Goal: Check status: Check status

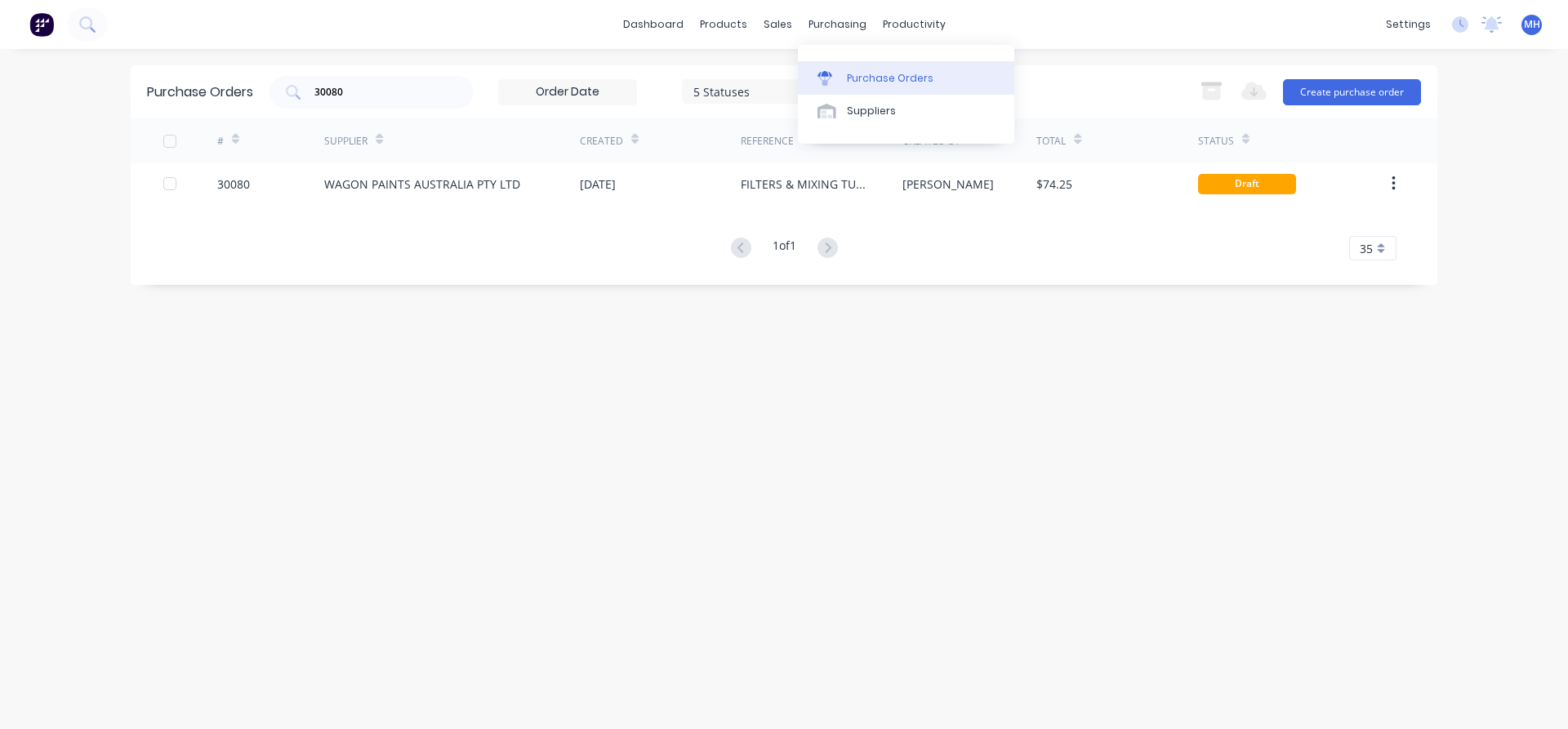
click at [870, 75] on div "Purchase Orders" at bounding box center [889, 78] width 86 height 14
drag, startPoint x: 353, startPoint y: 95, endPoint x: 233, endPoint y: 113, distance: 121.3
click at [313, 101] on input "30080" at bounding box center [380, 92] width 135 height 16
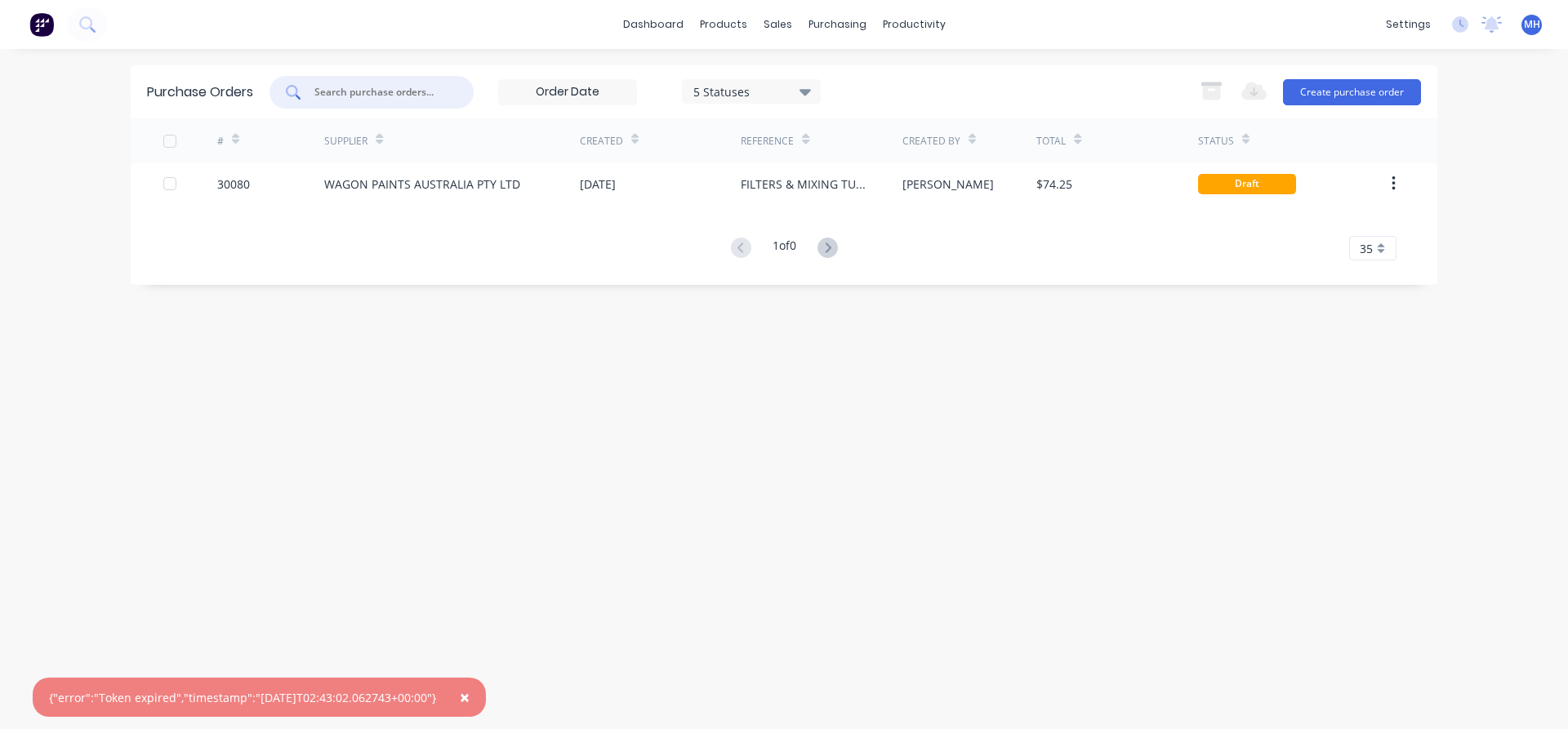
click at [373, 93] on input "text" at bounding box center [380, 92] width 135 height 16
type input "30087"
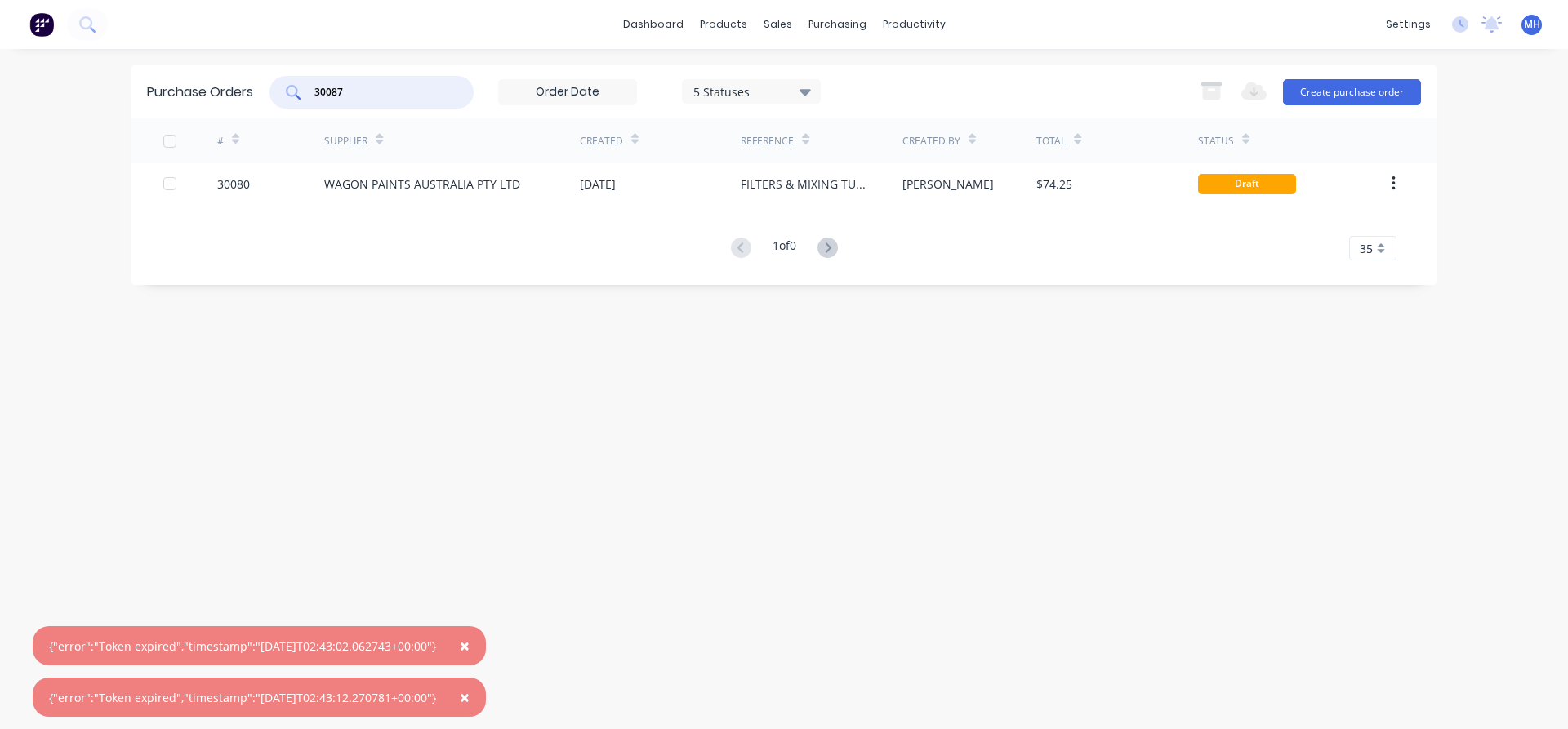
drag, startPoint x: 367, startPoint y: 91, endPoint x: 122, endPoint y: 87, distance: 245.0
click at [313, 87] on input "30087" at bounding box center [380, 92] width 135 height 16
type input "30087"
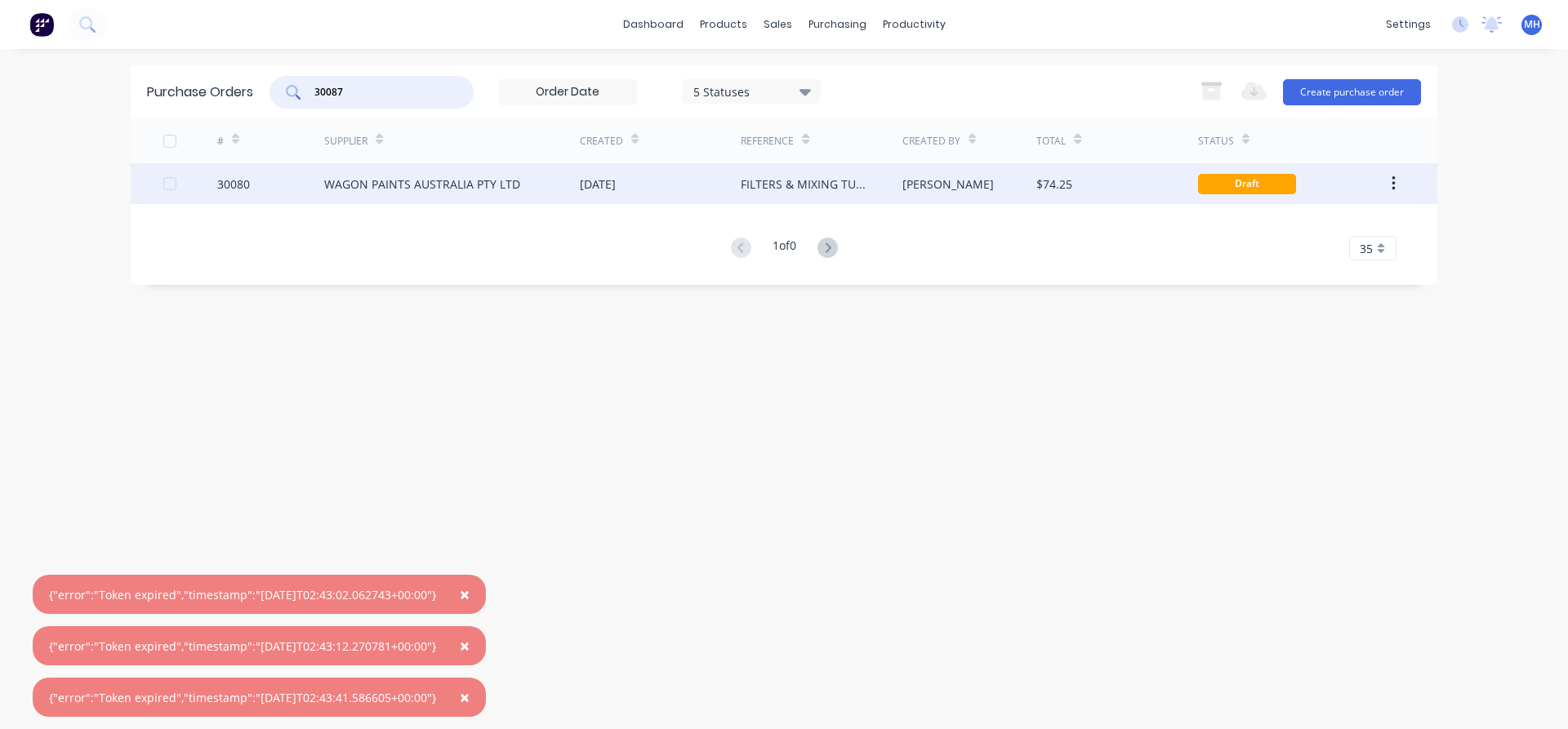
click at [437, 187] on div "WAGON PAINTS AUSTRALIA PTY LTD" at bounding box center [422, 184] width 196 height 17
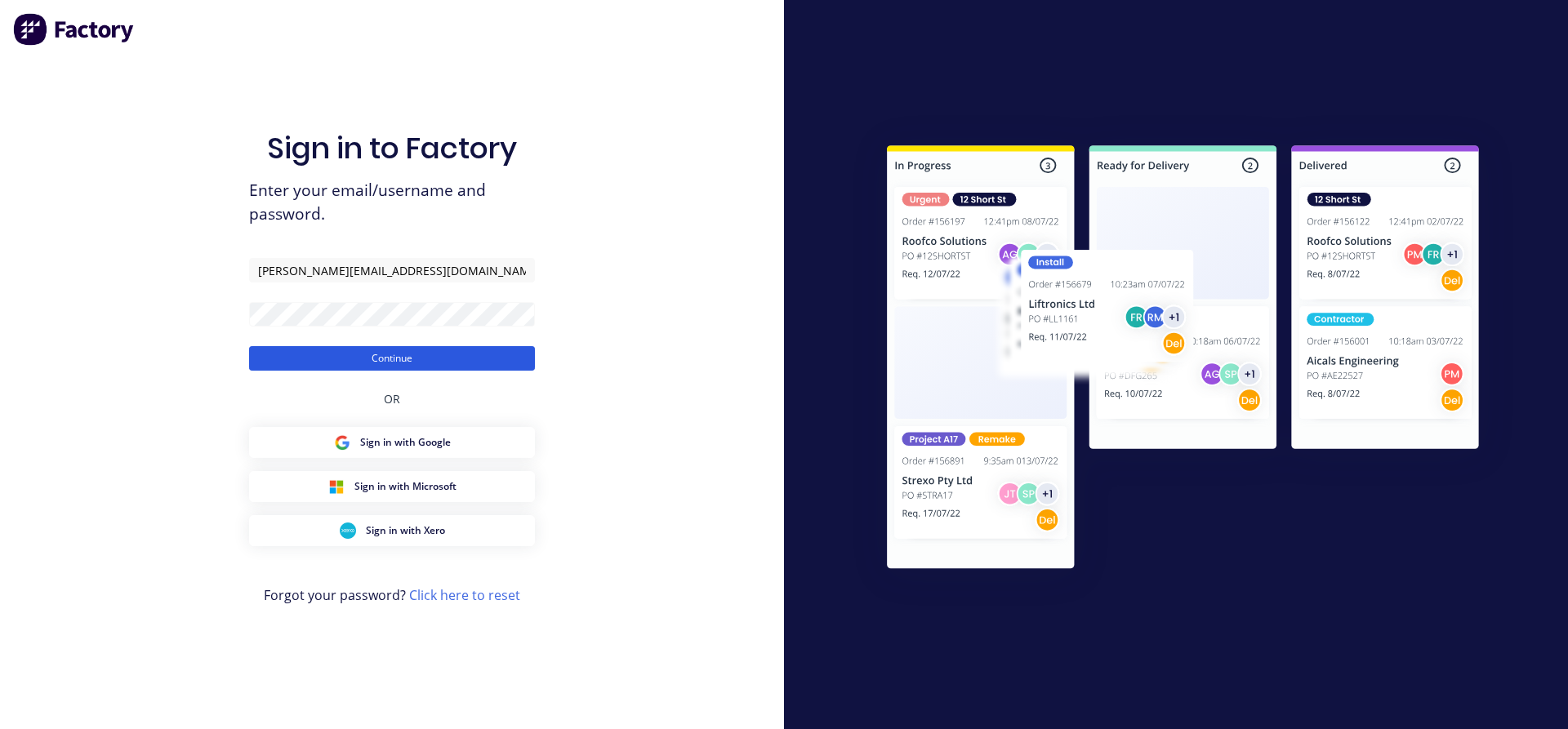
click at [416, 362] on button "Continue" at bounding box center [392, 358] width 286 height 24
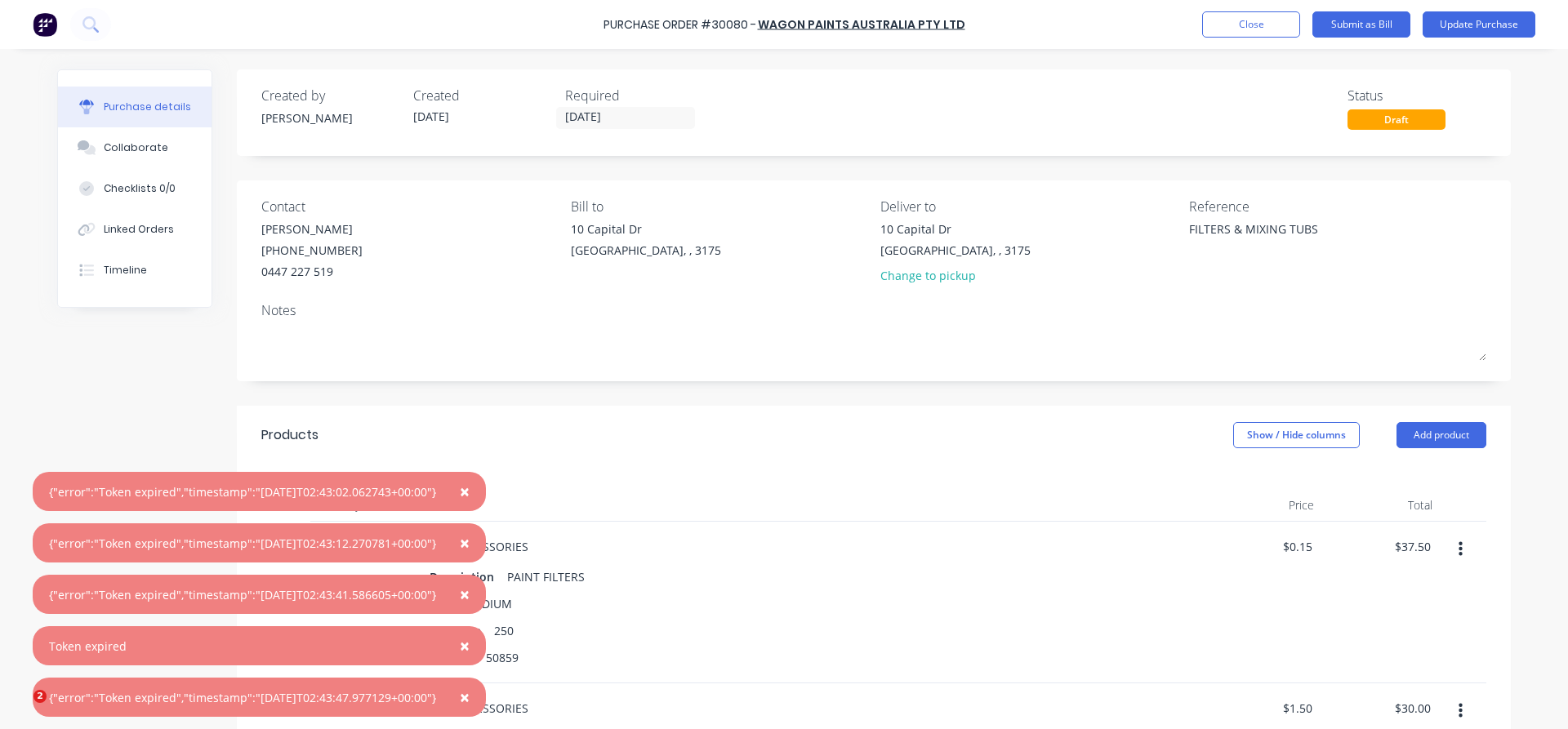
click at [470, 499] on span "×" at bounding box center [464, 492] width 10 height 23
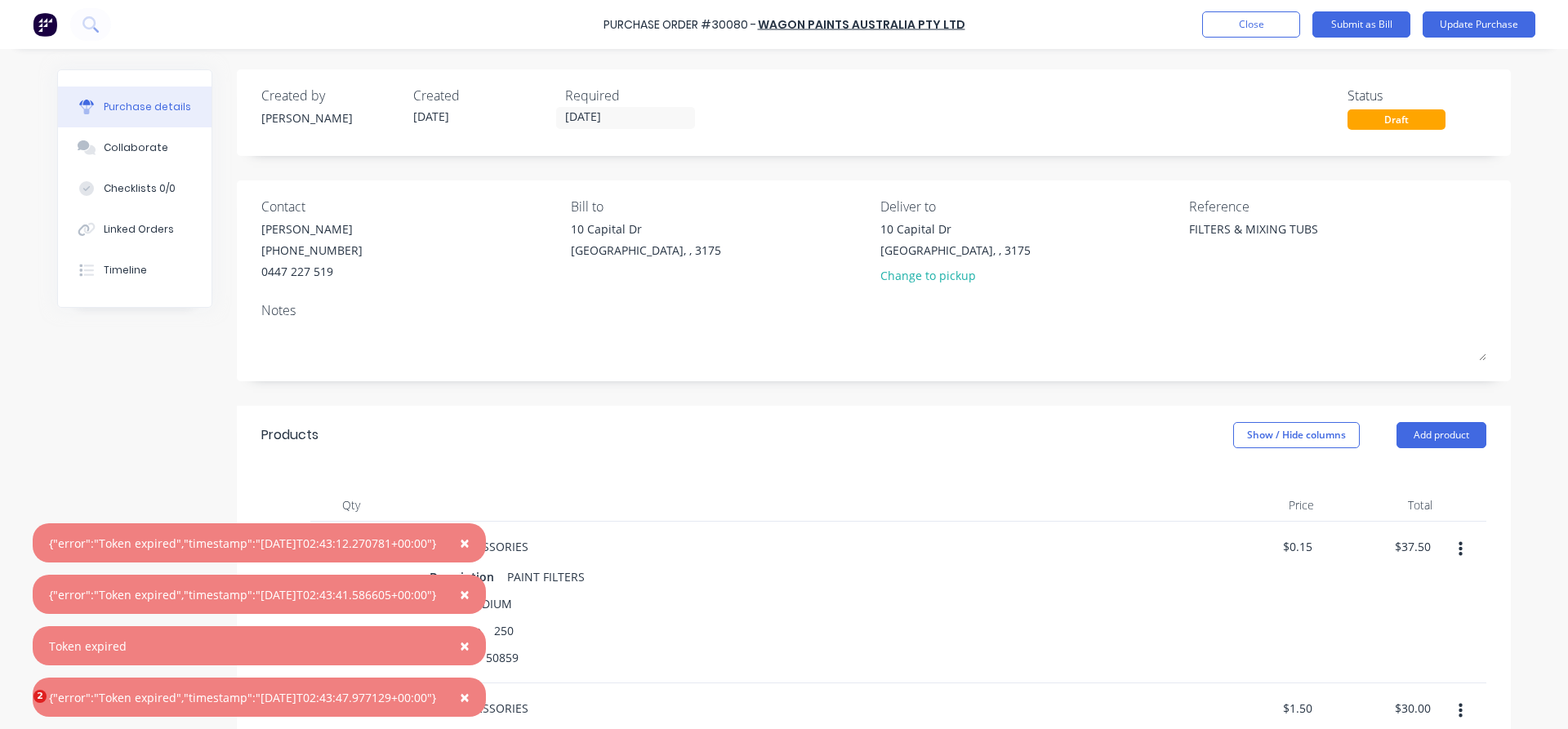
click at [472, 541] on button "×" at bounding box center [465, 543] width 43 height 39
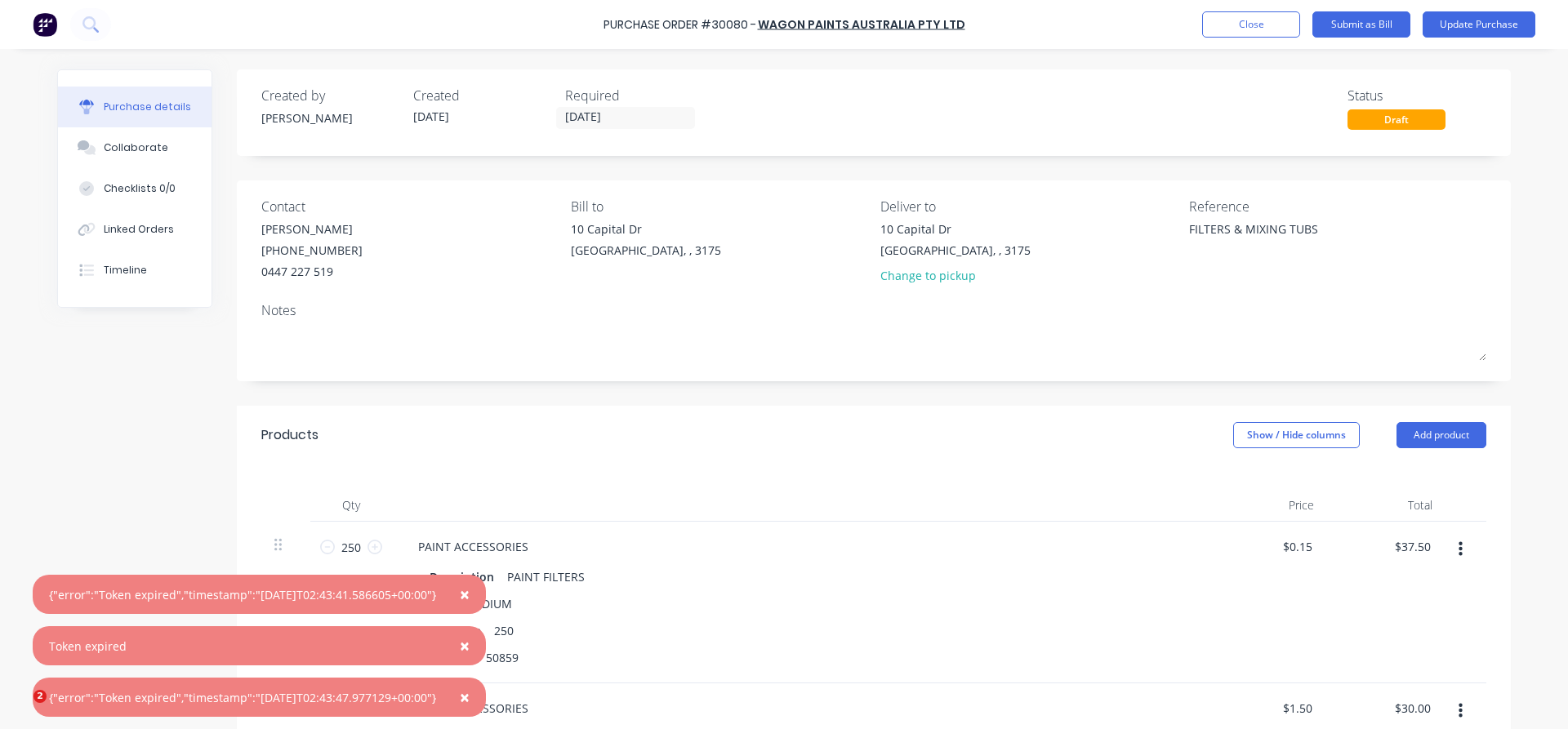
click at [470, 602] on button "×" at bounding box center [465, 594] width 43 height 39
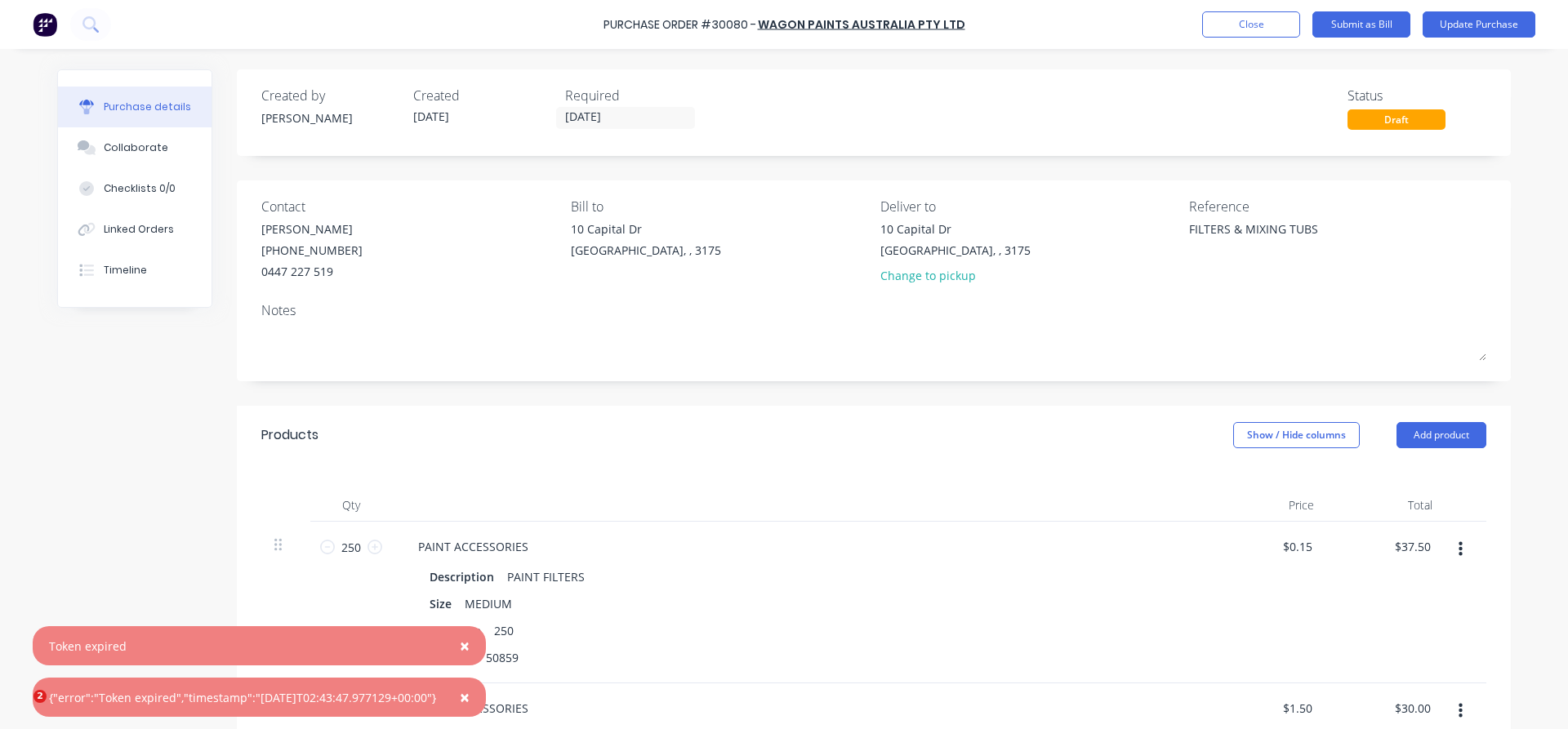
click at [482, 660] on button "×" at bounding box center [465, 646] width 43 height 39
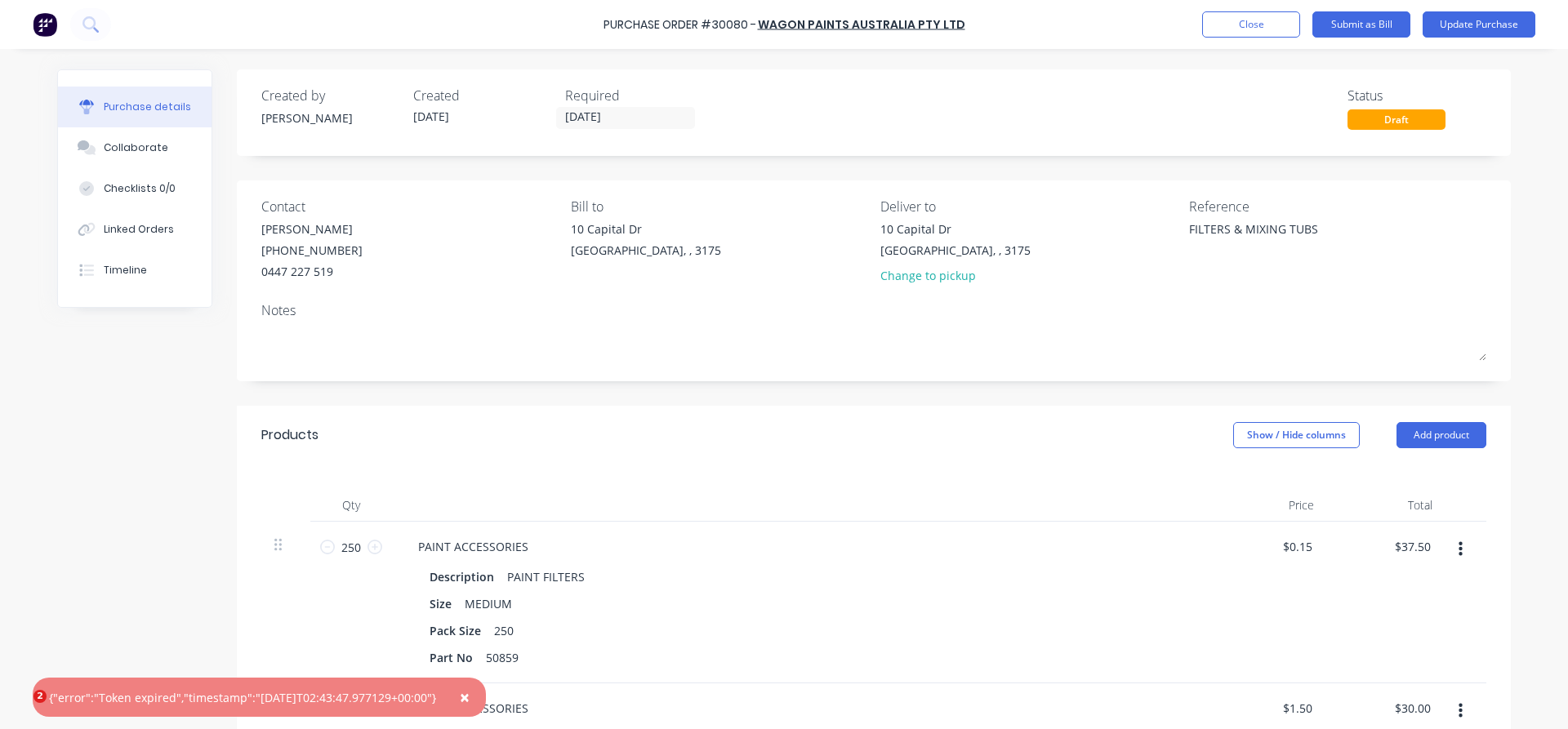
click at [470, 693] on span "×" at bounding box center [464, 698] width 10 height 23
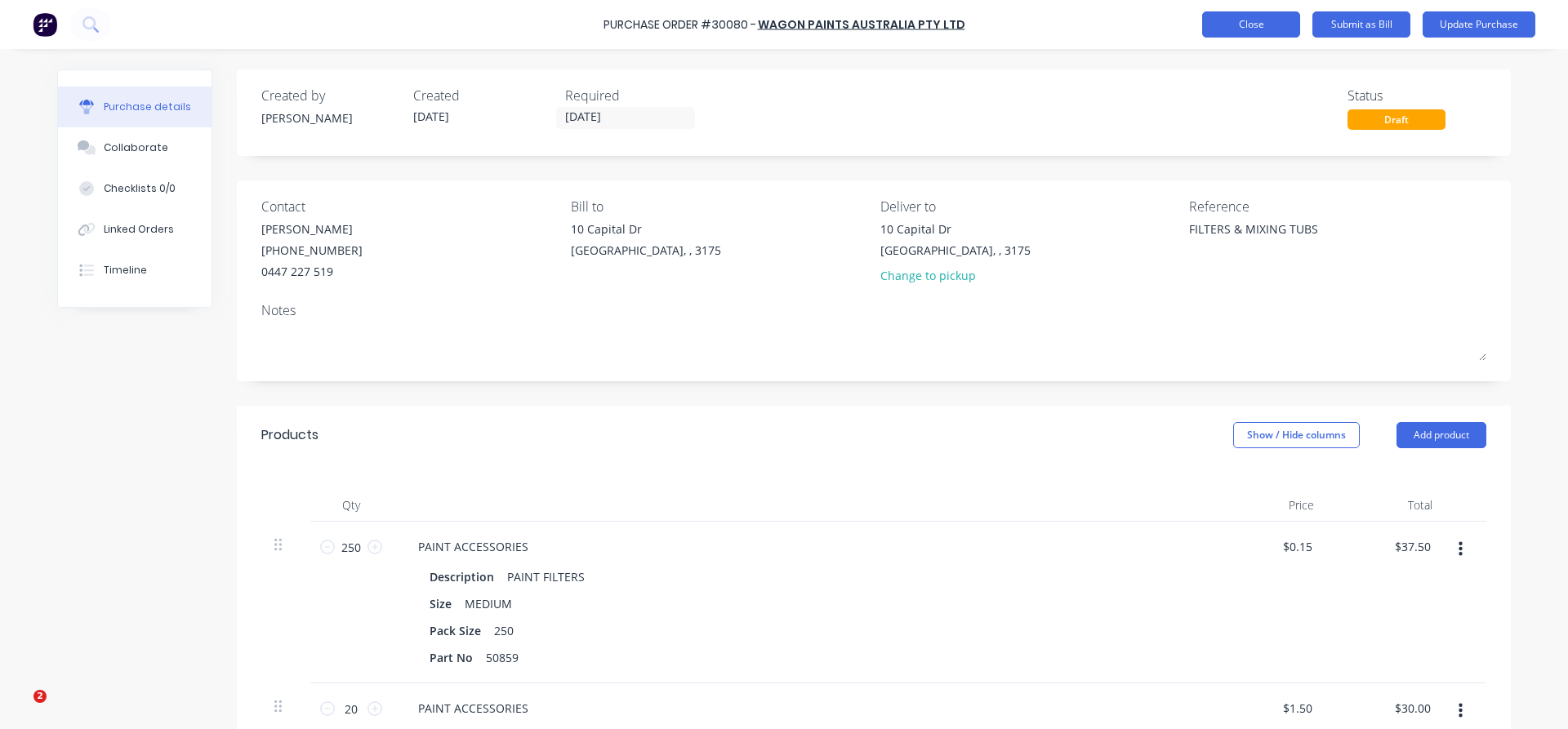
click at [1223, 19] on button "Close" at bounding box center [1251, 24] width 98 height 26
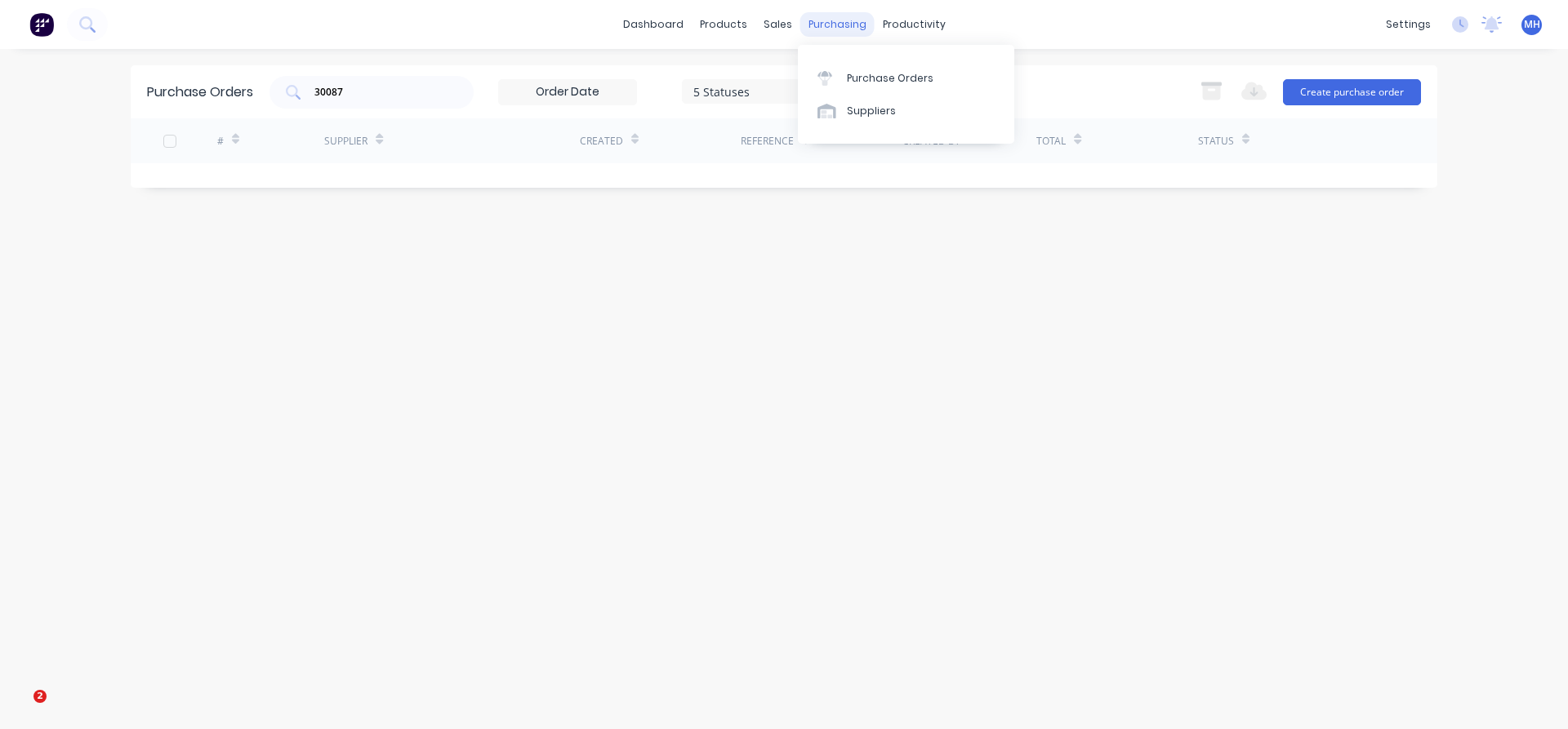
click at [841, 22] on div "purchasing" at bounding box center [837, 24] width 74 height 24
click at [863, 84] on div "Purchase Orders" at bounding box center [889, 78] width 86 height 14
drag, startPoint x: 353, startPoint y: 95, endPoint x: 202, endPoint y: 64, distance: 154.1
click at [313, 84] on input "30087" at bounding box center [380, 92] width 135 height 16
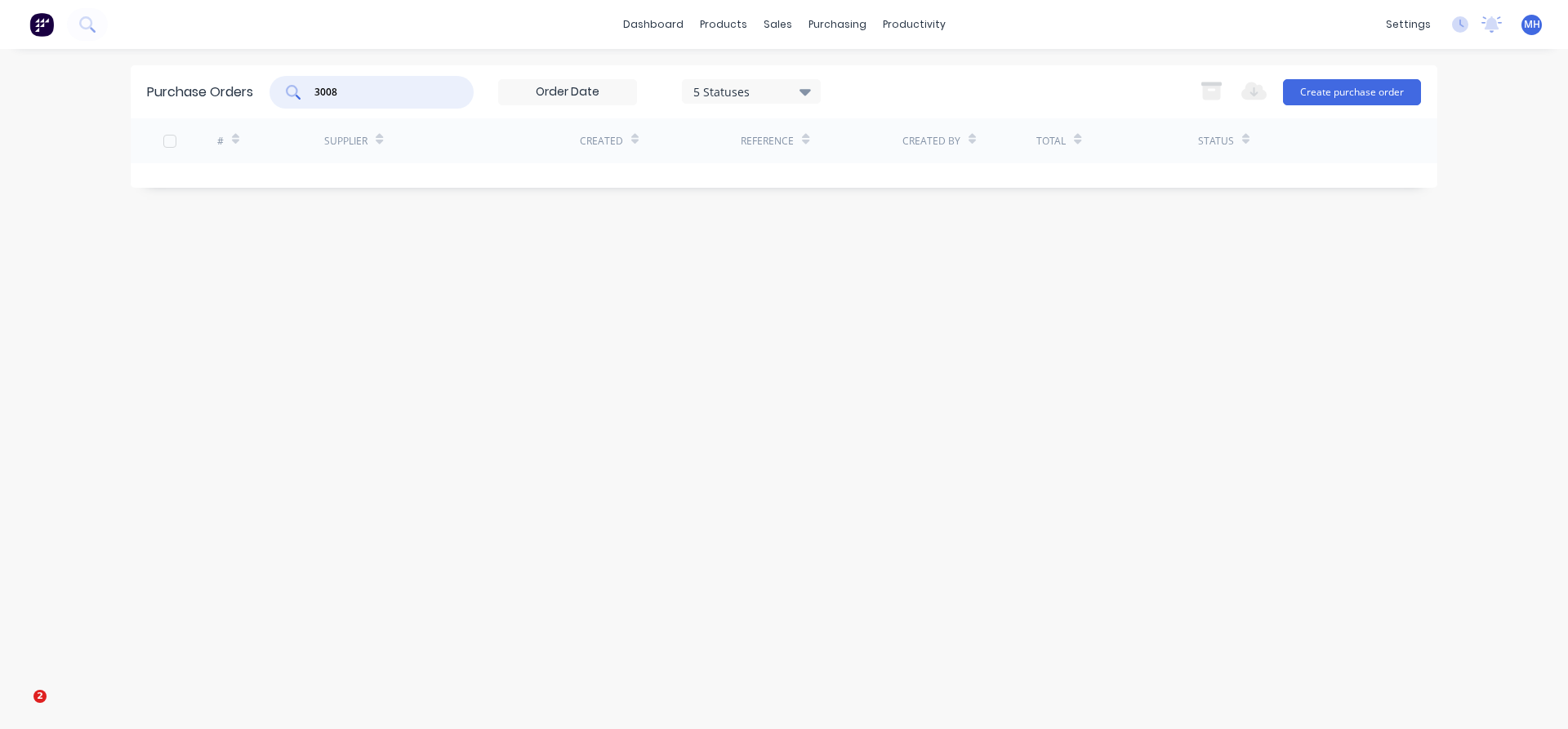
type input "30087"
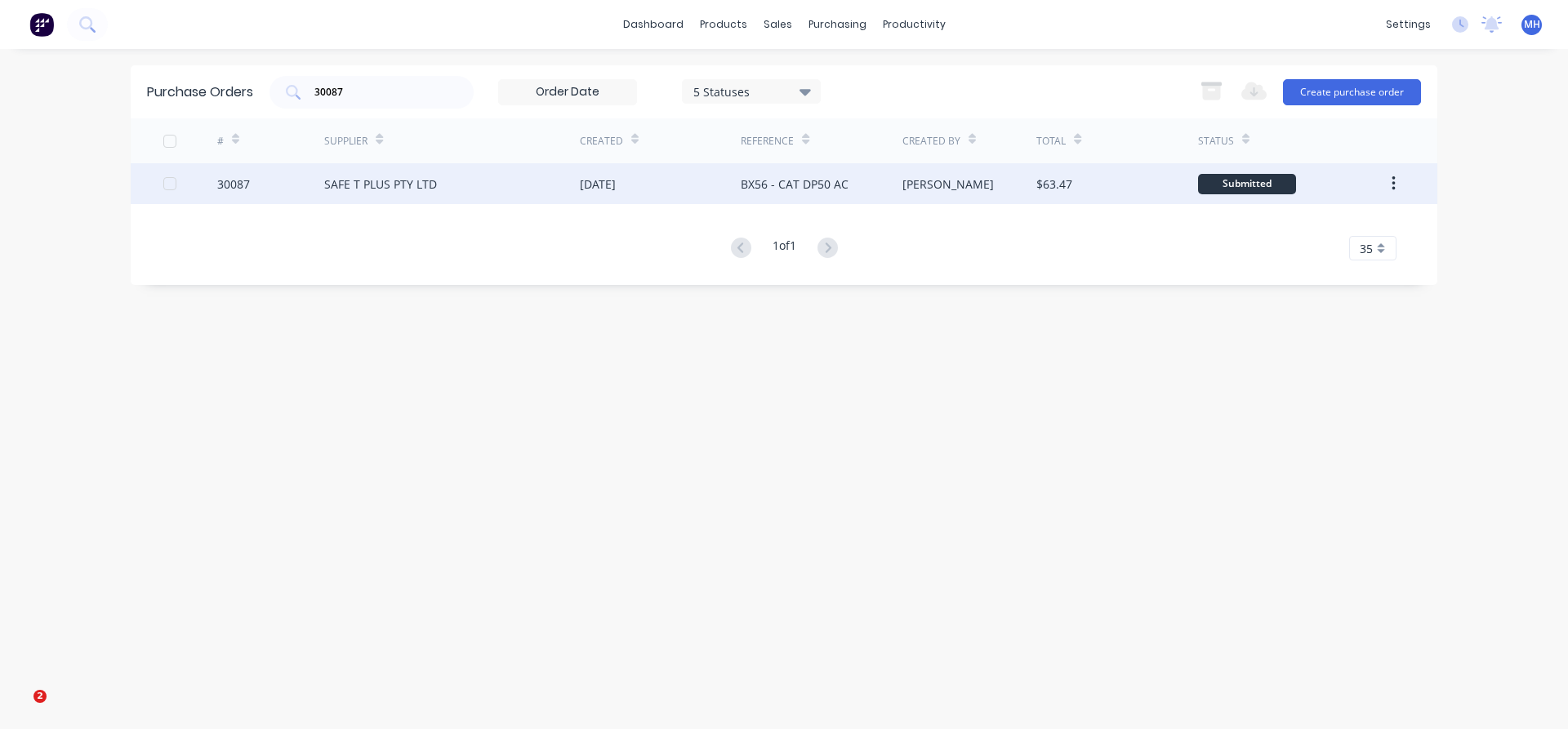
click at [368, 176] on div "SAFE T PLUS PTY LTD" at bounding box center [380, 184] width 112 height 17
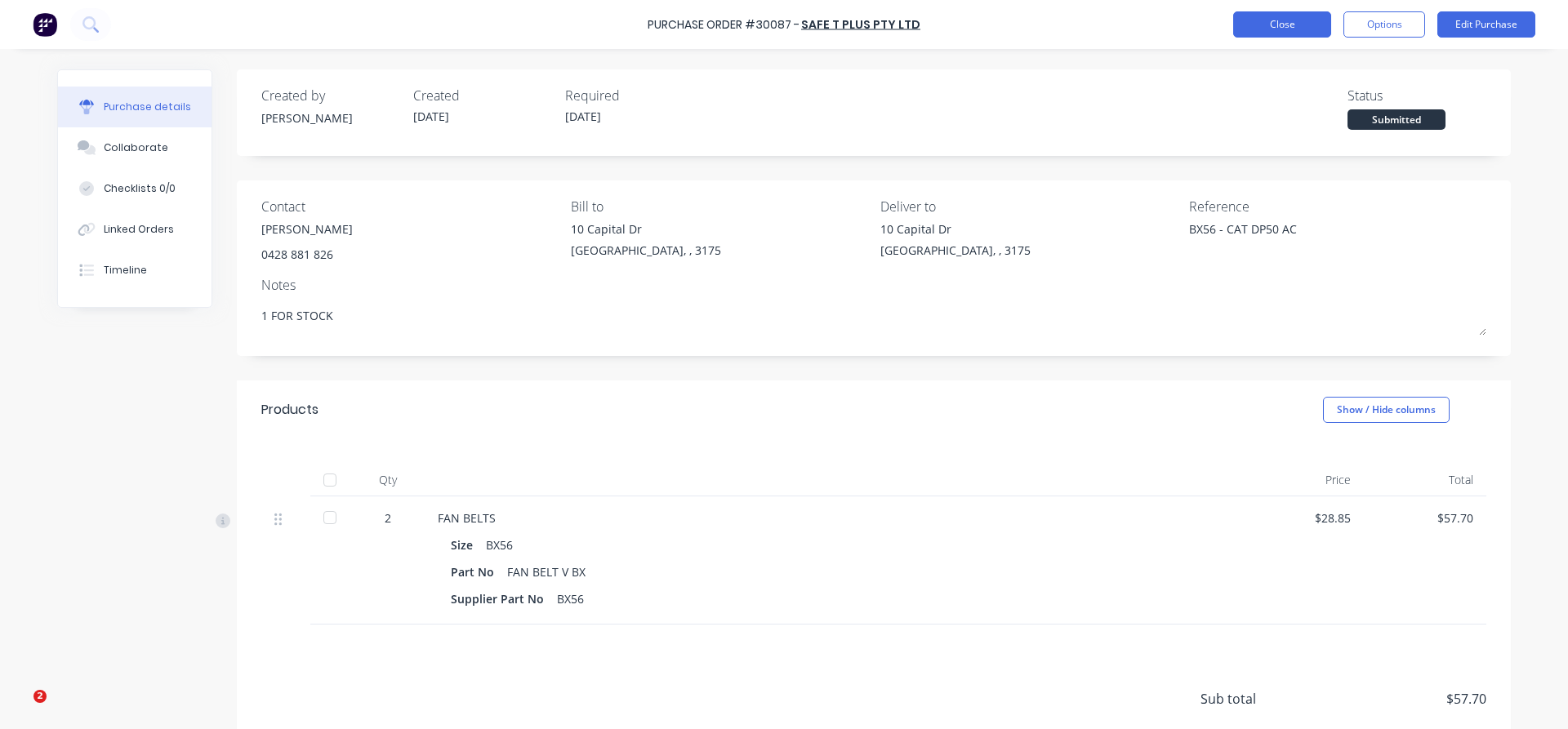
click at [1245, 33] on button "Close" at bounding box center [1282, 24] width 98 height 26
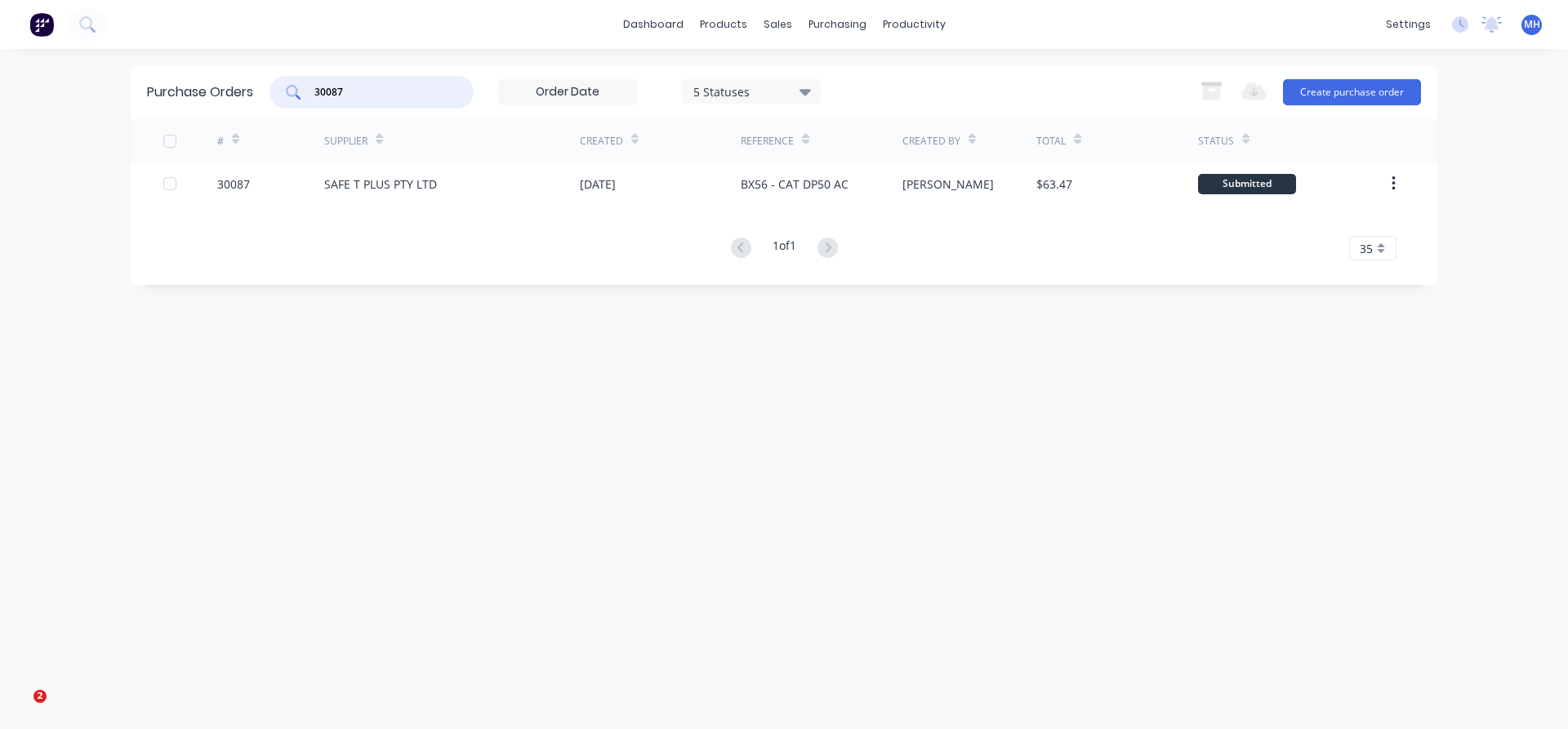
click at [348, 90] on input "30087" at bounding box center [380, 92] width 135 height 16
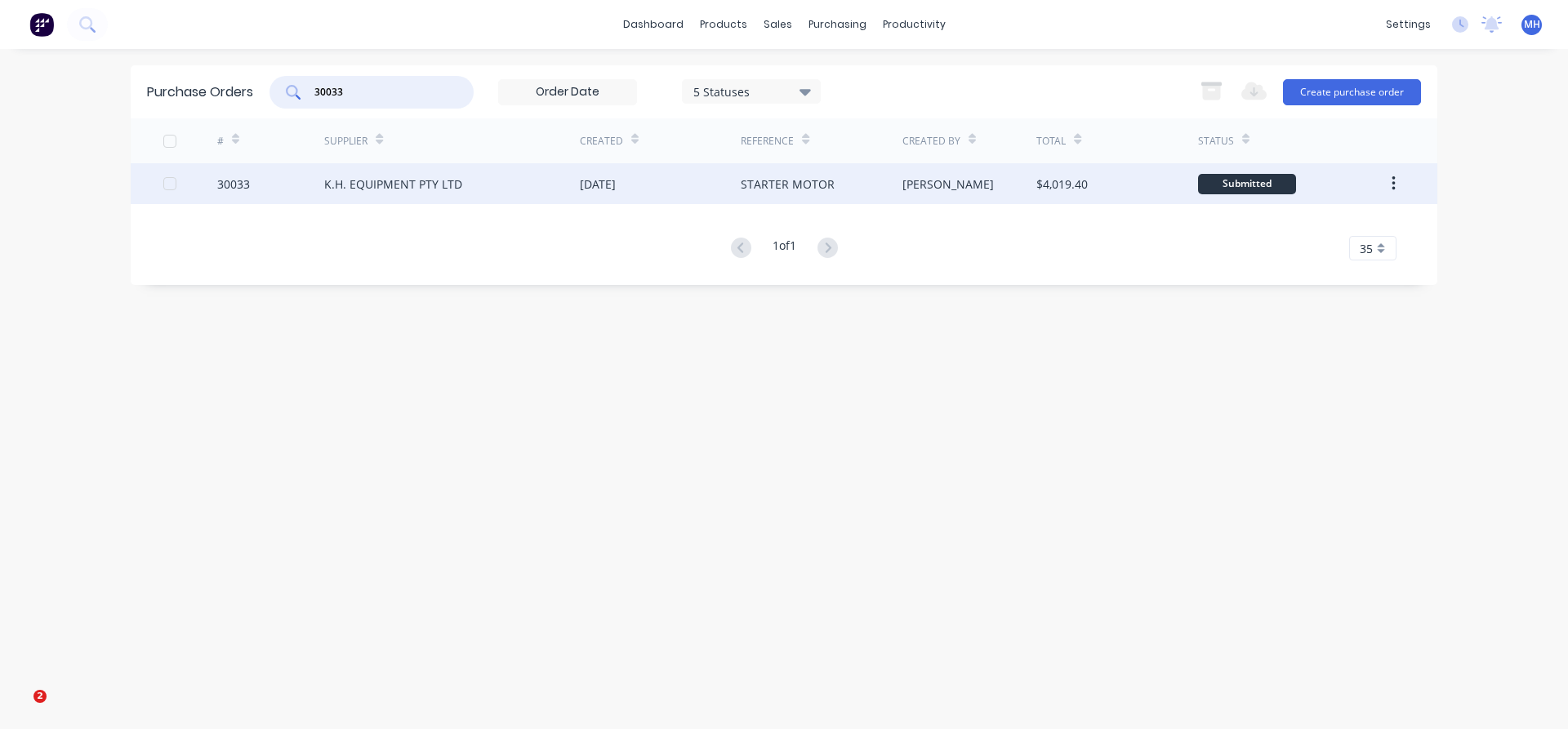
type input "30033"
click at [390, 181] on div "K.H. EQUIPMENT PTY LTD" at bounding box center [393, 184] width 138 height 17
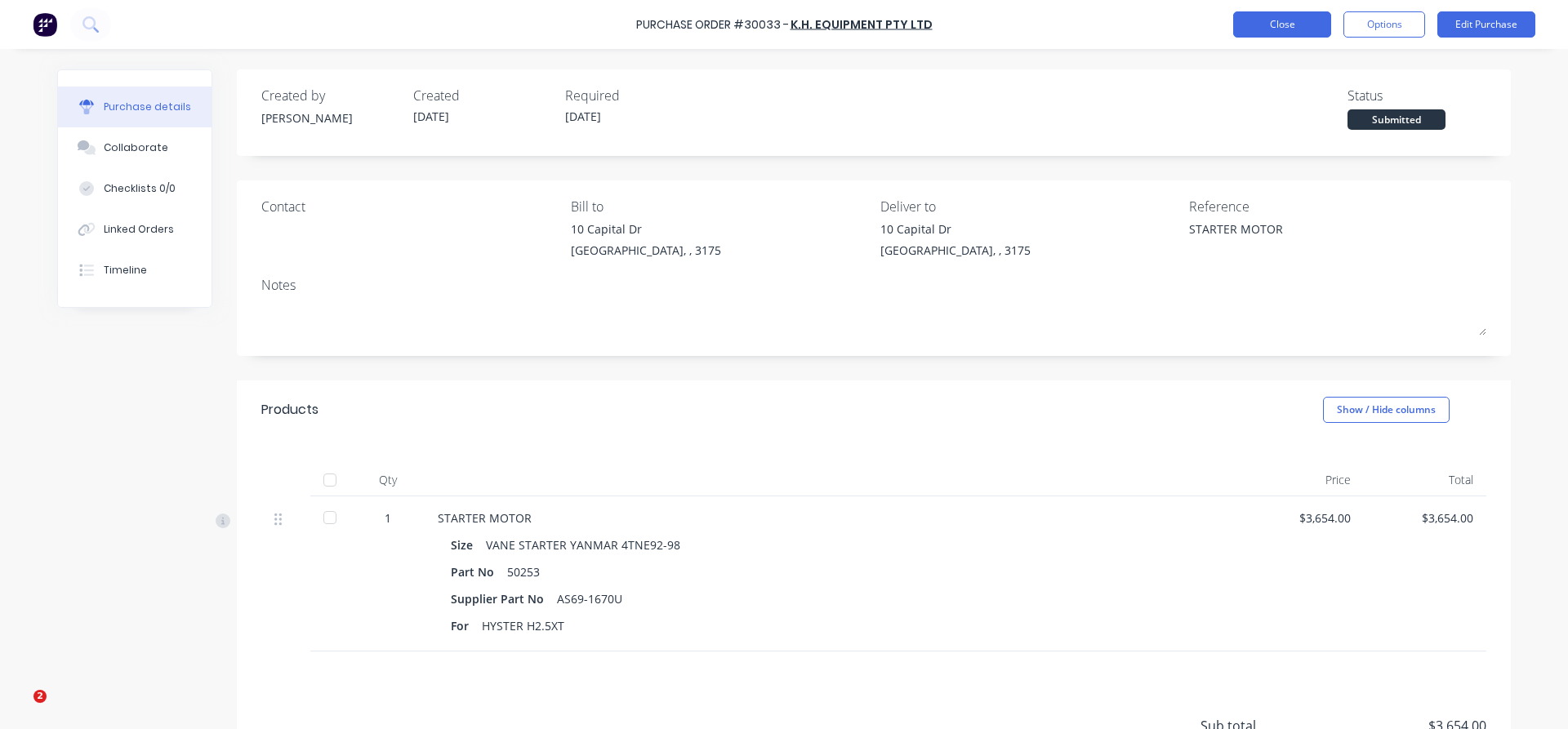
click at [1266, 14] on button "Close" at bounding box center [1282, 24] width 98 height 26
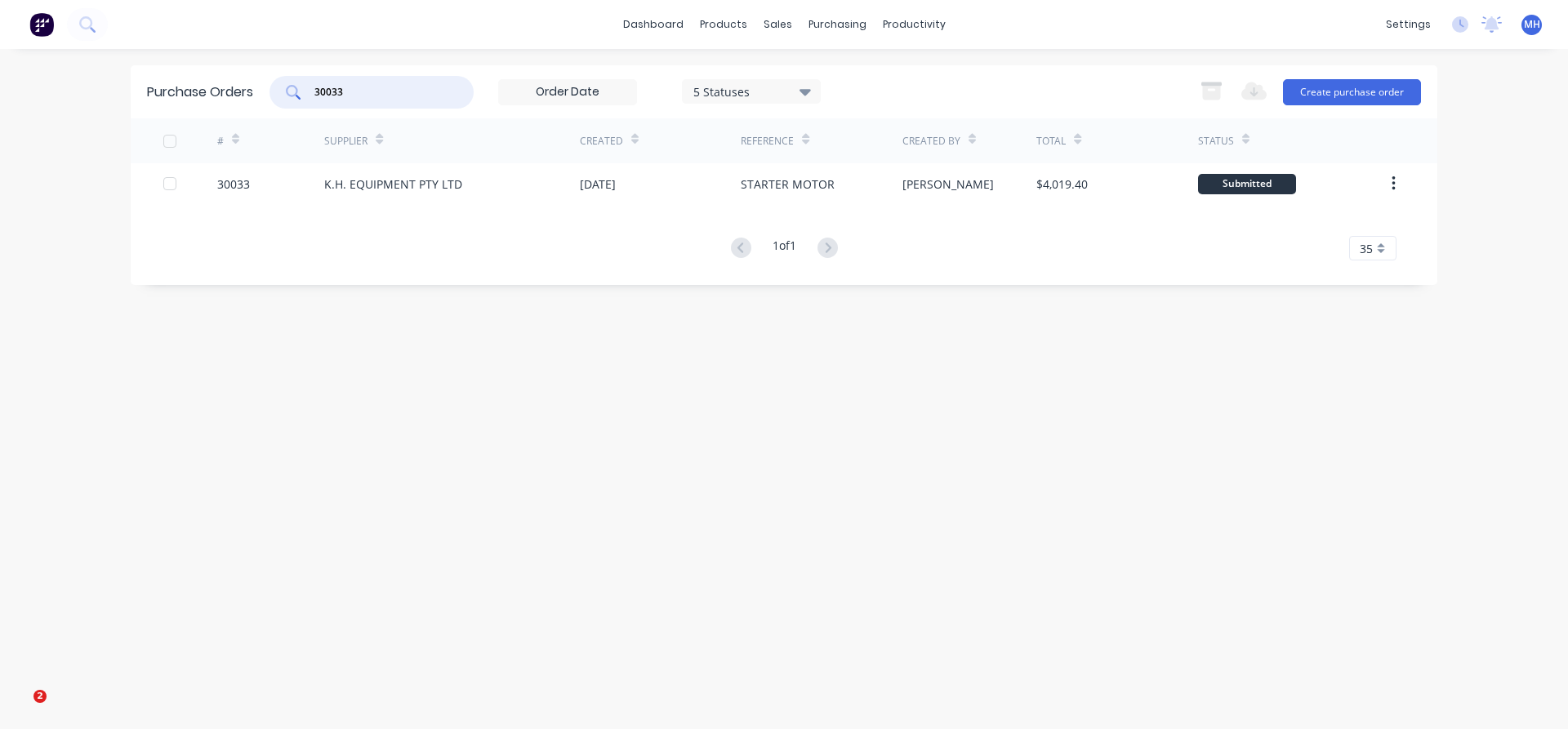
drag, startPoint x: 357, startPoint y: 87, endPoint x: 227, endPoint y: 89, distance: 130.0
click at [313, 89] on input "30033" at bounding box center [380, 92] width 135 height 16
drag, startPoint x: 347, startPoint y: 87, endPoint x: 184, endPoint y: 86, distance: 163.0
click at [313, 86] on input "30033" at bounding box center [380, 92] width 135 height 16
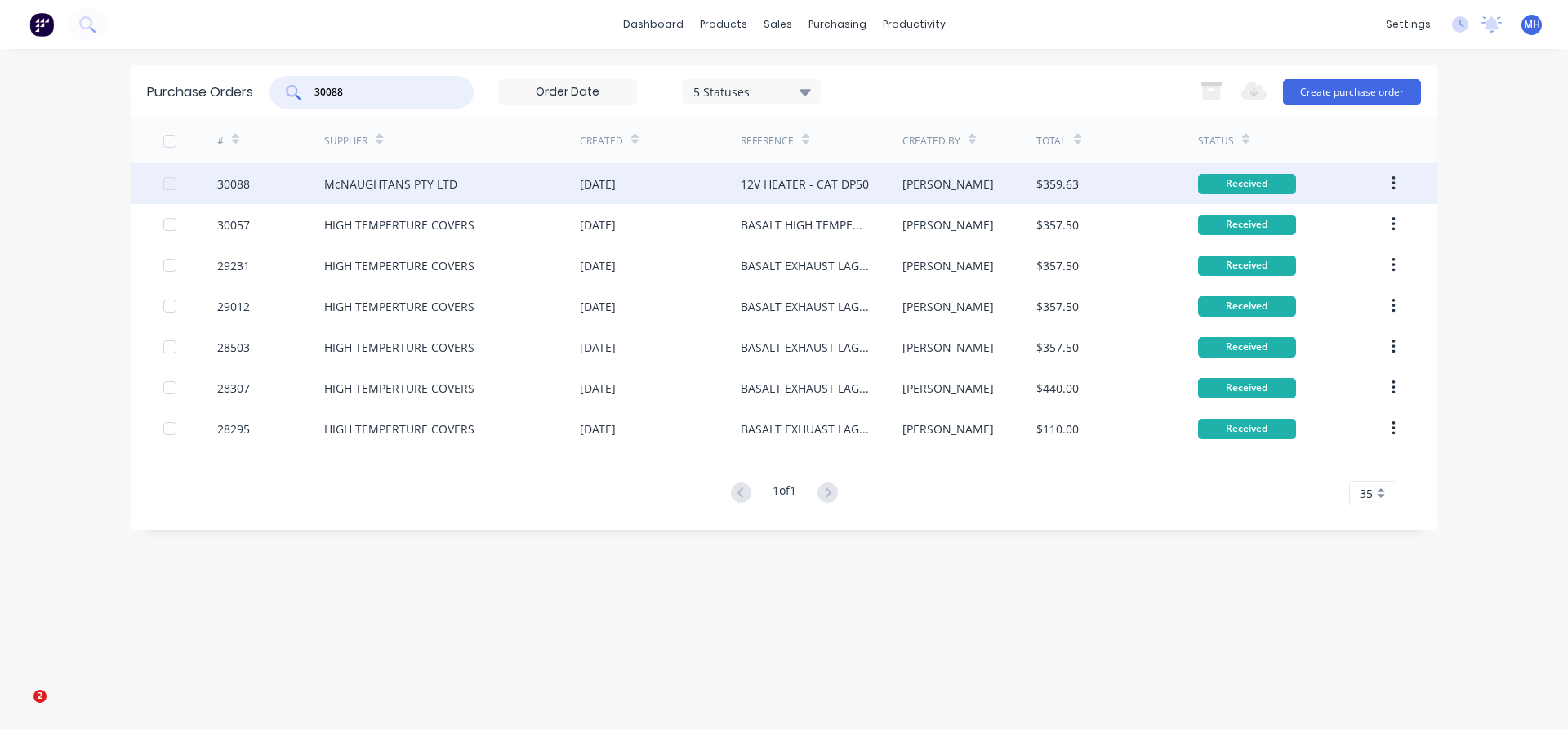
type input "30088"
click at [396, 181] on div "McNAUGHTANS PTY LTD" at bounding box center [390, 184] width 133 height 17
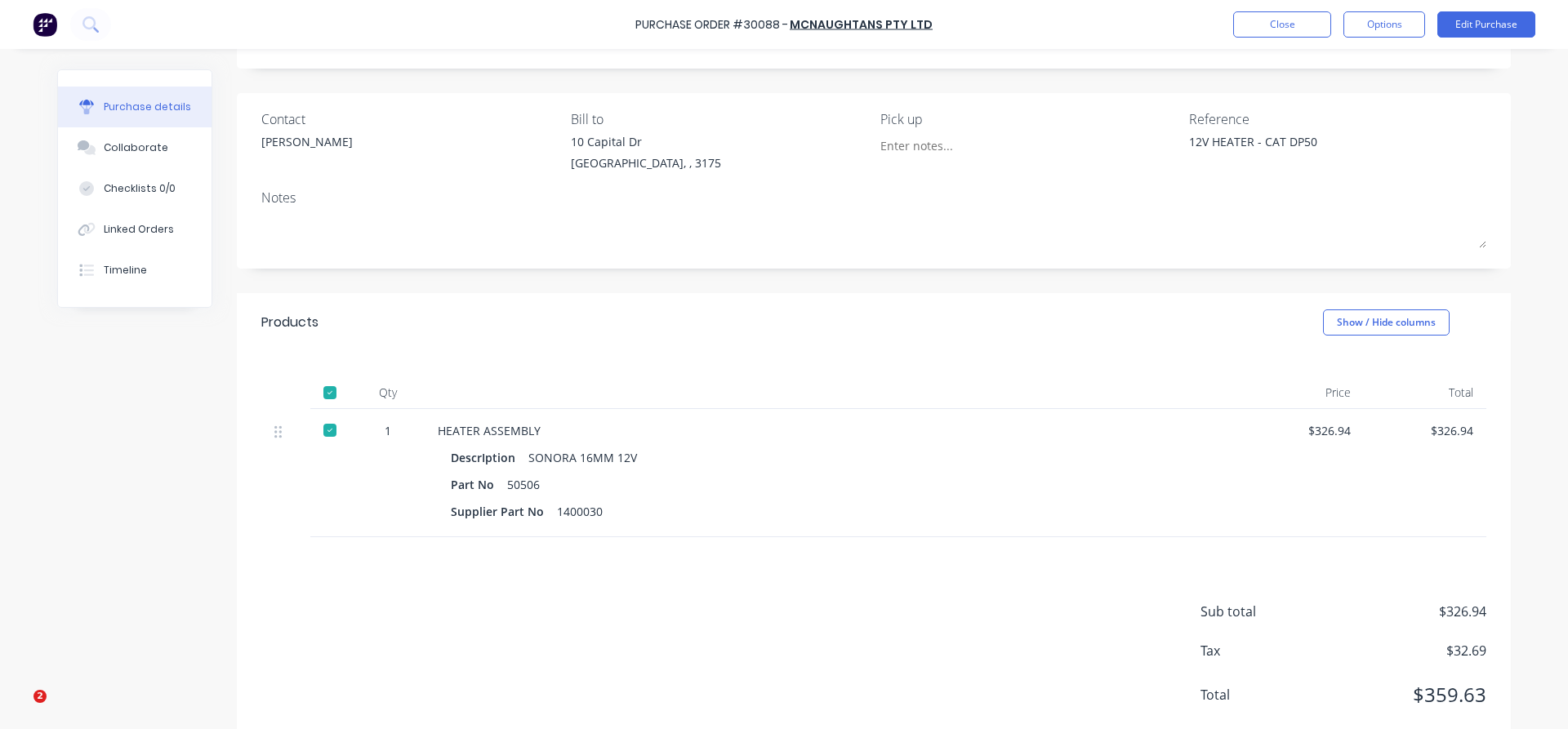
scroll to position [125, 0]
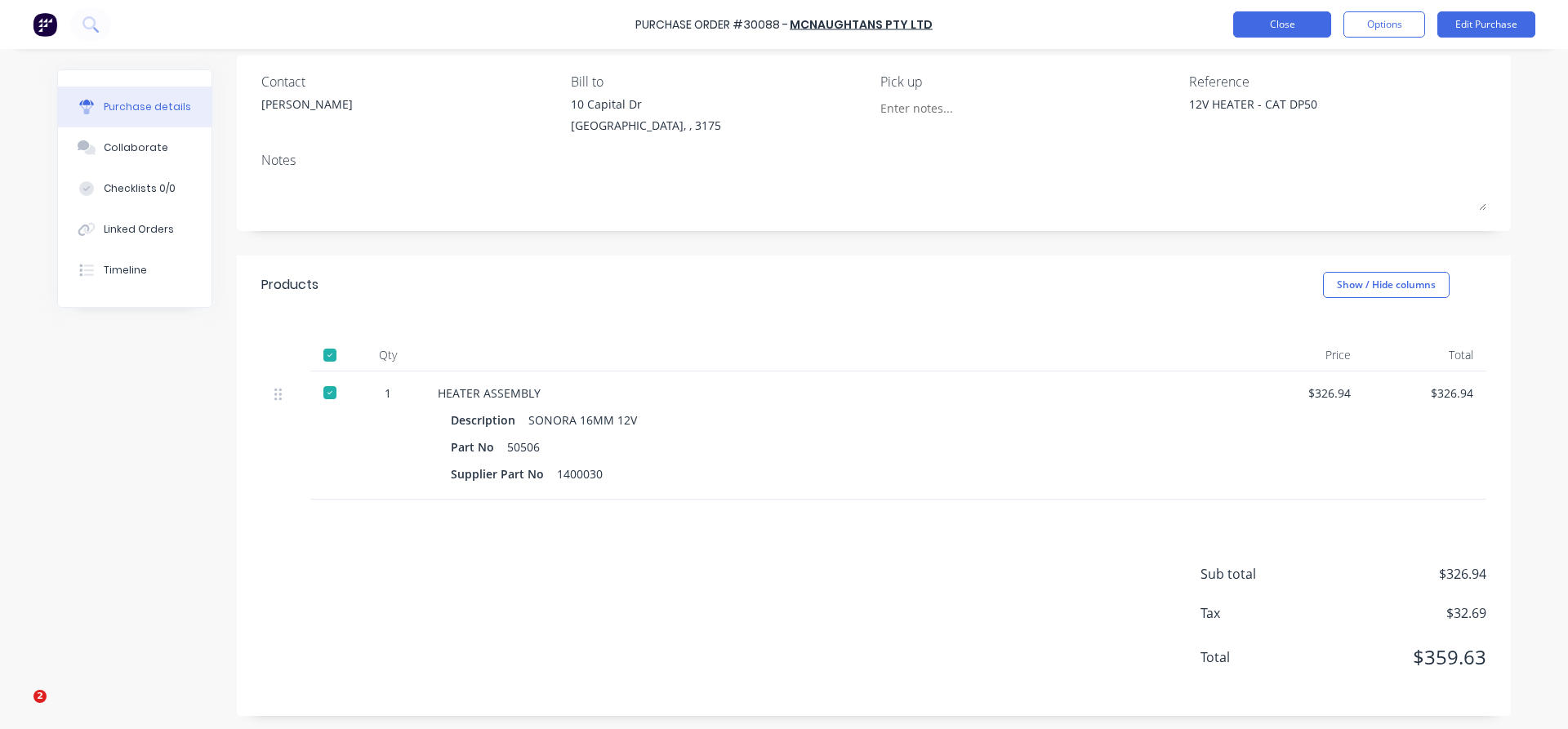
click at [1251, 34] on button "Close" at bounding box center [1282, 24] width 98 height 26
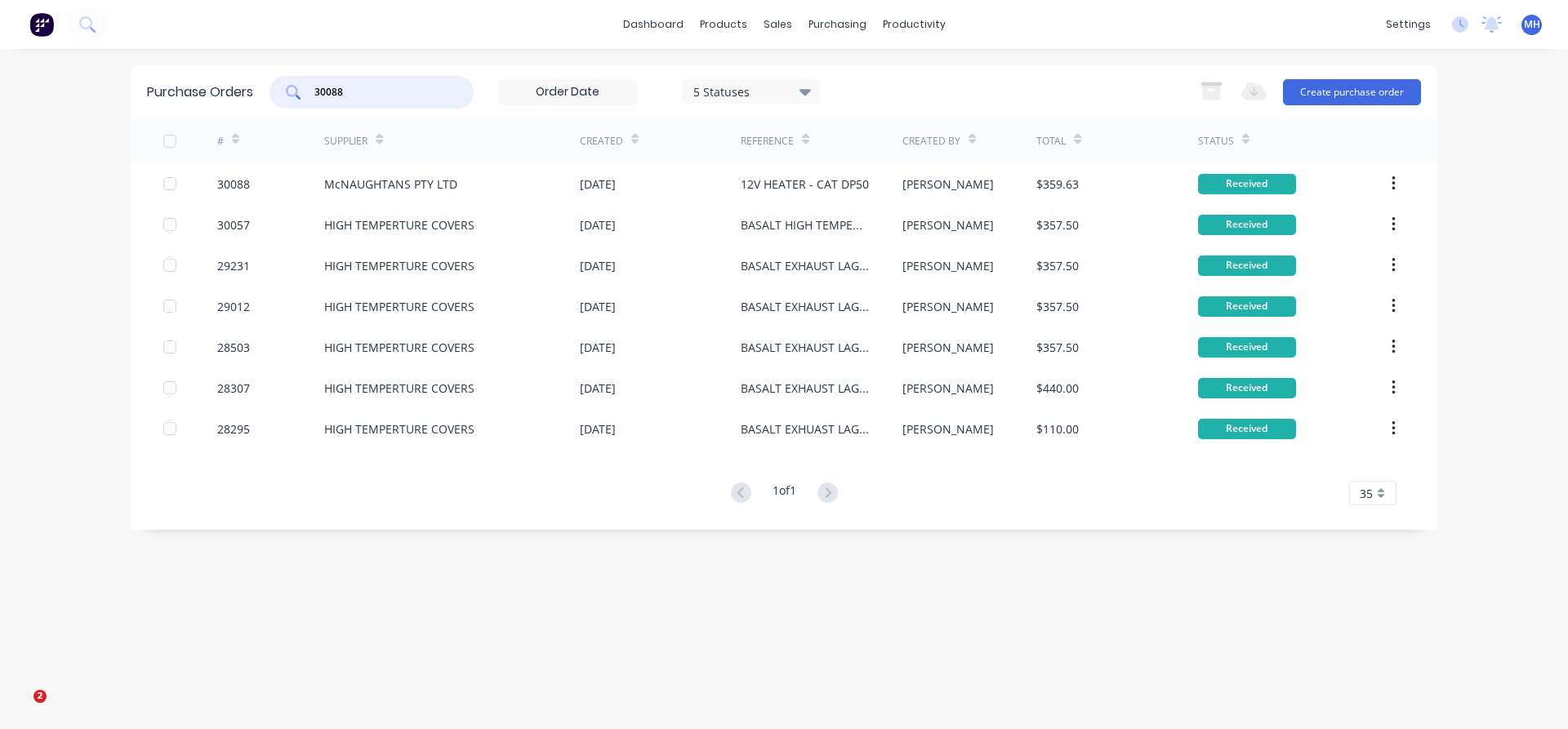
drag, startPoint x: 360, startPoint y: 93, endPoint x: 222, endPoint y: 87, distance: 138.1
click at [313, 87] on input "30088" at bounding box center [380, 92] width 135 height 16
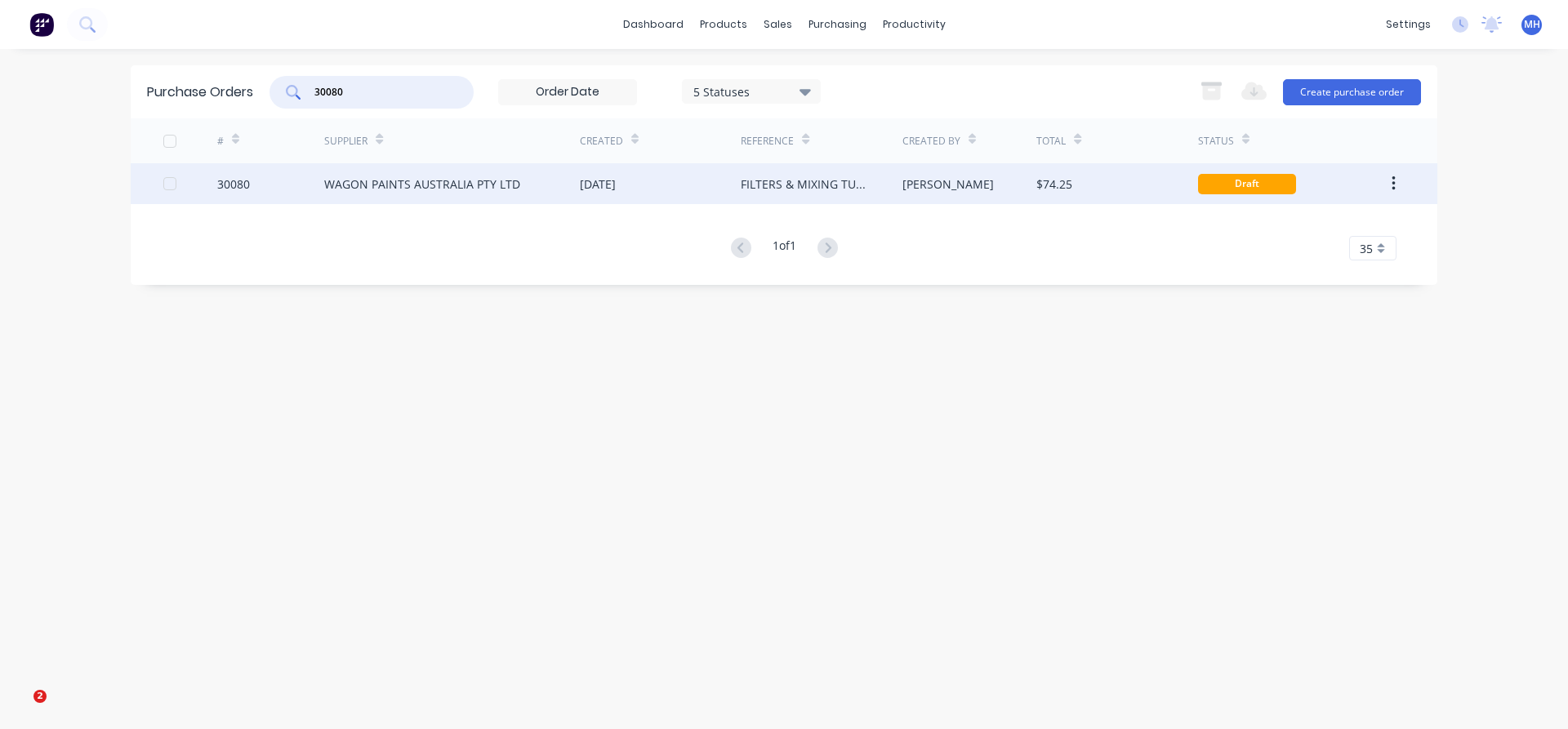
type input "30080"
click at [428, 187] on div "WAGON PAINTS AUSTRALIA PTY LTD" at bounding box center [422, 184] width 196 height 17
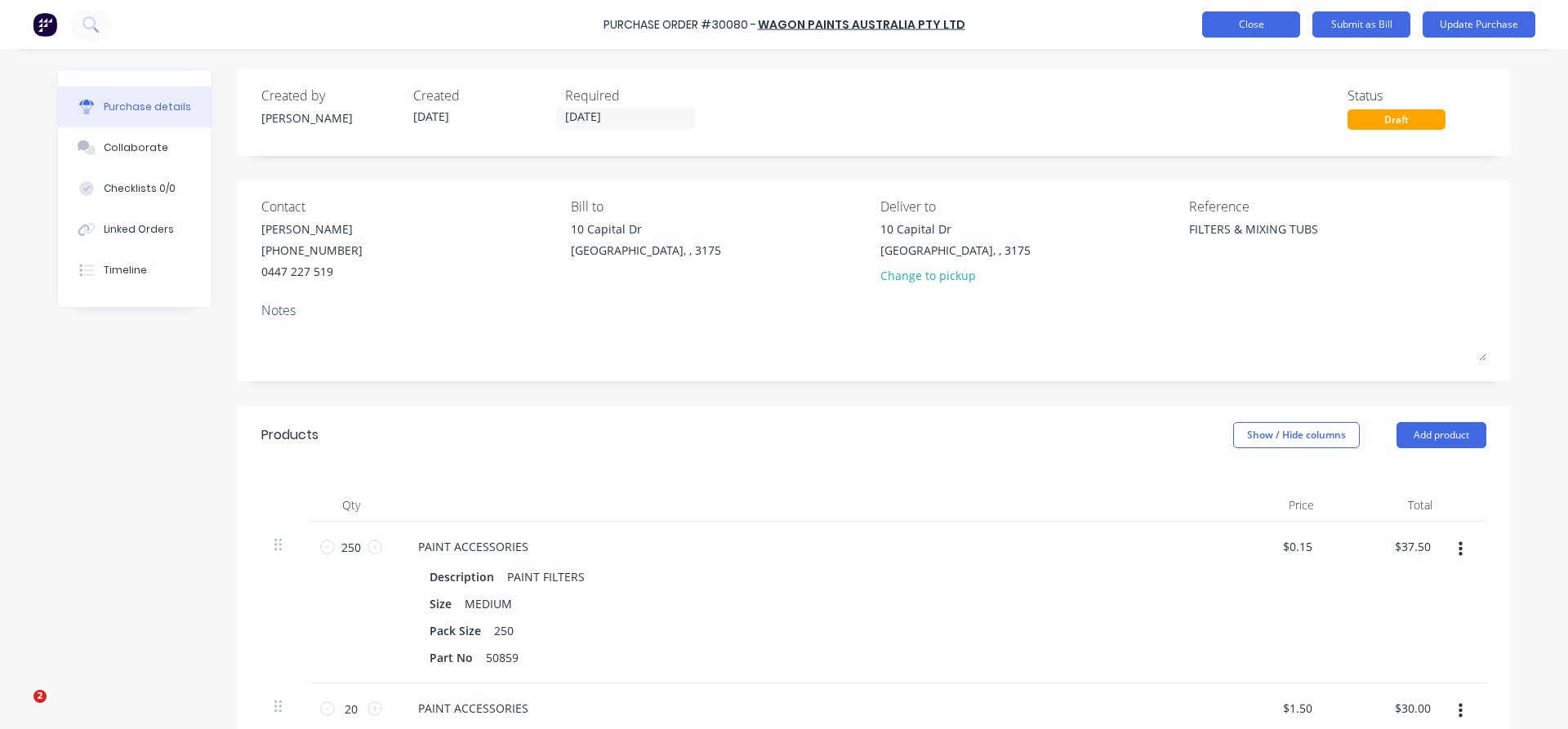
click at [1253, 25] on button "Close" at bounding box center [1251, 24] width 98 height 26
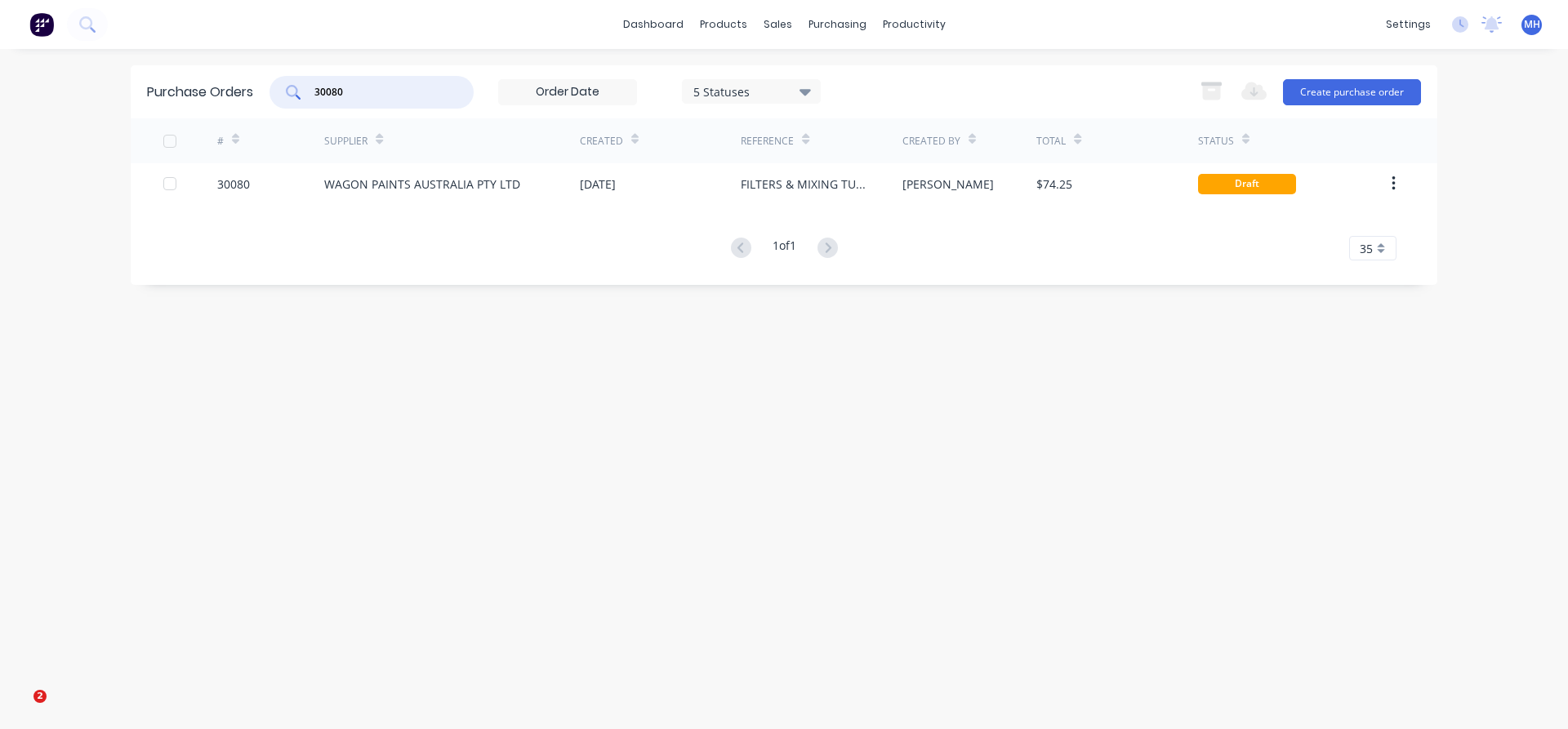
drag, startPoint x: 347, startPoint y: 87, endPoint x: 221, endPoint y: 91, distance: 126.1
click at [313, 91] on input "30080" at bounding box center [380, 92] width 135 height 16
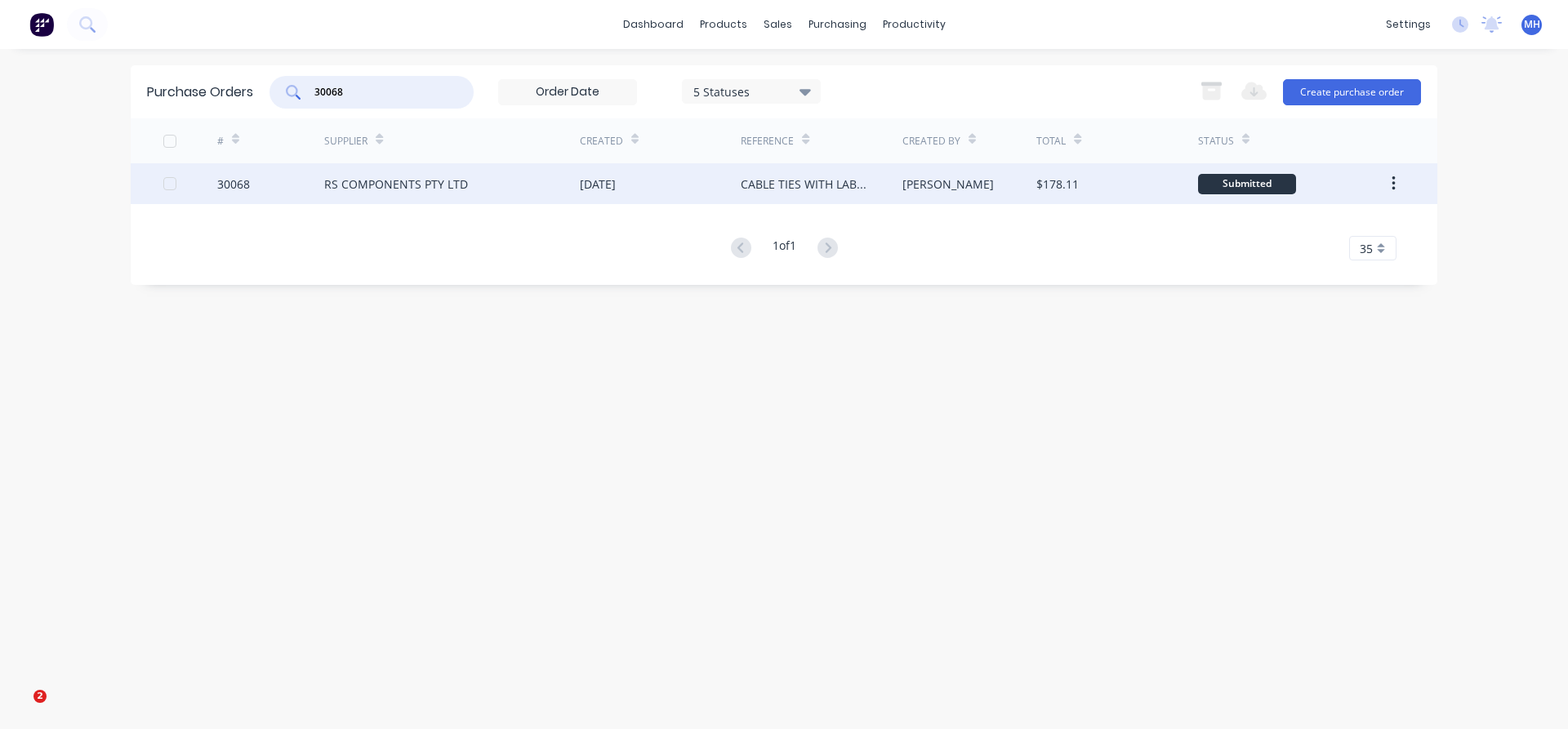
type input "30068"
click at [357, 181] on div "RS COMPONENTS PTY LTD" at bounding box center [396, 184] width 143 height 17
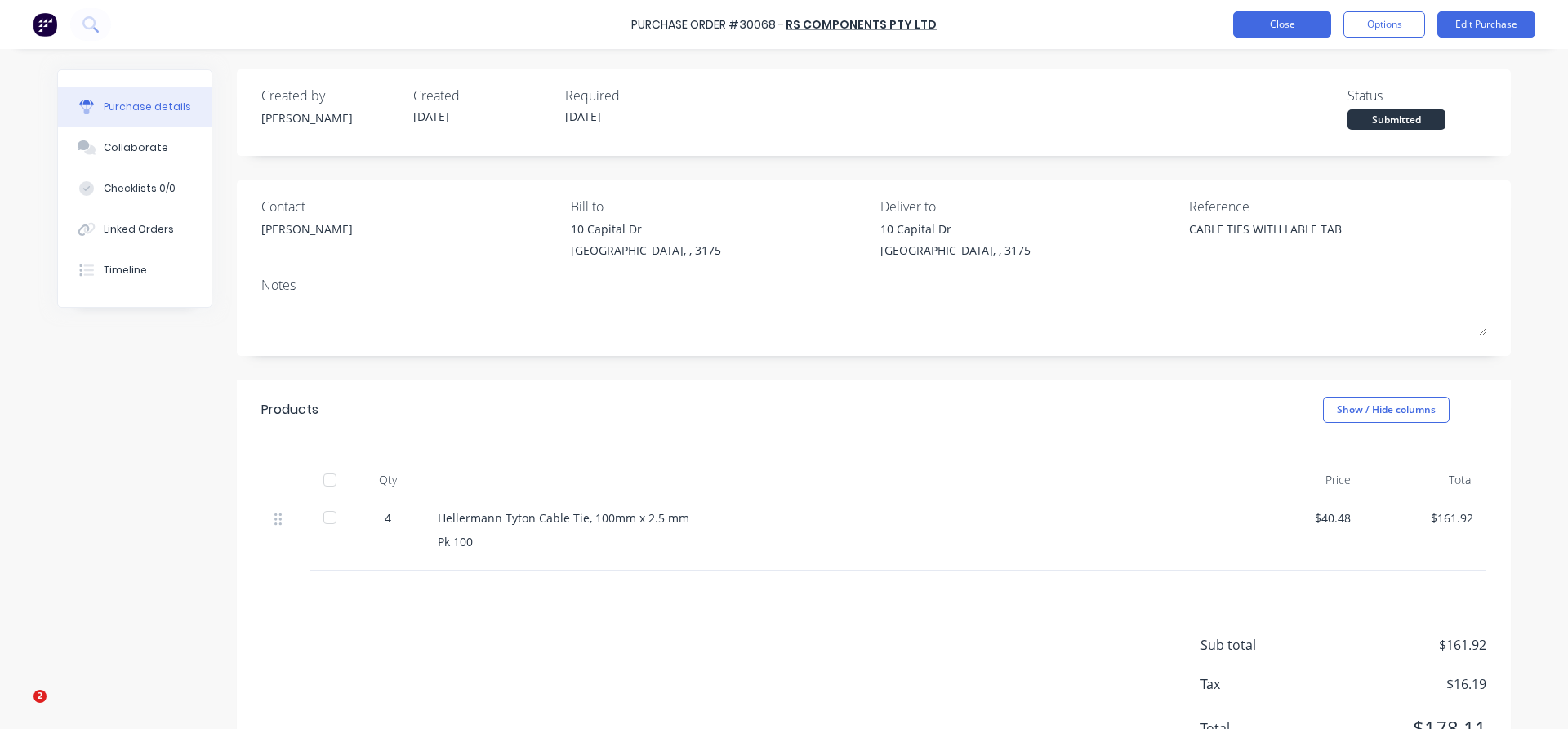
click at [1261, 28] on button "Close" at bounding box center [1282, 24] width 98 height 26
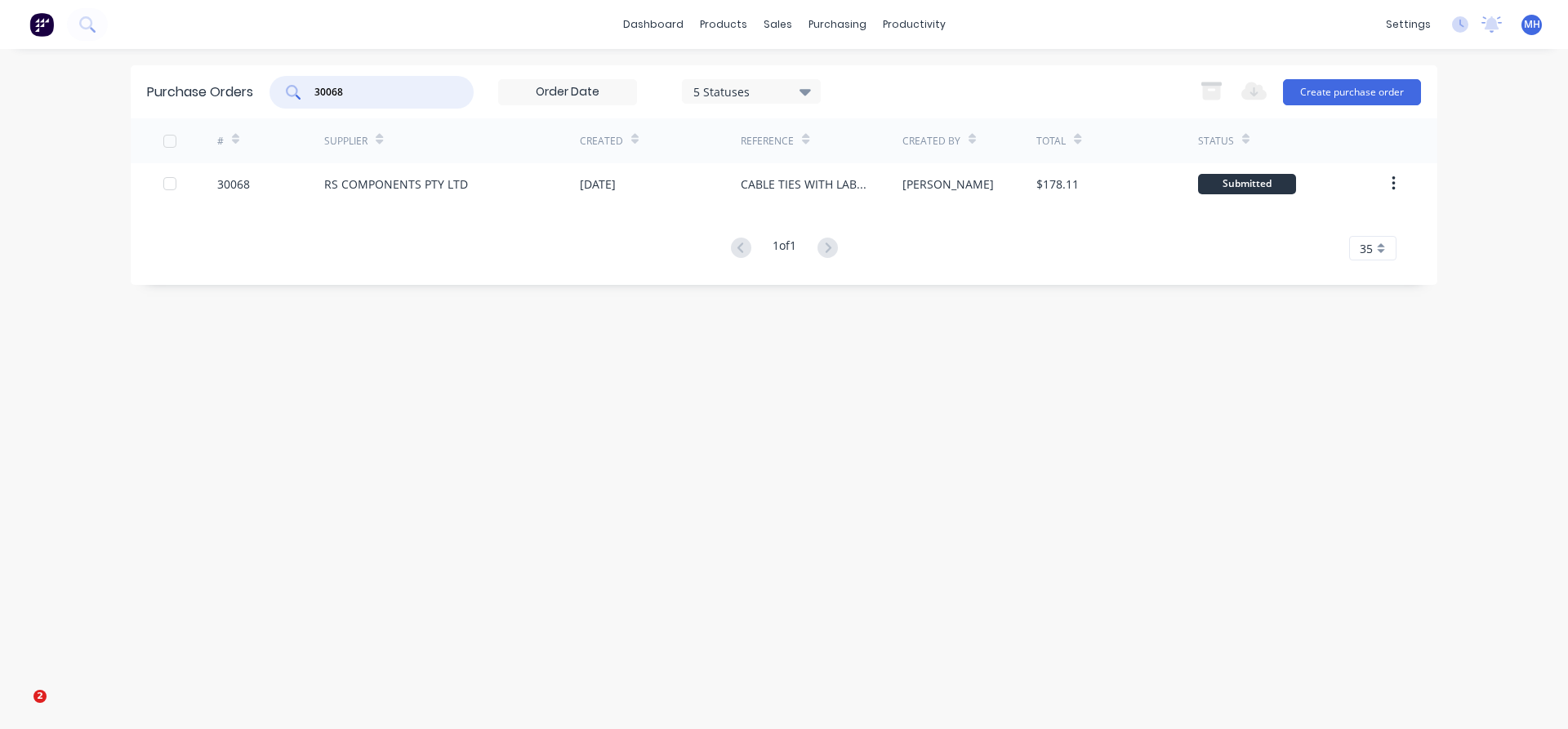
drag, startPoint x: 349, startPoint y: 93, endPoint x: 265, endPoint y: 88, distance: 84.1
click at [313, 88] on input "30068" at bounding box center [380, 92] width 135 height 16
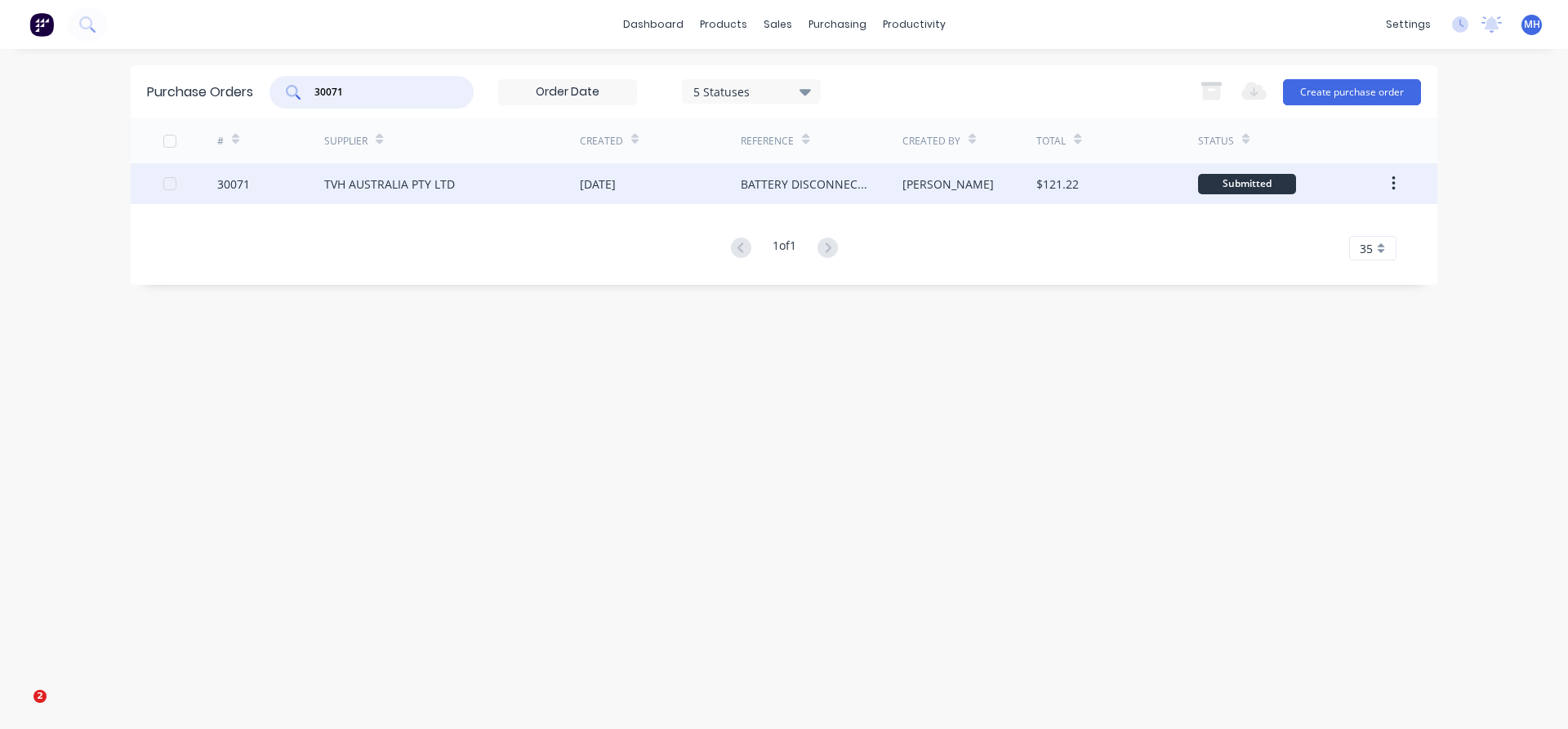
type input "30071"
click at [424, 192] on div "TVH AUSTRALIA PTY LTD" at bounding box center [389, 184] width 131 height 17
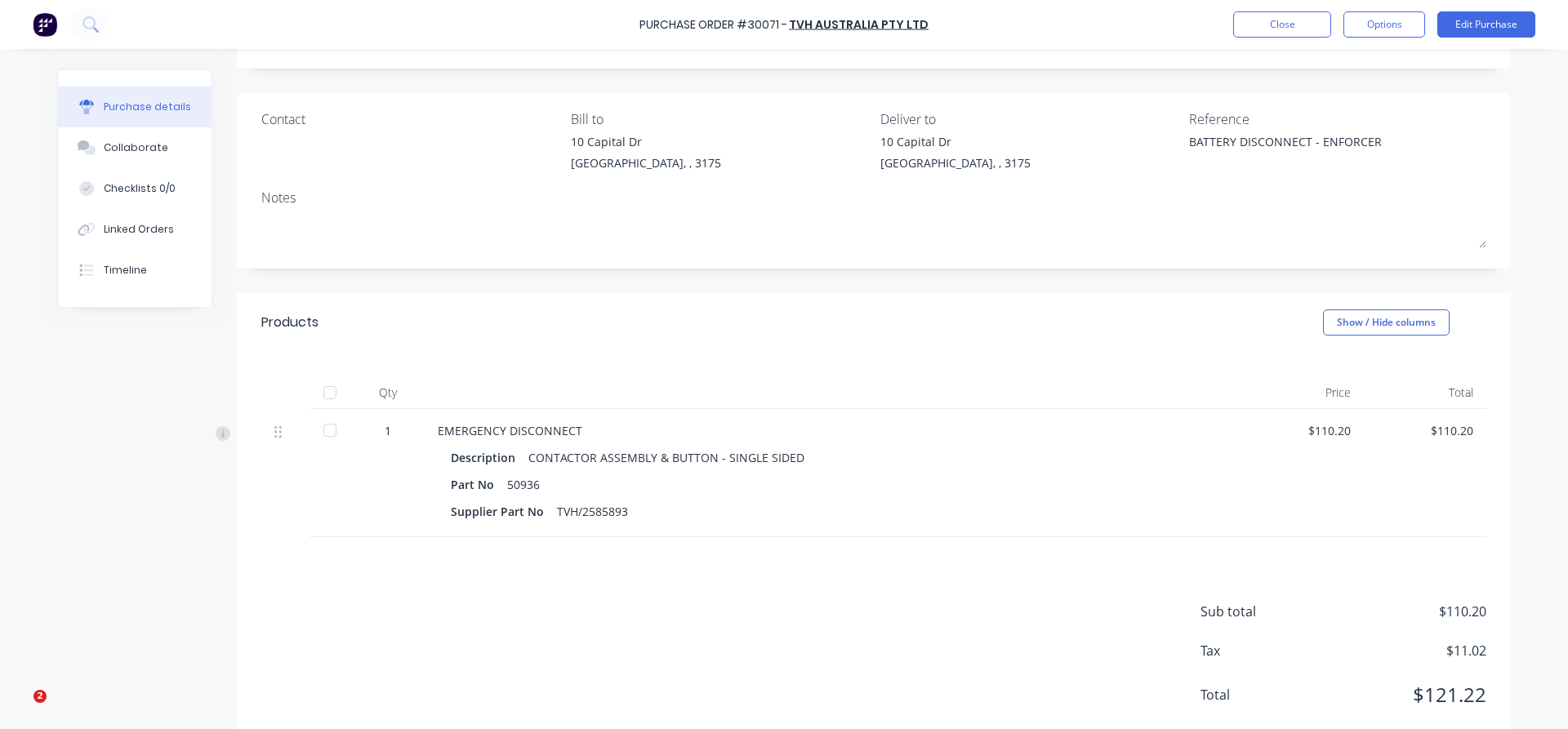
scroll to position [125, 0]
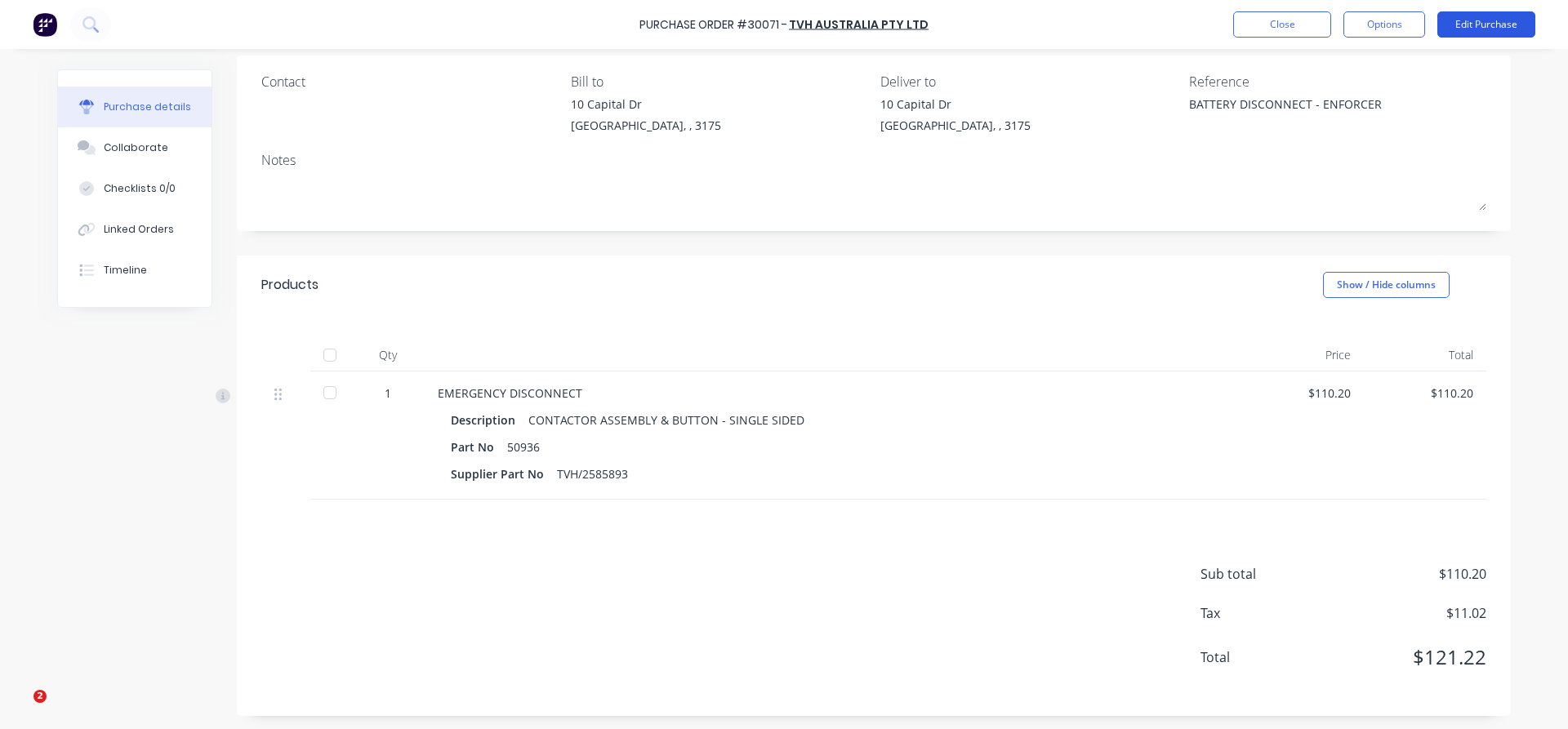
click at [1474, 20] on button "Edit Purchase" at bounding box center [1486, 24] width 98 height 26
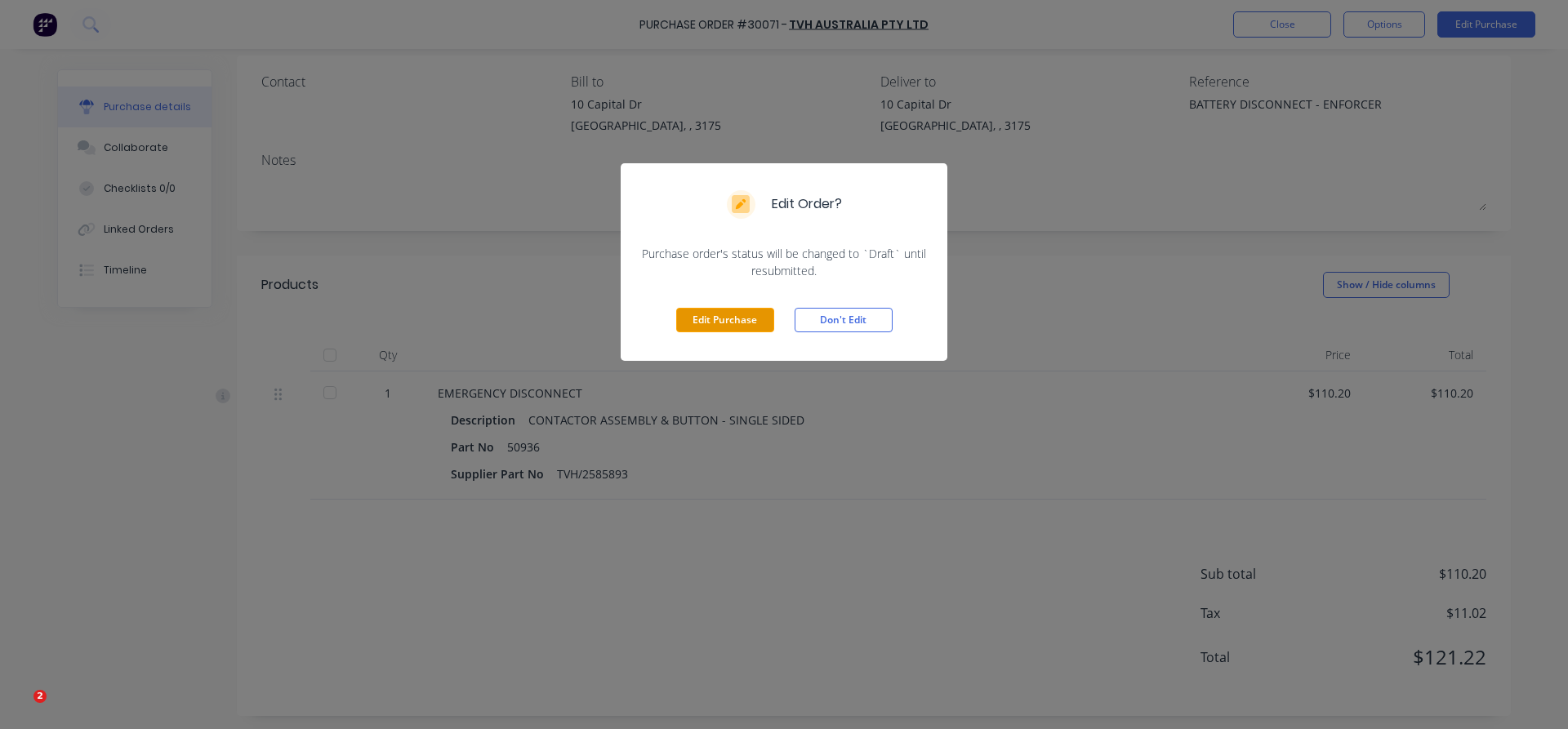
click at [723, 322] on button "Edit Purchase" at bounding box center [725, 319] width 98 height 24
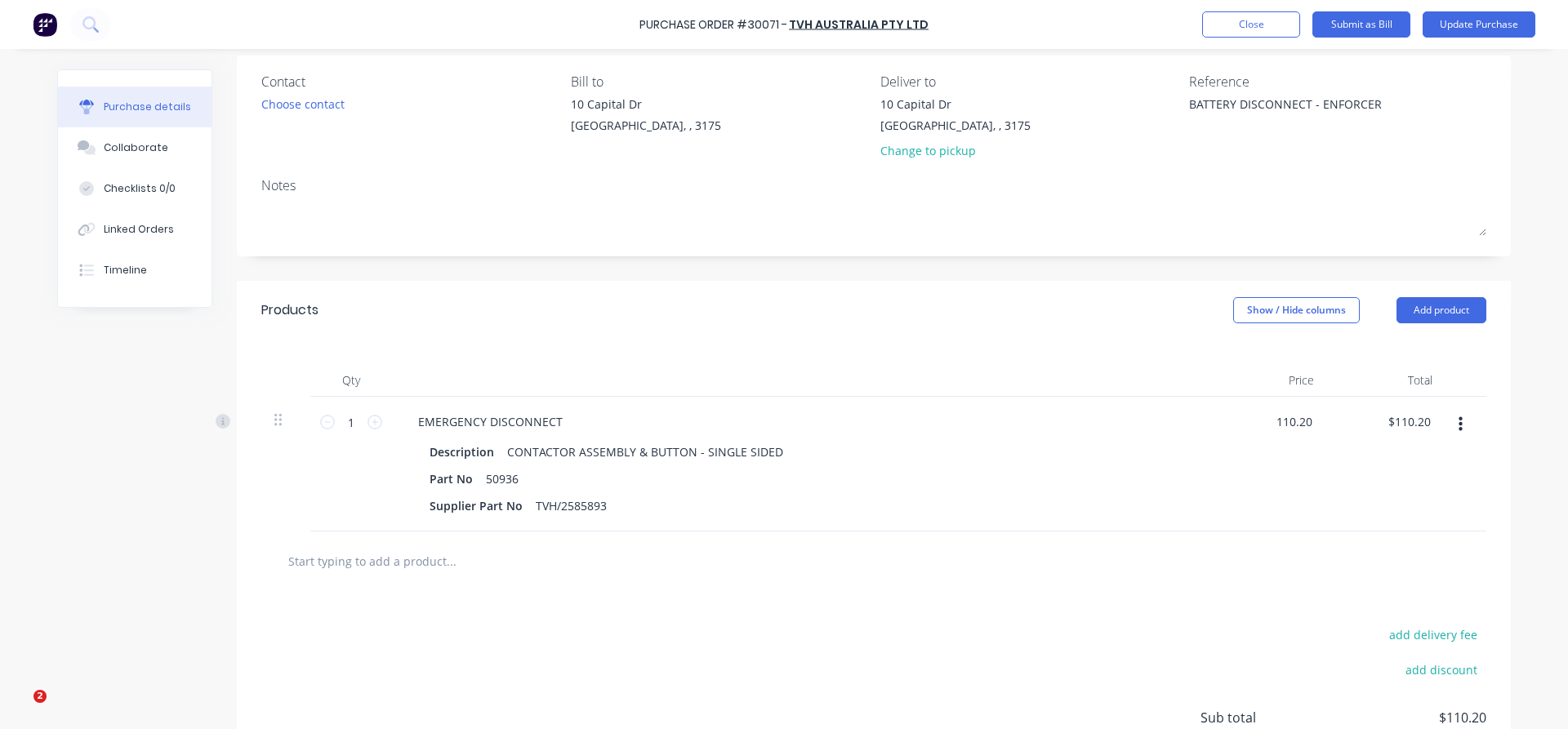
drag, startPoint x: 1313, startPoint y: 415, endPoint x: 1266, endPoint y: 422, distance: 47.5
click at [1266, 422] on div "110.20 110.20" at bounding box center [1267, 463] width 118 height 135
type input "$111.85"
type input "111.85"
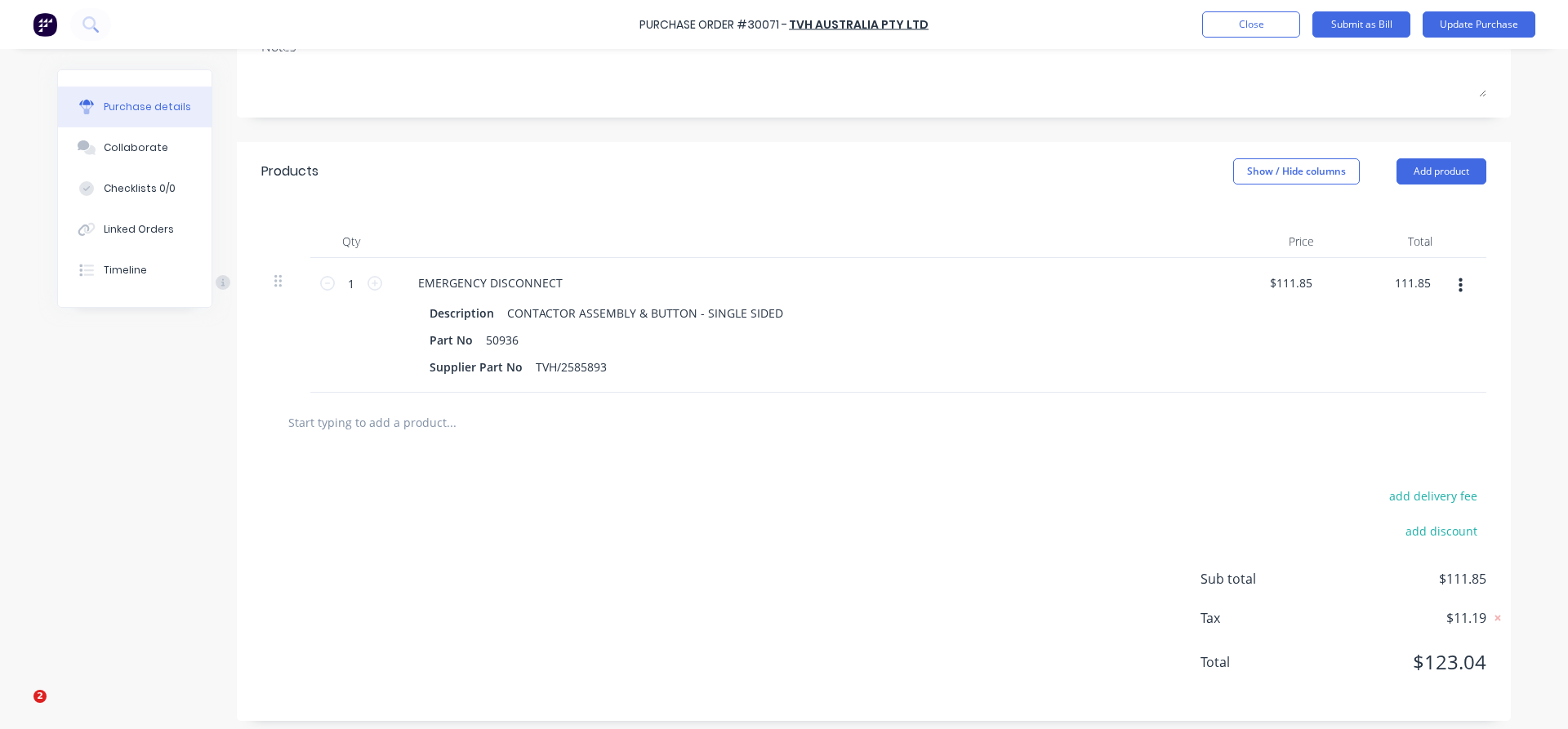
scroll to position [268, 0]
click at [1458, 20] on button "Update Purchase" at bounding box center [1478, 24] width 112 height 26
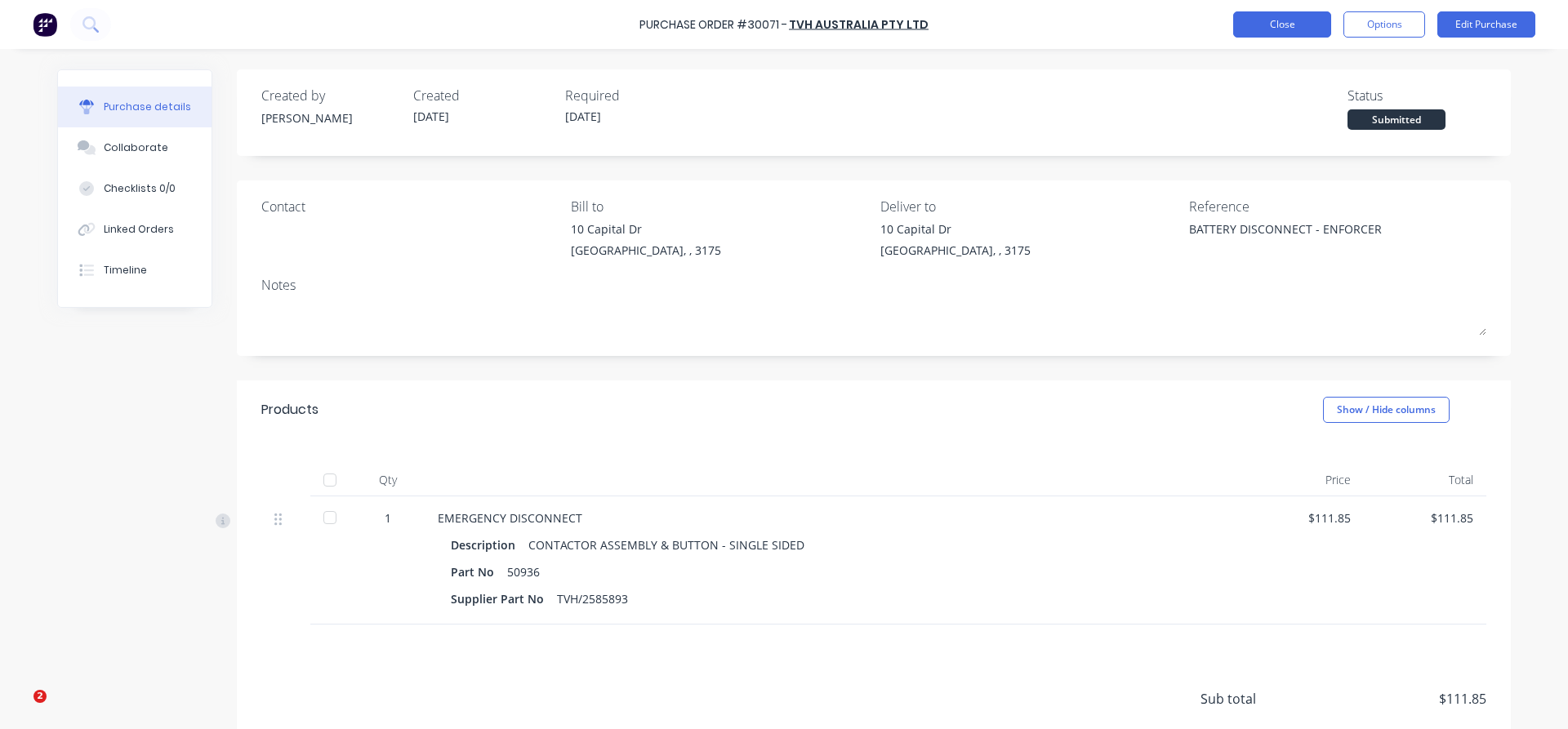
click at [1256, 22] on button "Close" at bounding box center [1282, 24] width 98 height 26
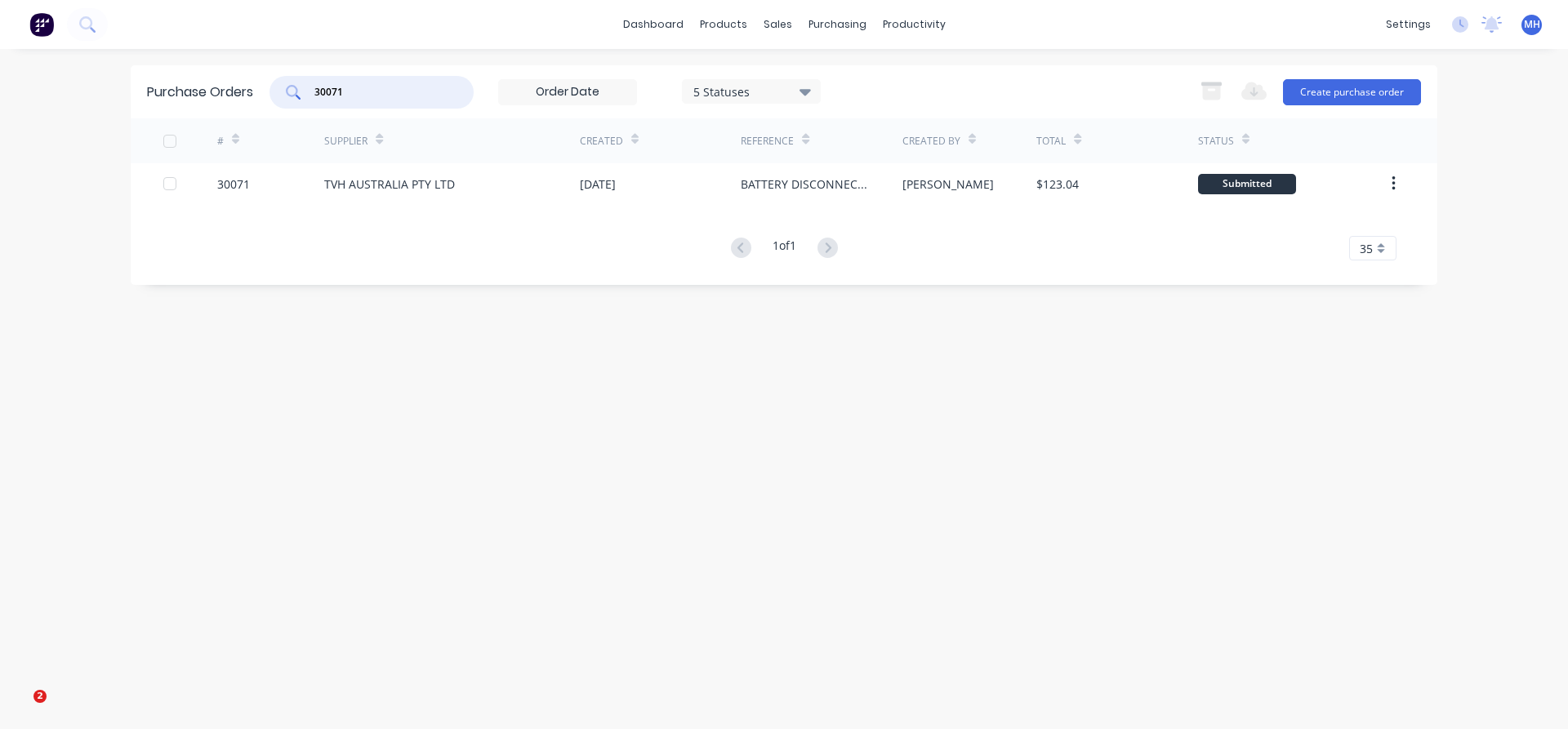
drag, startPoint x: 344, startPoint y: 92, endPoint x: 281, endPoint y: 91, distance: 63.0
click at [313, 91] on input "30071" at bounding box center [380, 92] width 135 height 16
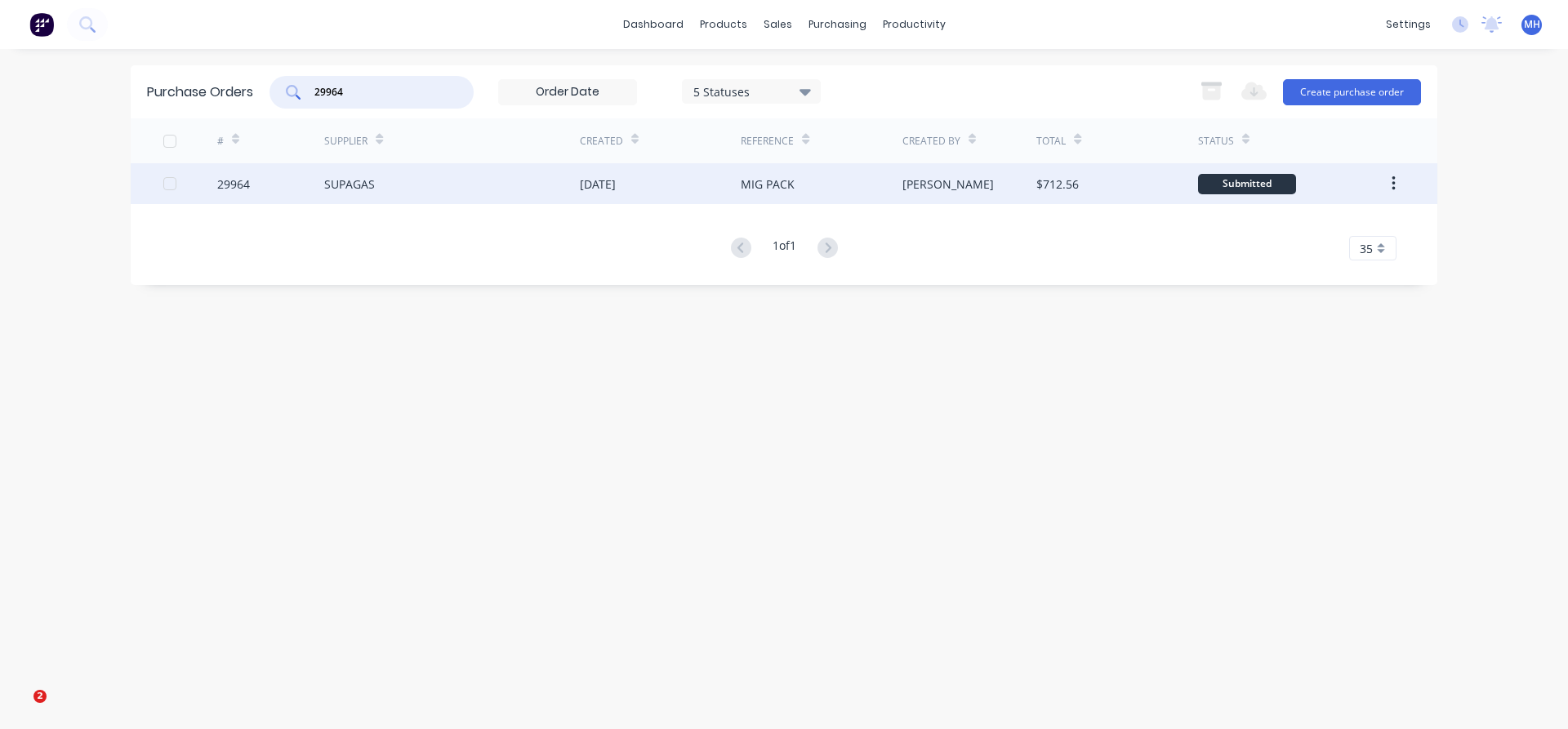
type input "29964"
click at [385, 184] on div "SUPAGAS" at bounding box center [452, 184] width 256 height 41
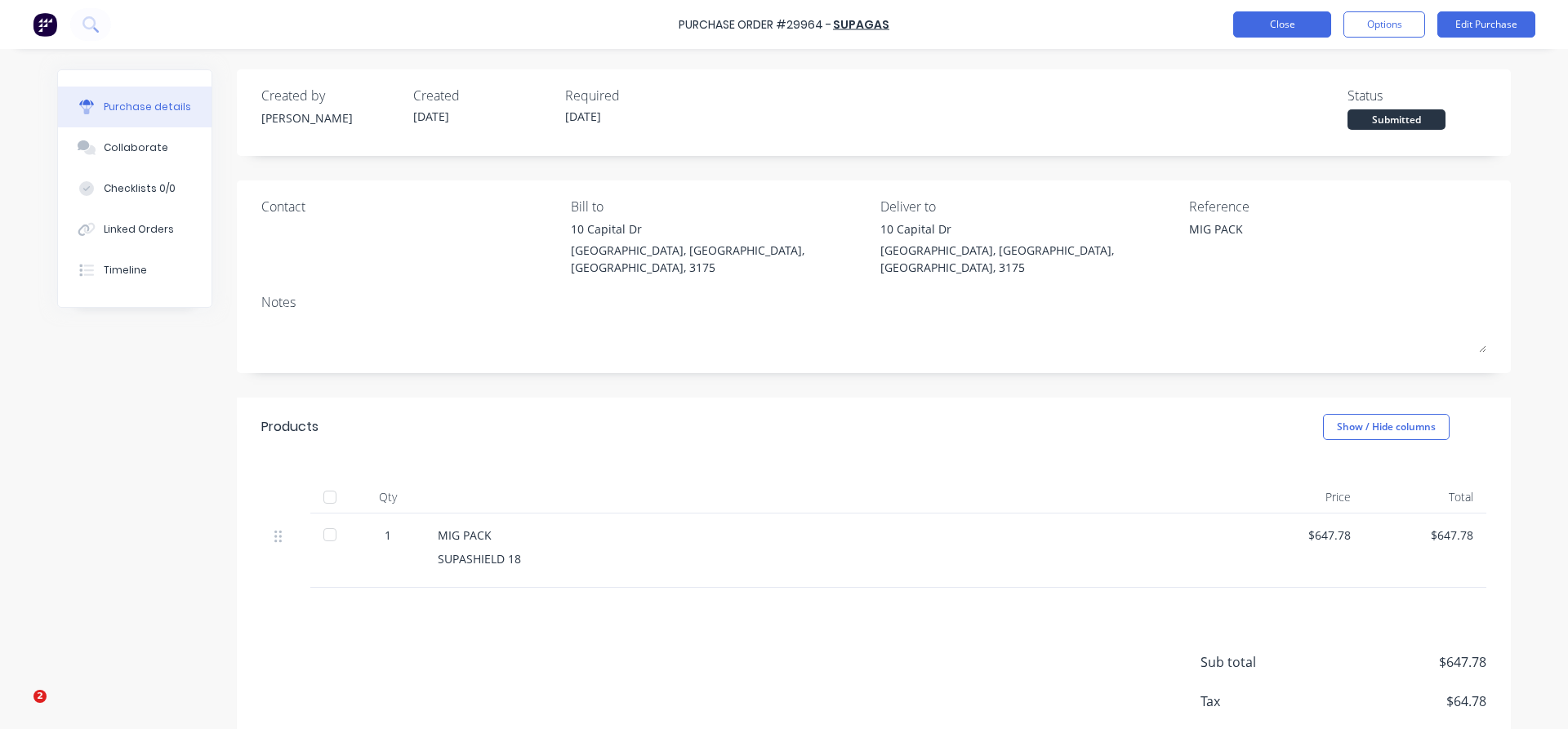
click at [1286, 23] on button "Close" at bounding box center [1282, 24] width 98 height 26
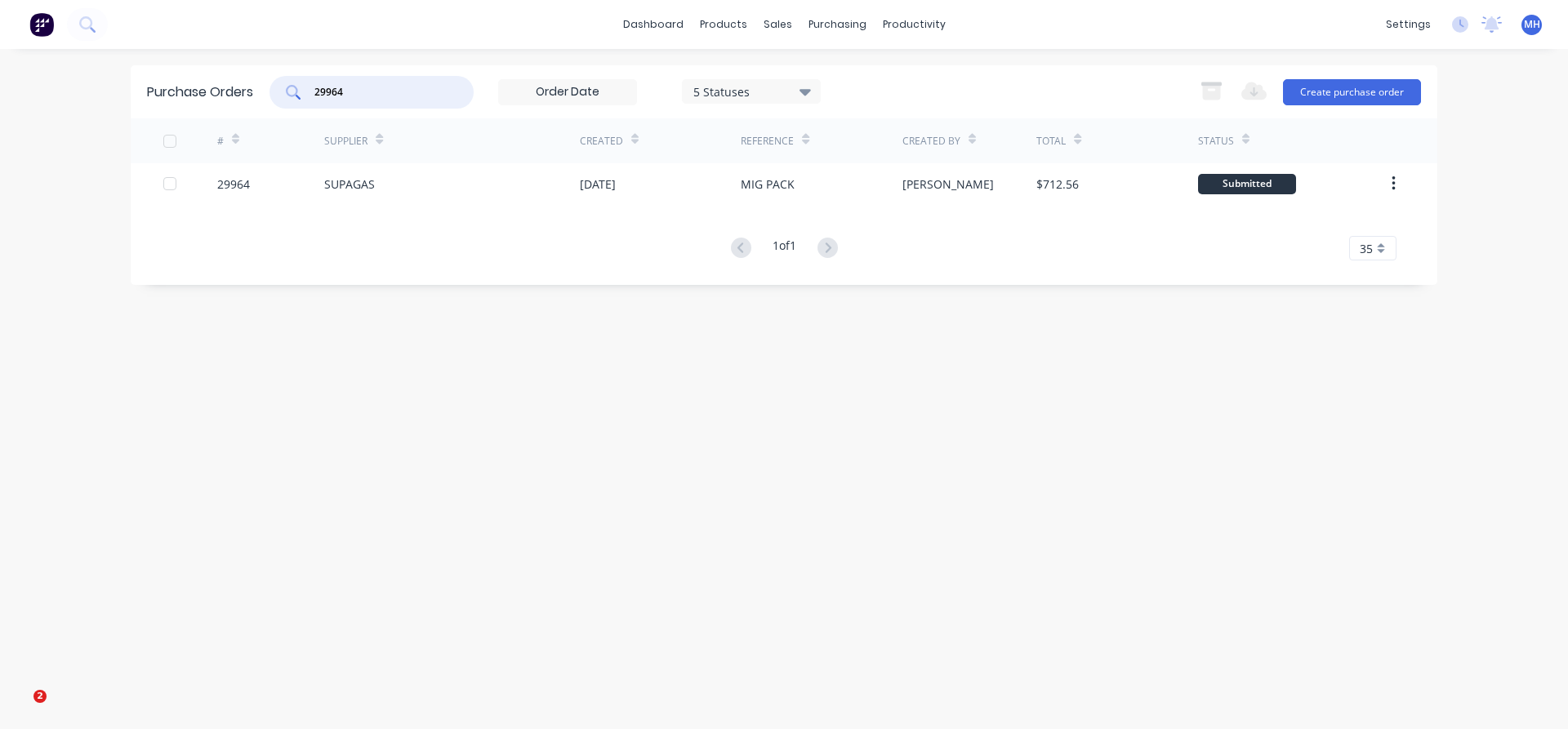
drag, startPoint x: 347, startPoint y: 95, endPoint x: 237, endPoint y: 95, distance: 110.0
click at [313, 89] on input "29964" at bounding box center [380, 92] width 135 height 16
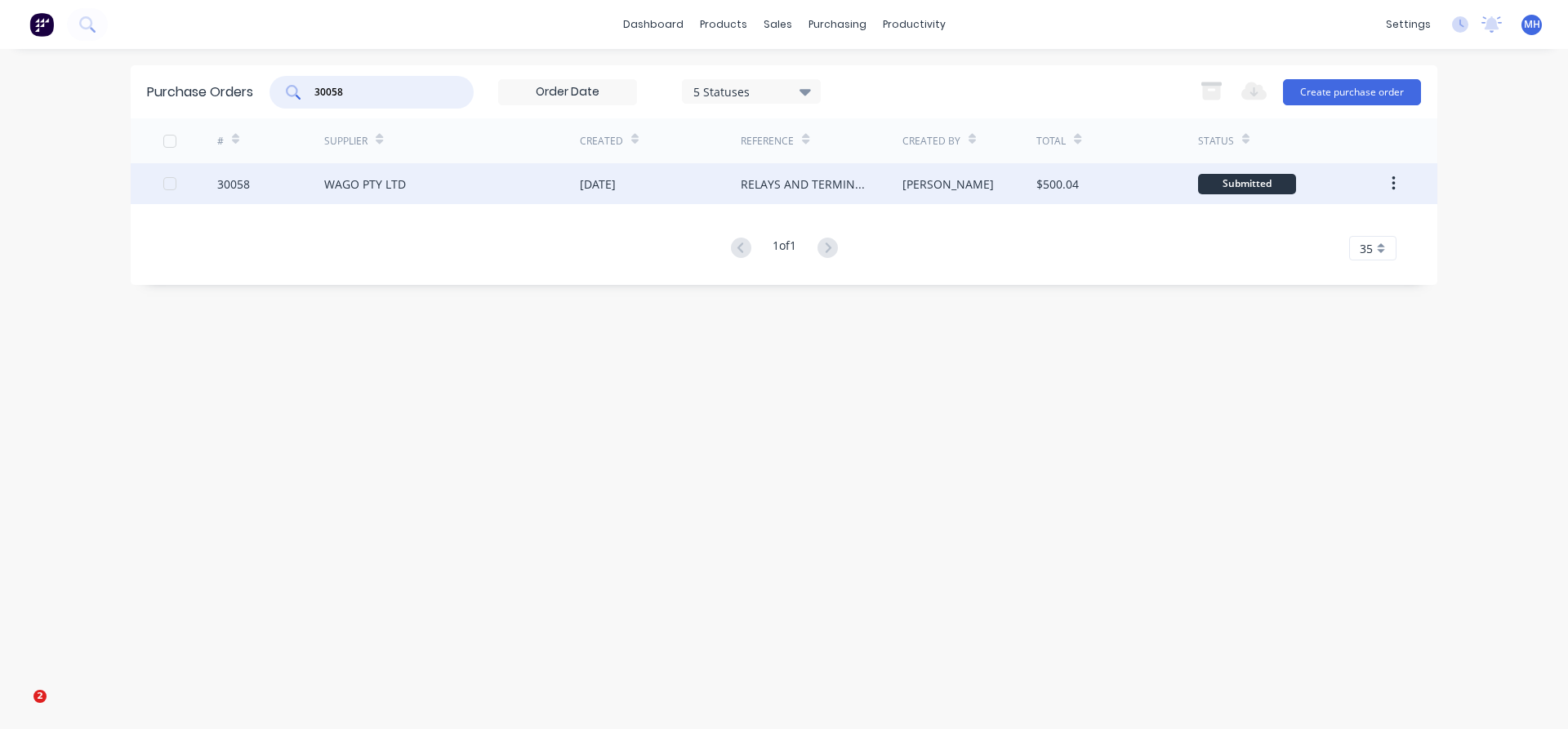
type input "30058"
click at [387, 187] on div "WAGO PTY LTD" at bounding box center [365, 184] width 82 height 17
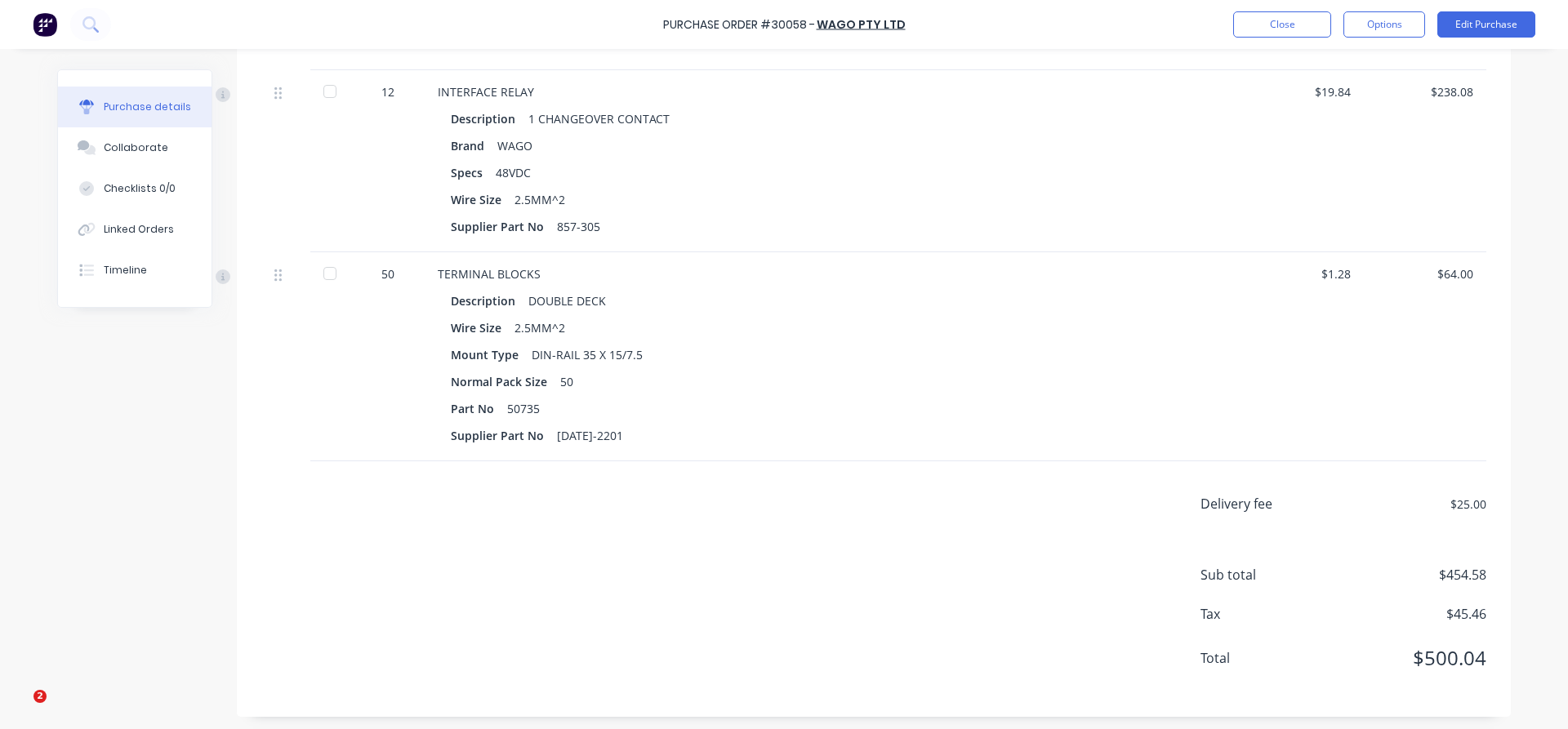
scroll to position [610, 0]
click at [1297, 34] on button "Close" at bounding box center [1282, 24] width 98 height 26
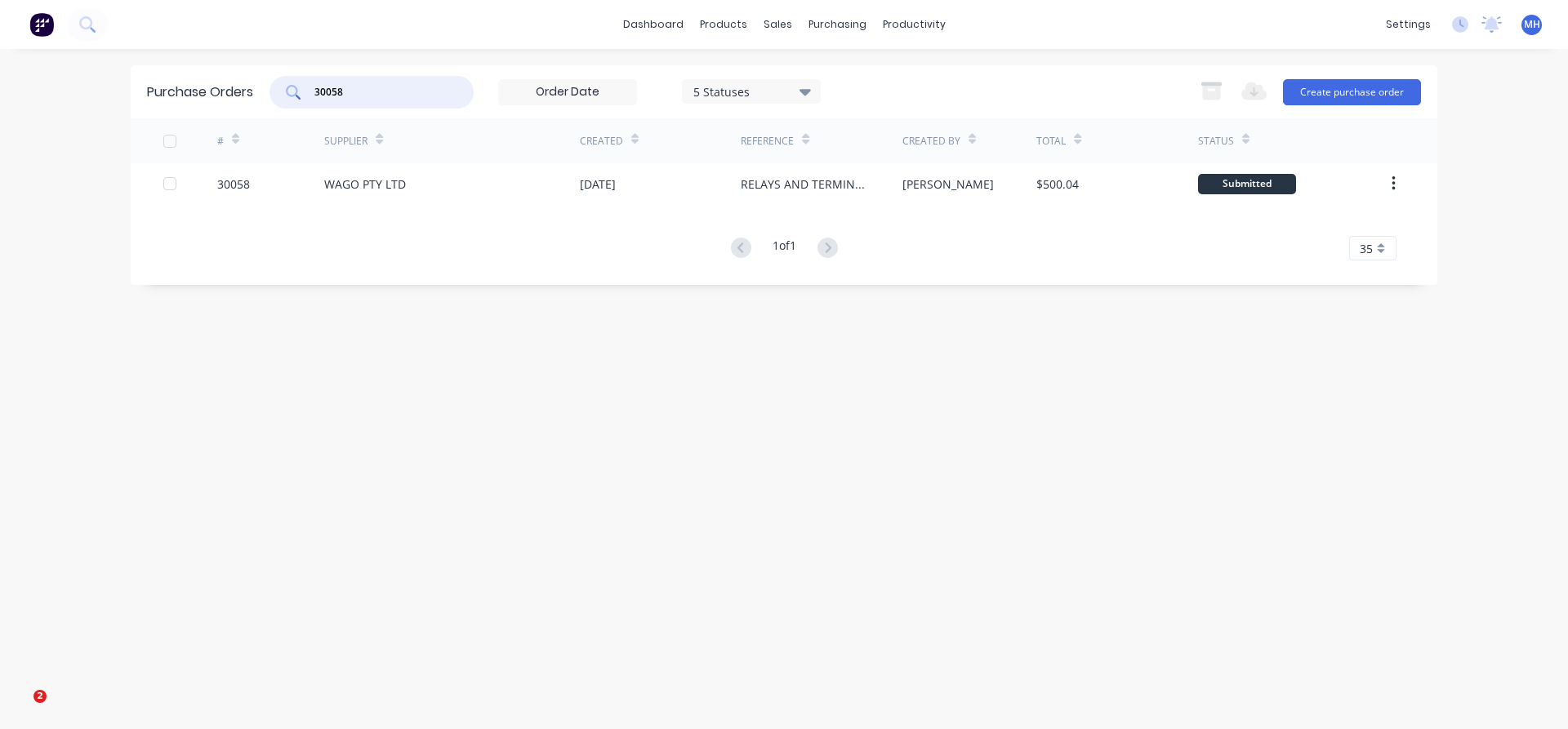
drag, startPoint x: 360, startPoint y: 98, endPoint x: 216, endPoint y: 89, distance: 144.3
click at [313, 89] on input "30058" at bounding box center [380, 92] width 135 height 16
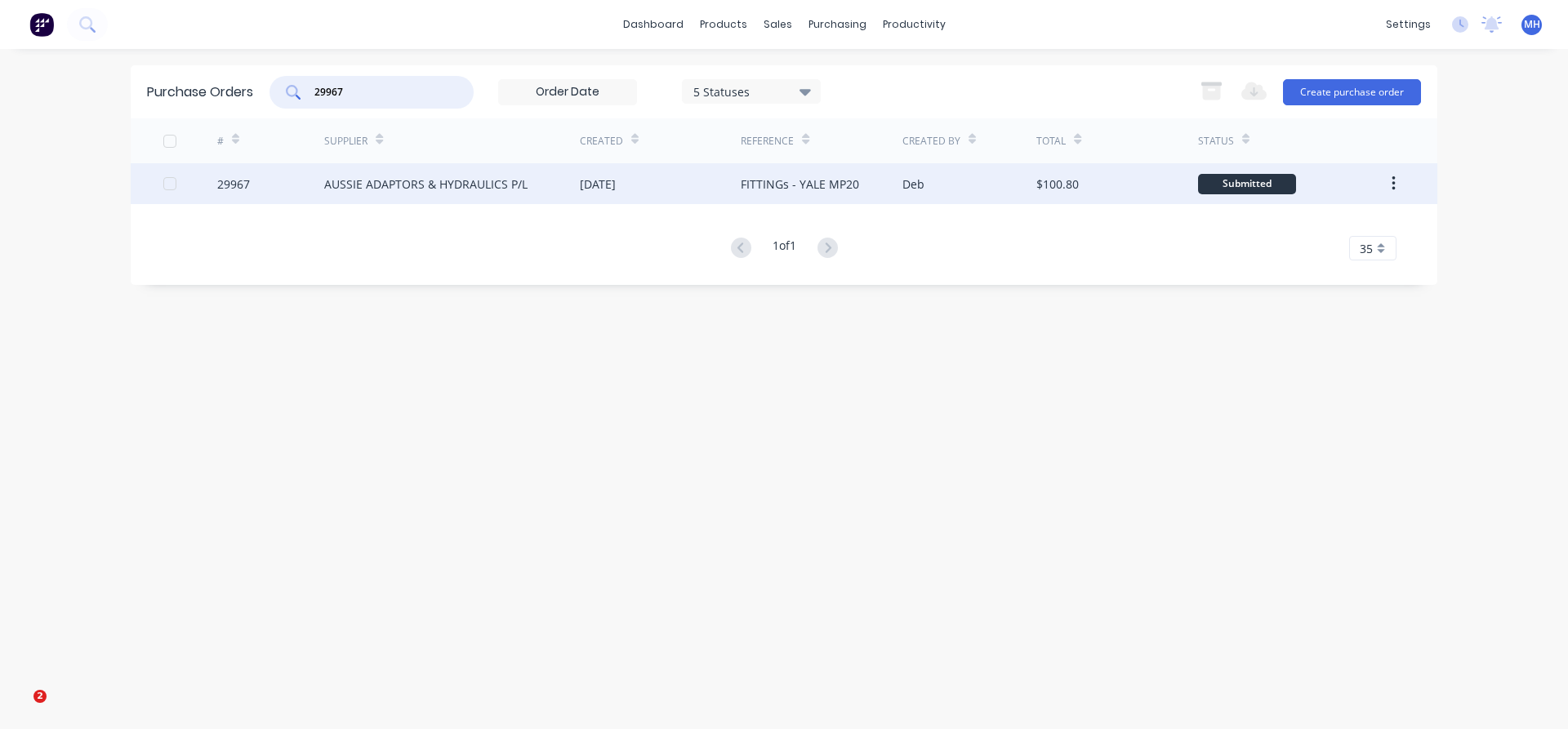
type input "29967"
click at [616, 177] on div "[DATE]" at bounding box center [598, 184] width 36 height 17
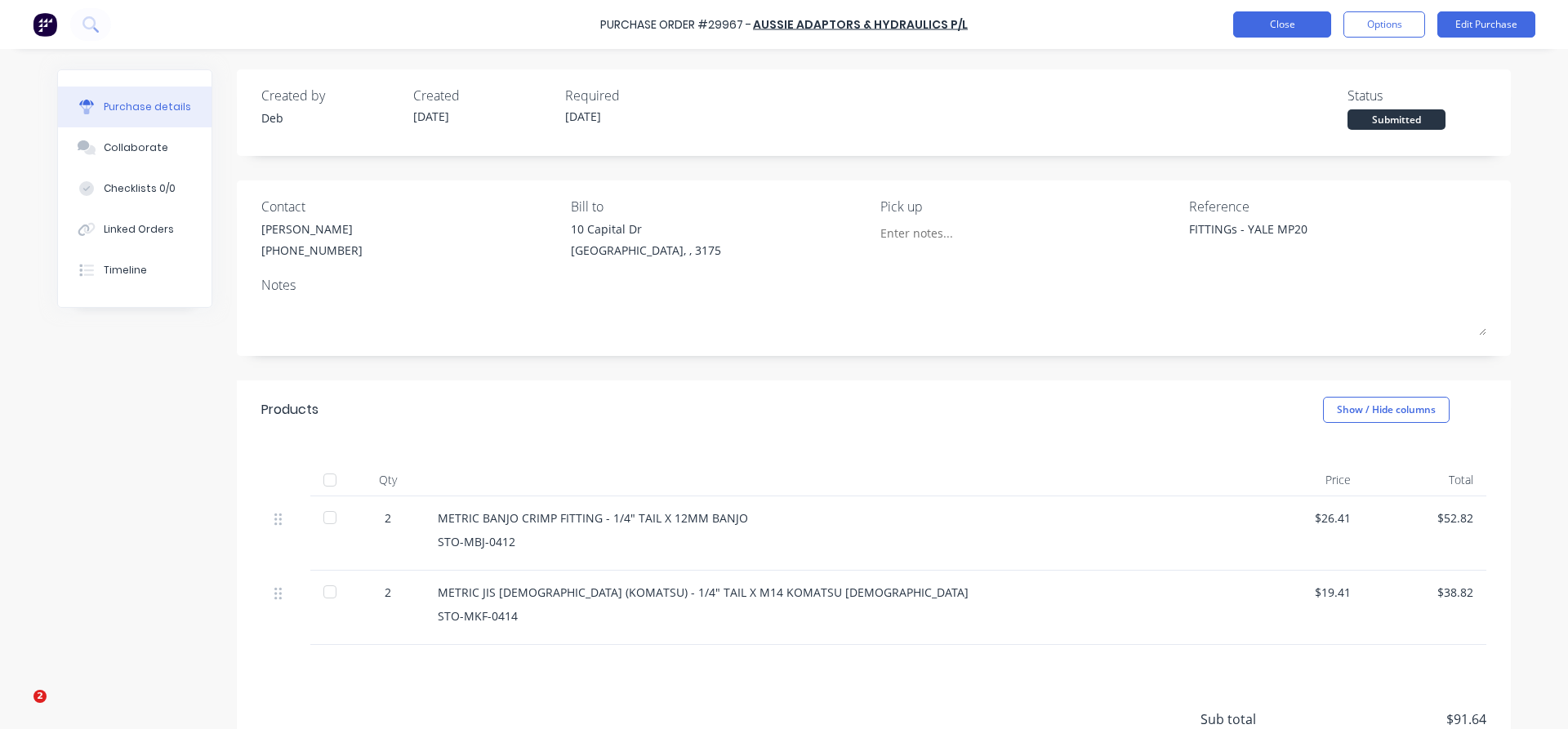
click at [1296, 34] on button "Close" at bounding box center [1282, 24] width 98 height 26
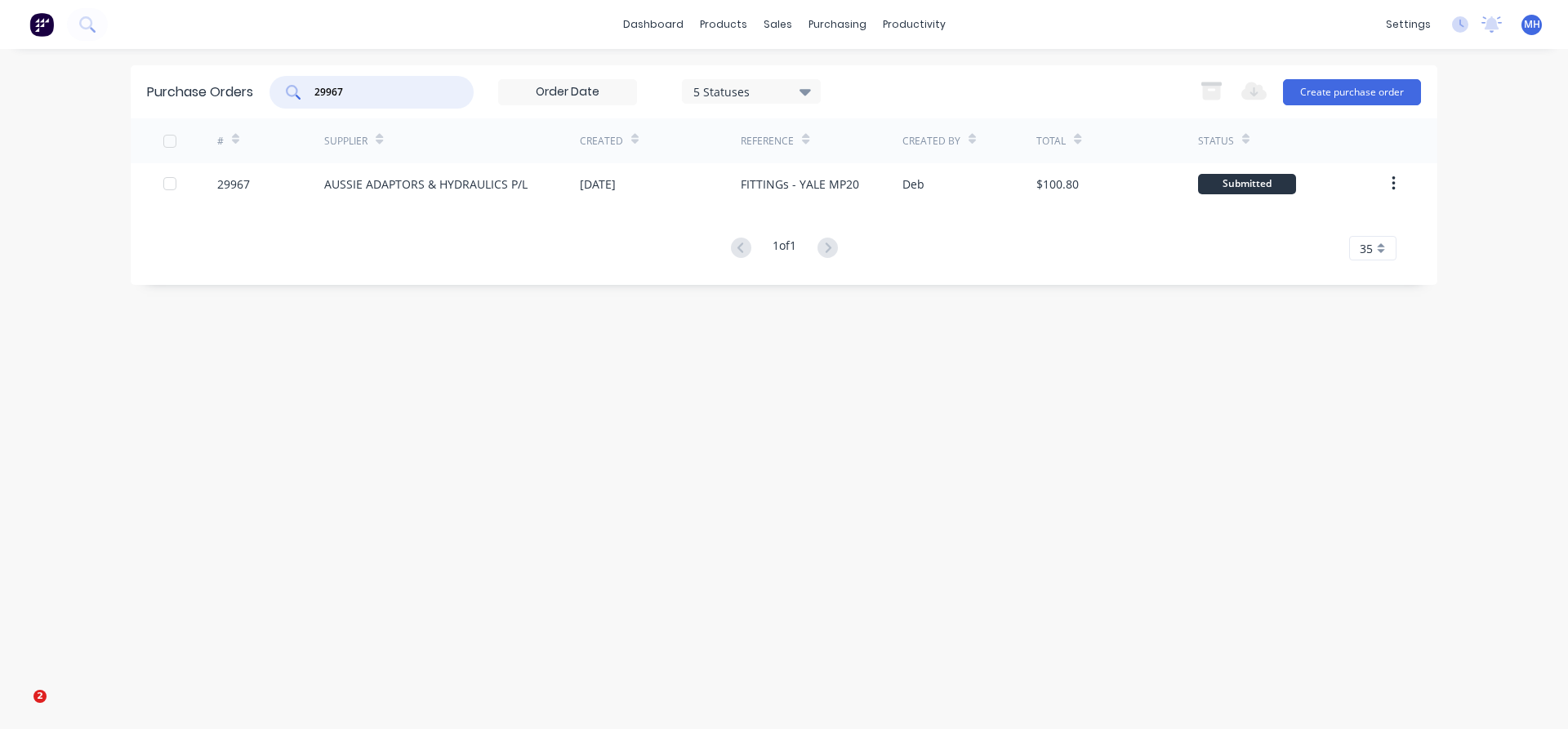
drag, startPoint x: 359, startPoint y: 92, endPoint x: 245, endPoint y: 86, distance: 114.2
click at [313, 86] on input "29967" at bounding box center [380, 92] width 135 height 16
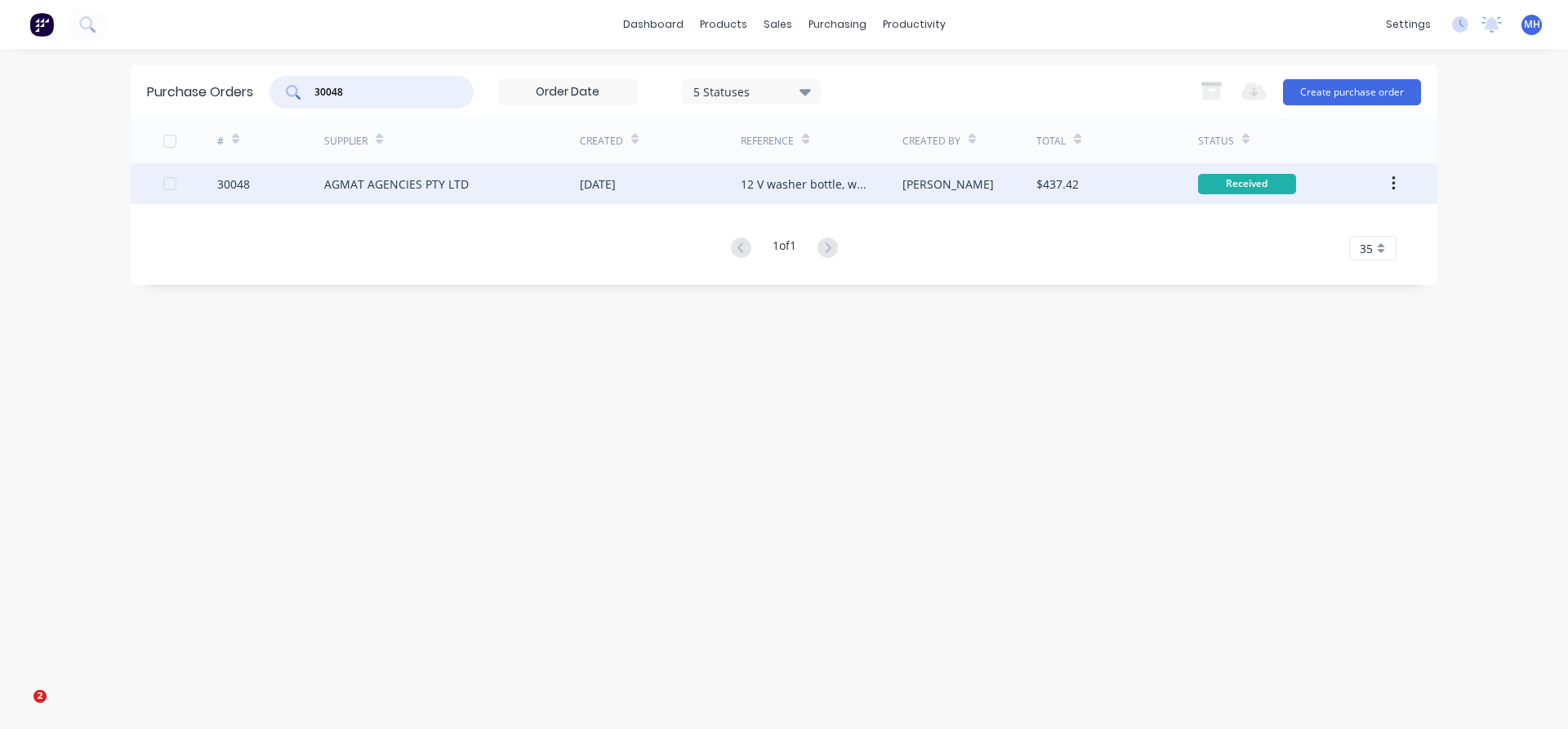
type input "30048"
click at [445, 180] on div "AGMAT AGENCIES PTY LTD" at bounding box center [396, 184] width 144 height 17
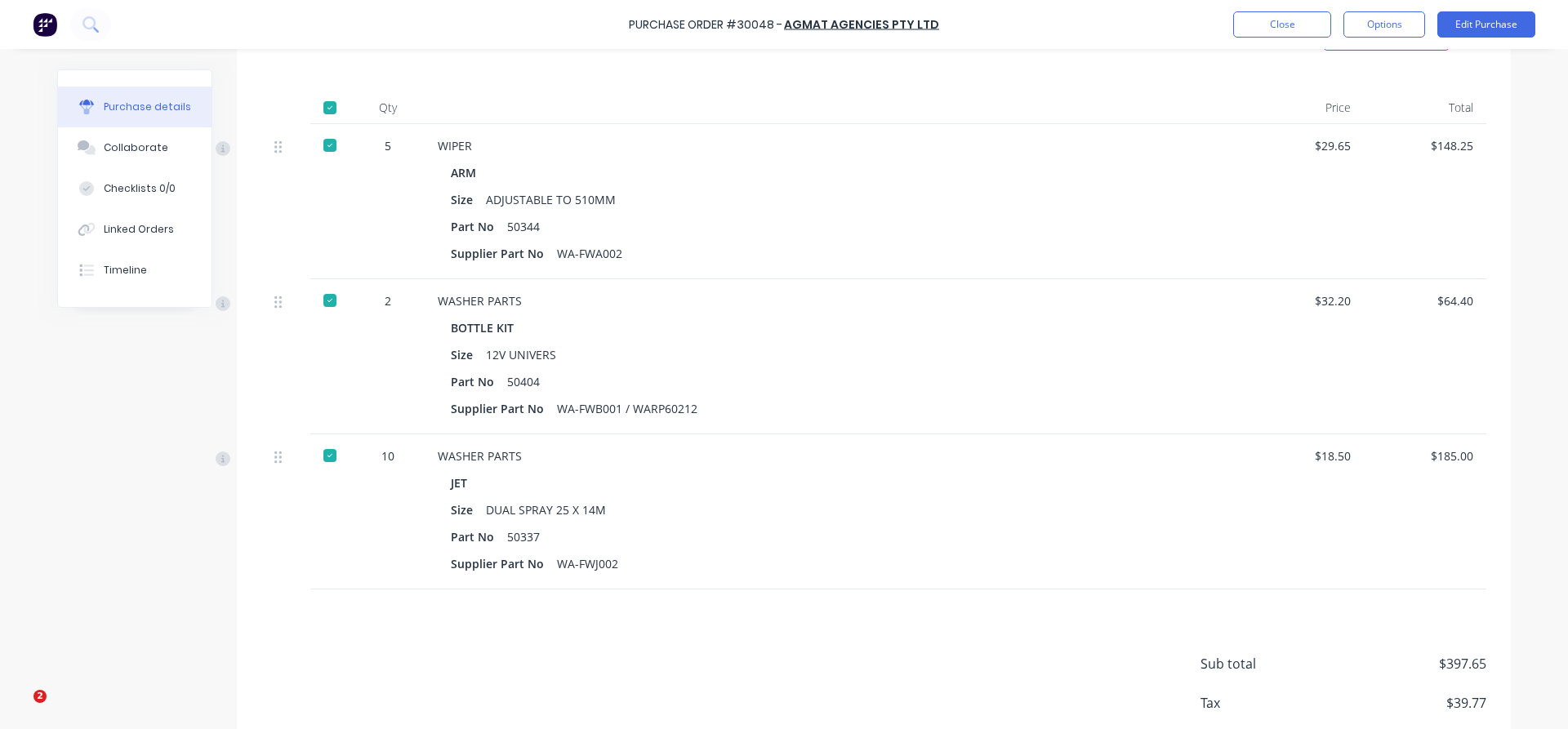
scroll to position [463, 0]
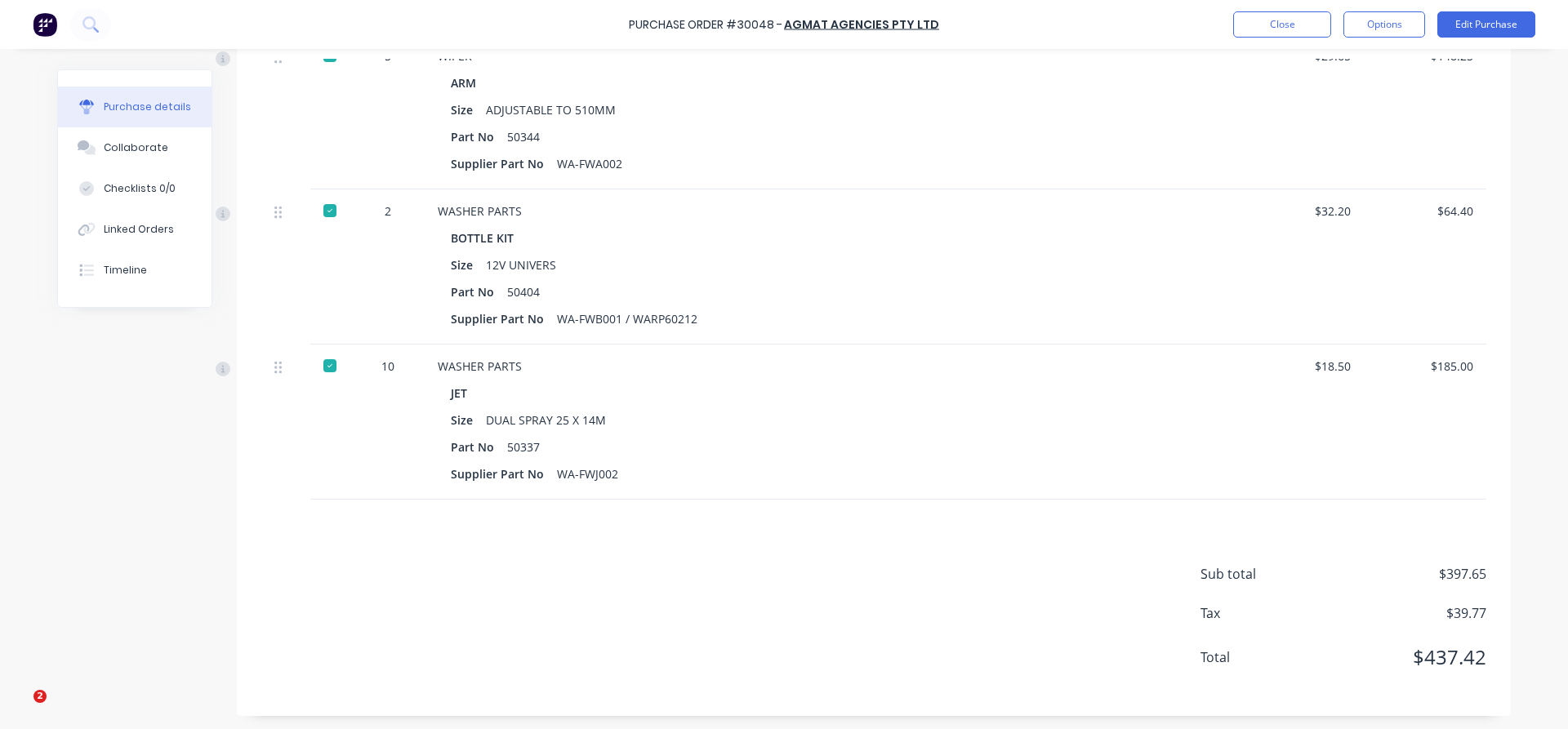
click at [1499, 6] on div "Purchase Order #30048 - AGMAT AGENCIES PTY LTD Close Options Edit Purchase" at bounding box center [784, 24] width 1568 height 49
click at [1499, 20] on button "Edit Purchase" at bounding box center [1486, 24] width 98 height 26
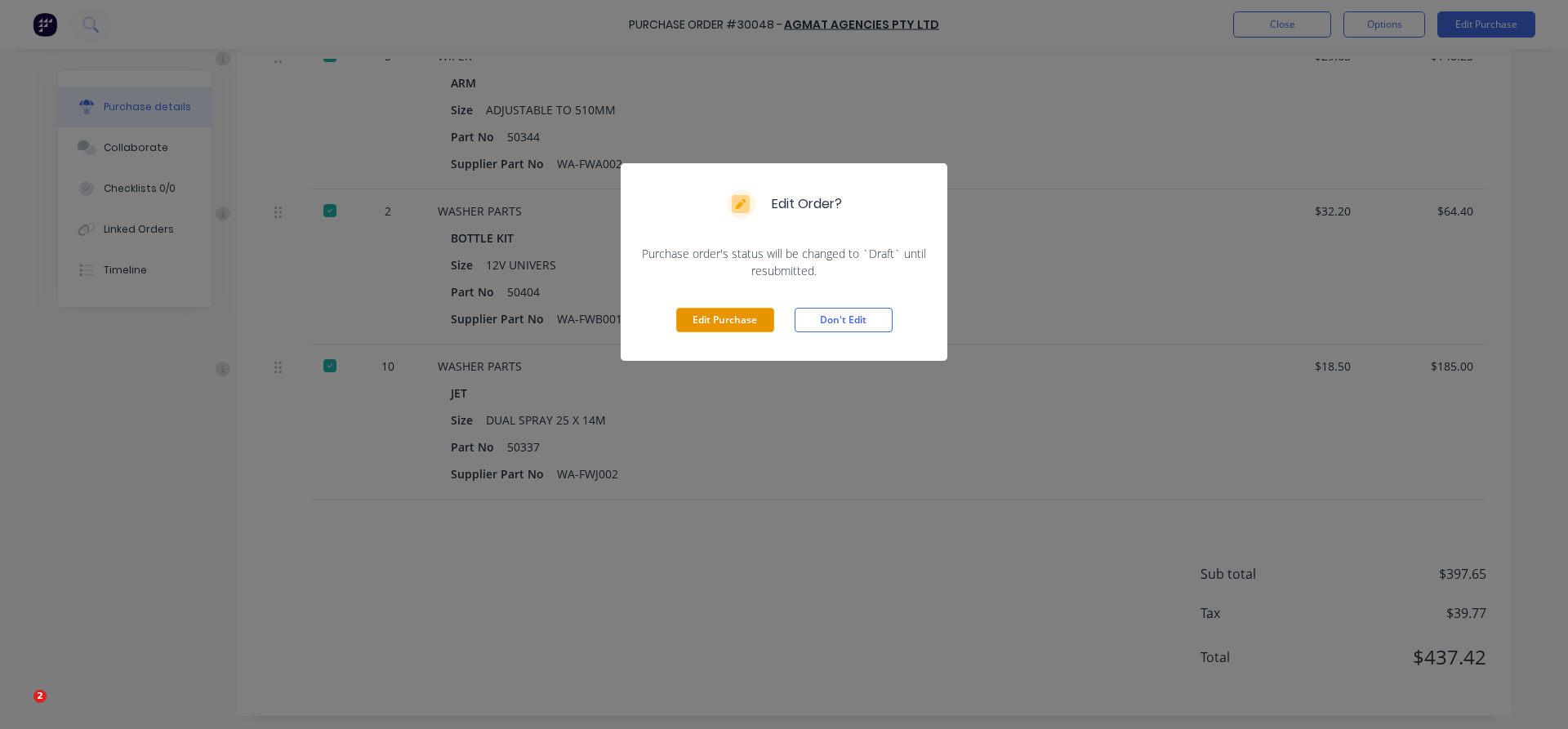
click at [719, 322] on button "Edit Purchase" at bounding box center [725, 319] width 98 height 24
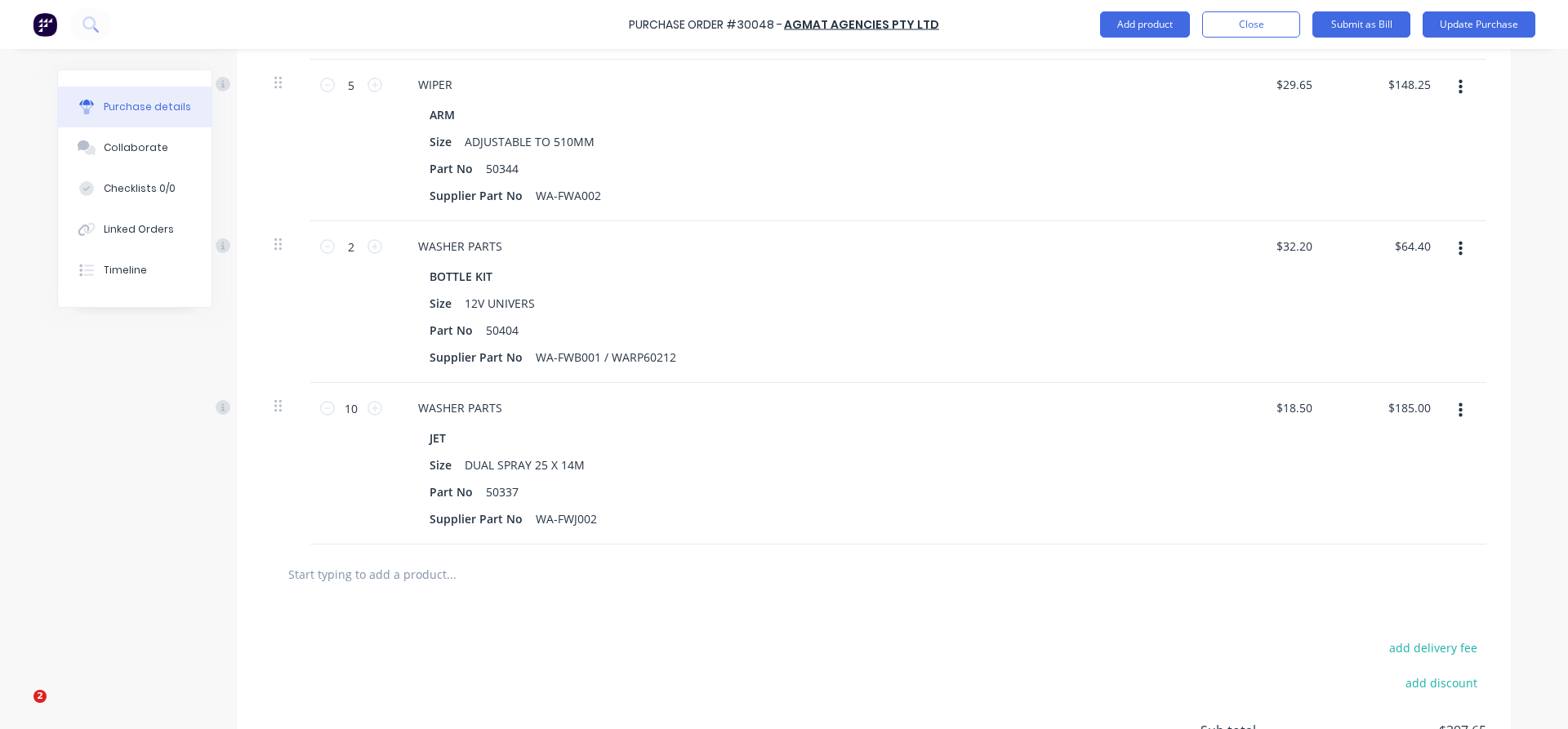
scroll to position [487, 0]
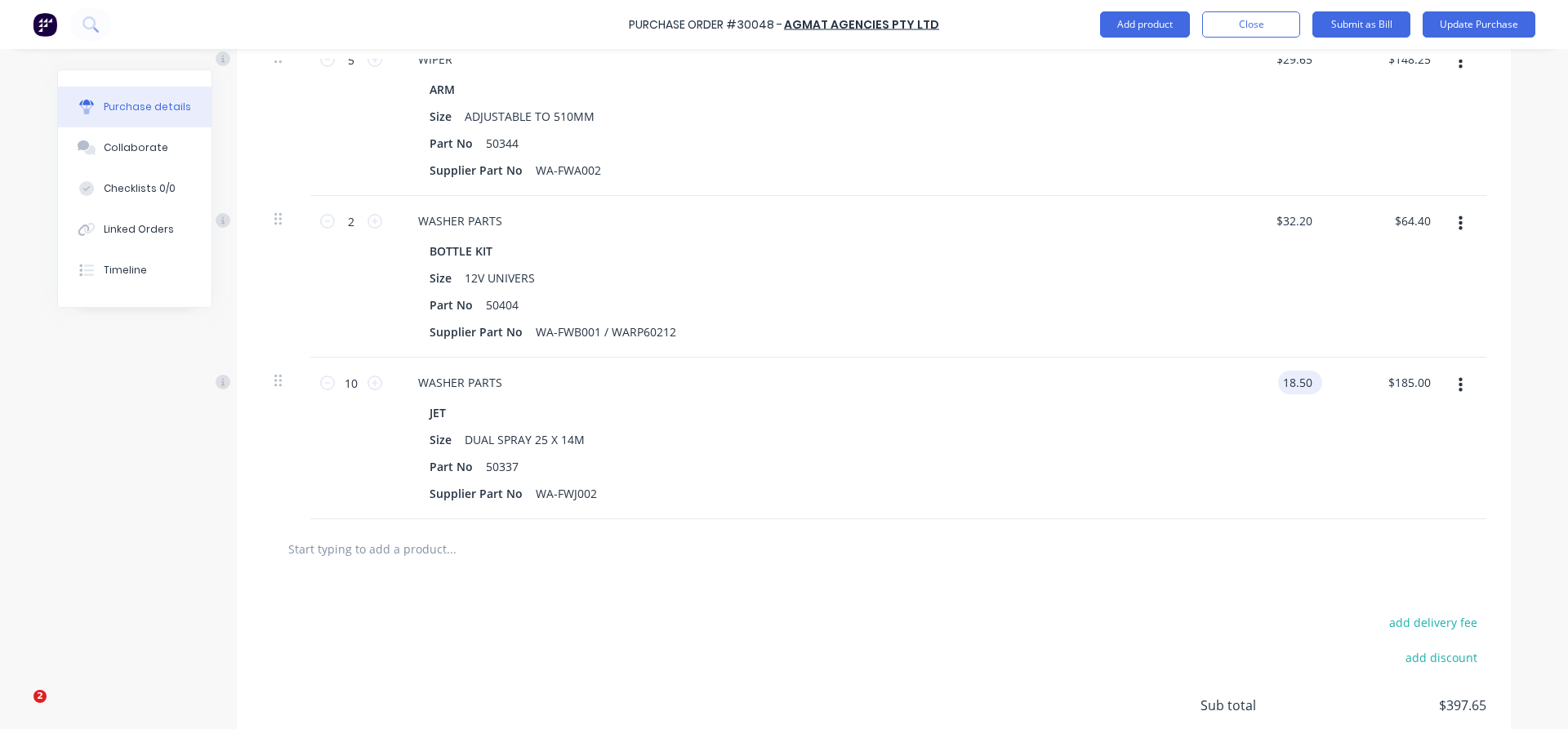
drag, startPoint x: 1308, startPoint y: 377, endPoint x: 1264, endPoint y: 382, distance: 44.3
click at [1278, 382] on input "18.50" at bounding box center [1296, 382] width 37 height 24
type input "$19.50"
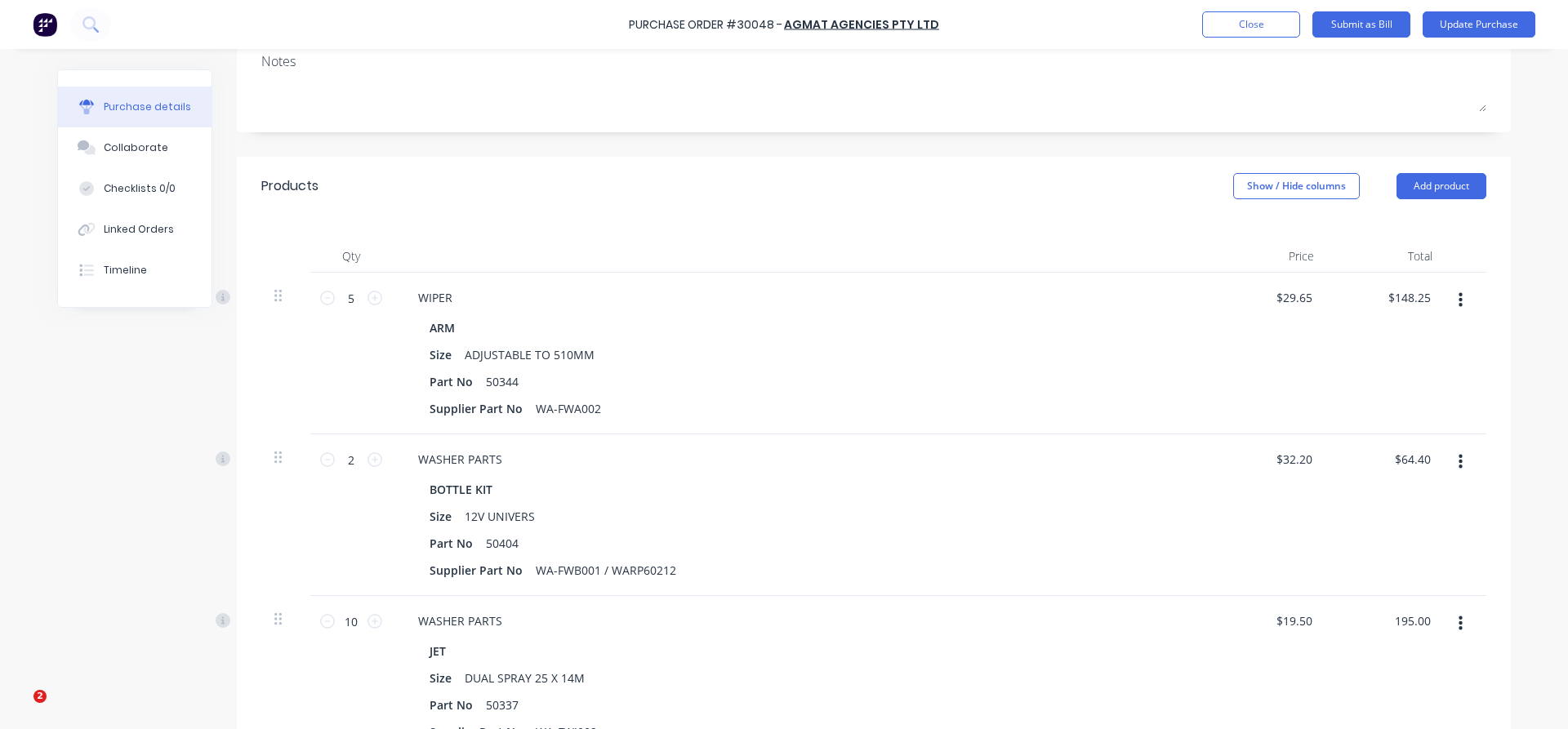
scroll to position [279, 0]
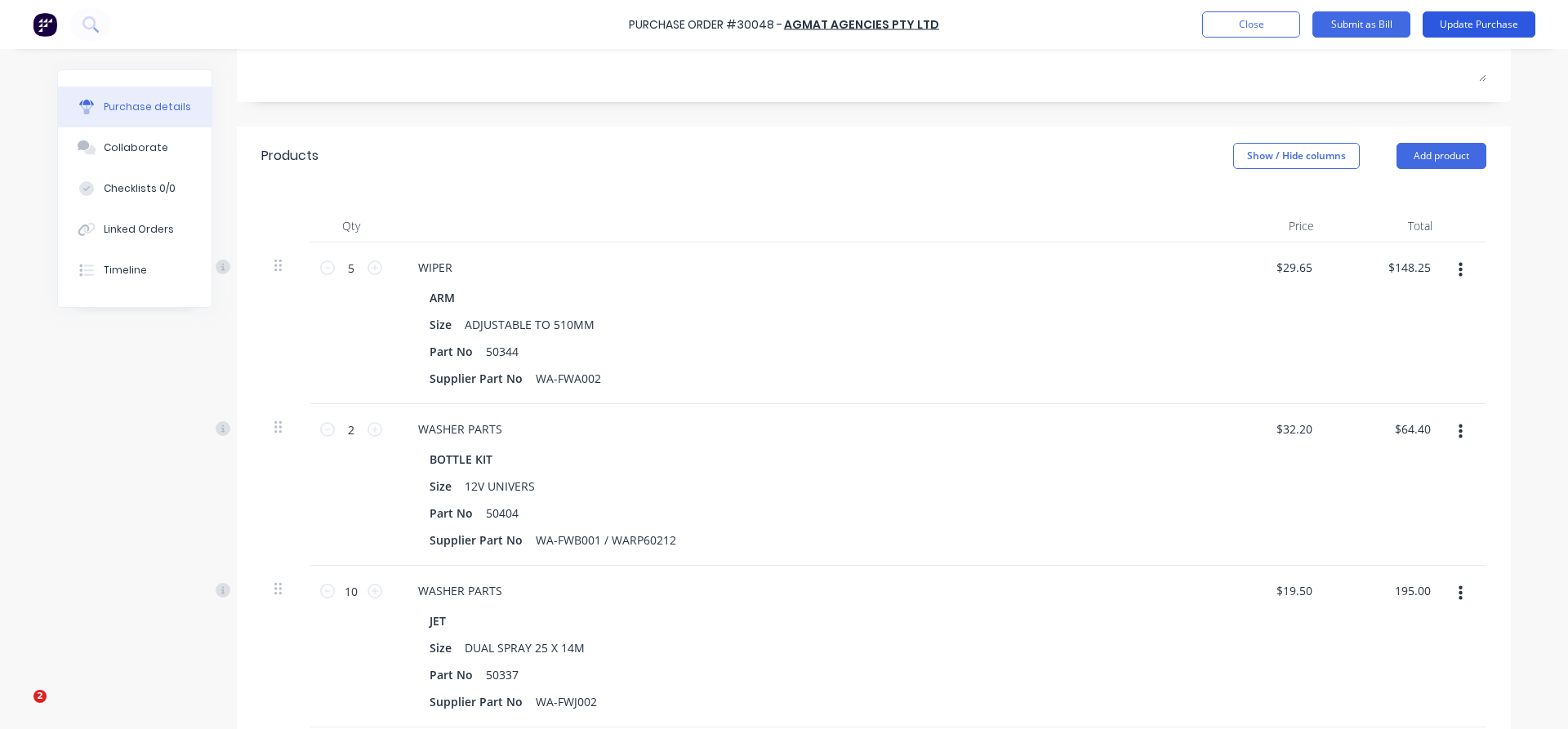
type input "$195.00"
click at [1473, 31] on button "Update Purchase" at bounding box center [1478, 24] width 112 height 26
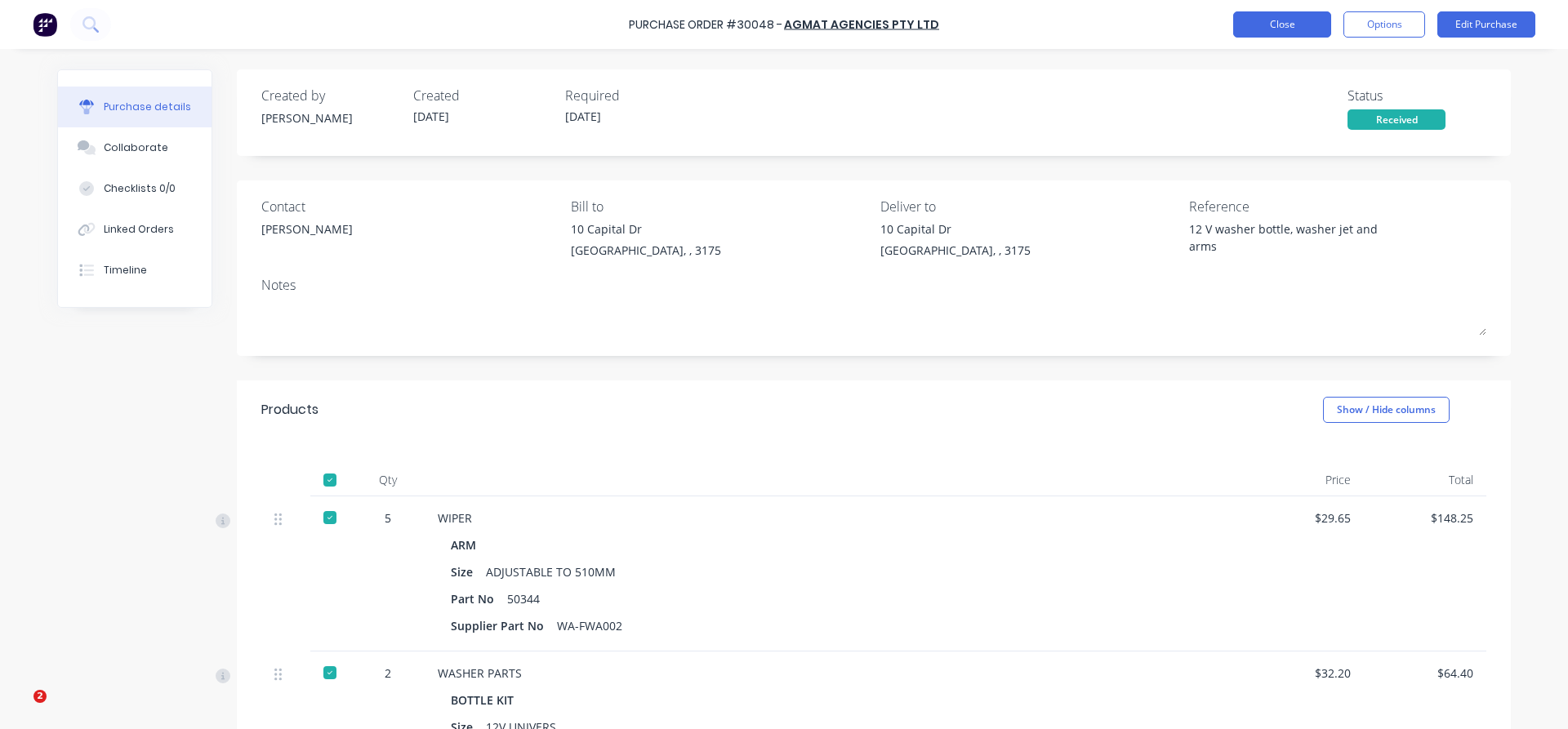
click at [1280, 23] on button "Close" at bounding box center [1282, 24] width 98 height 26
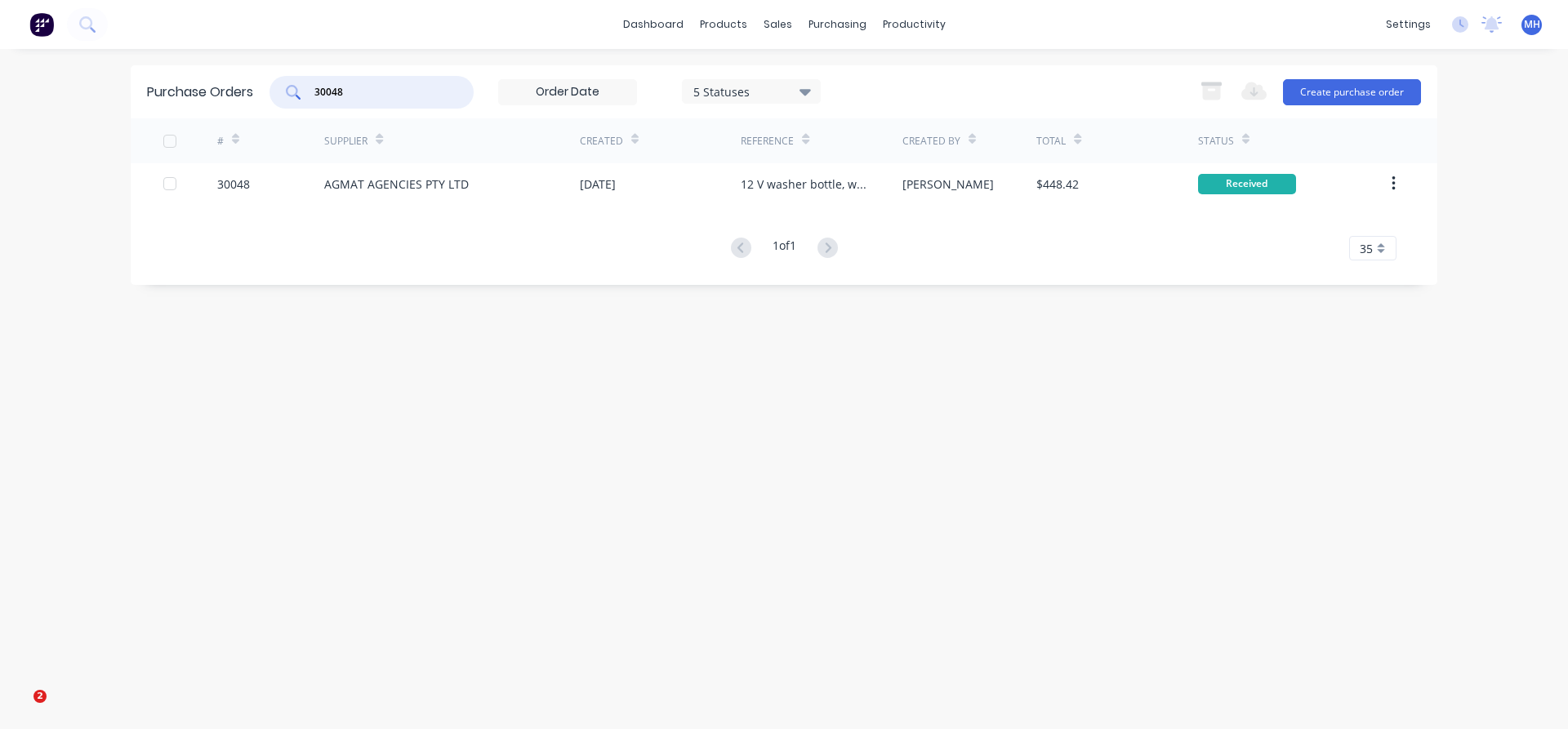
click at [366, 87] on input "30048" at bounding box center [380, 92] width 135 height 16
type input "30072"
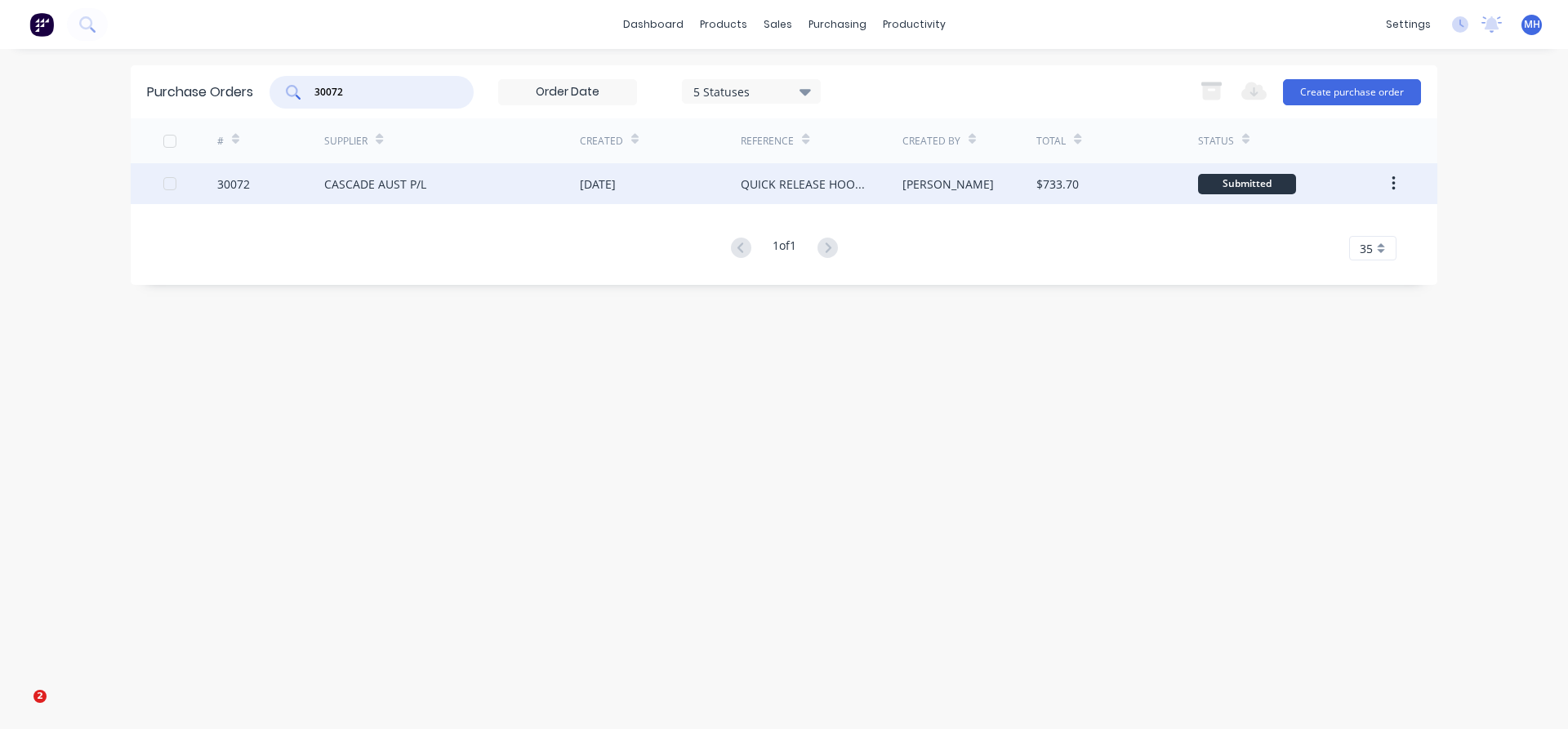
click at [401, 191] on div "CASCADE AUST P/L" at bounding box center [375, 184] width 102 height 17
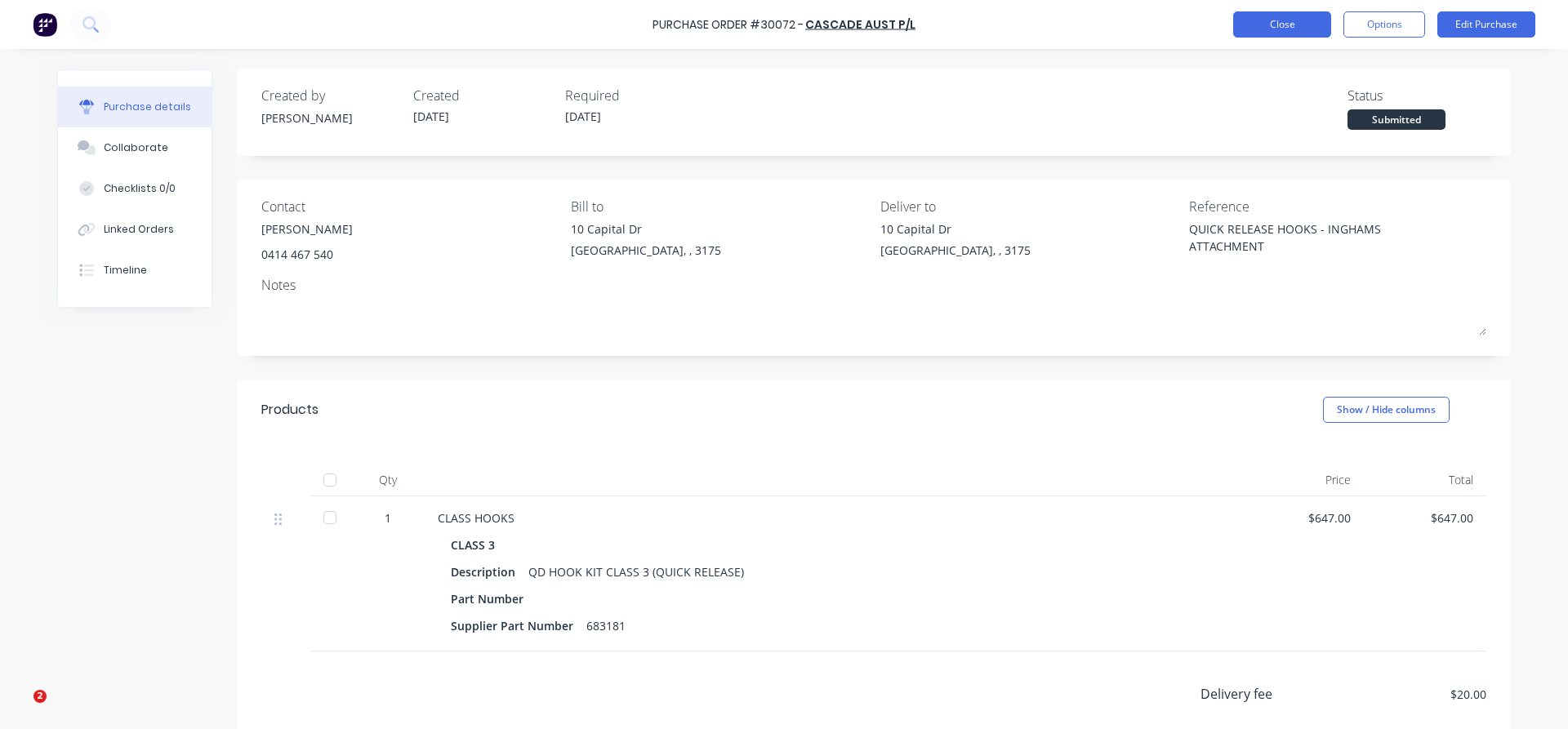
click at [1297, 19] on button "Close" at bounding box center [1282, 24] width 98 height 26
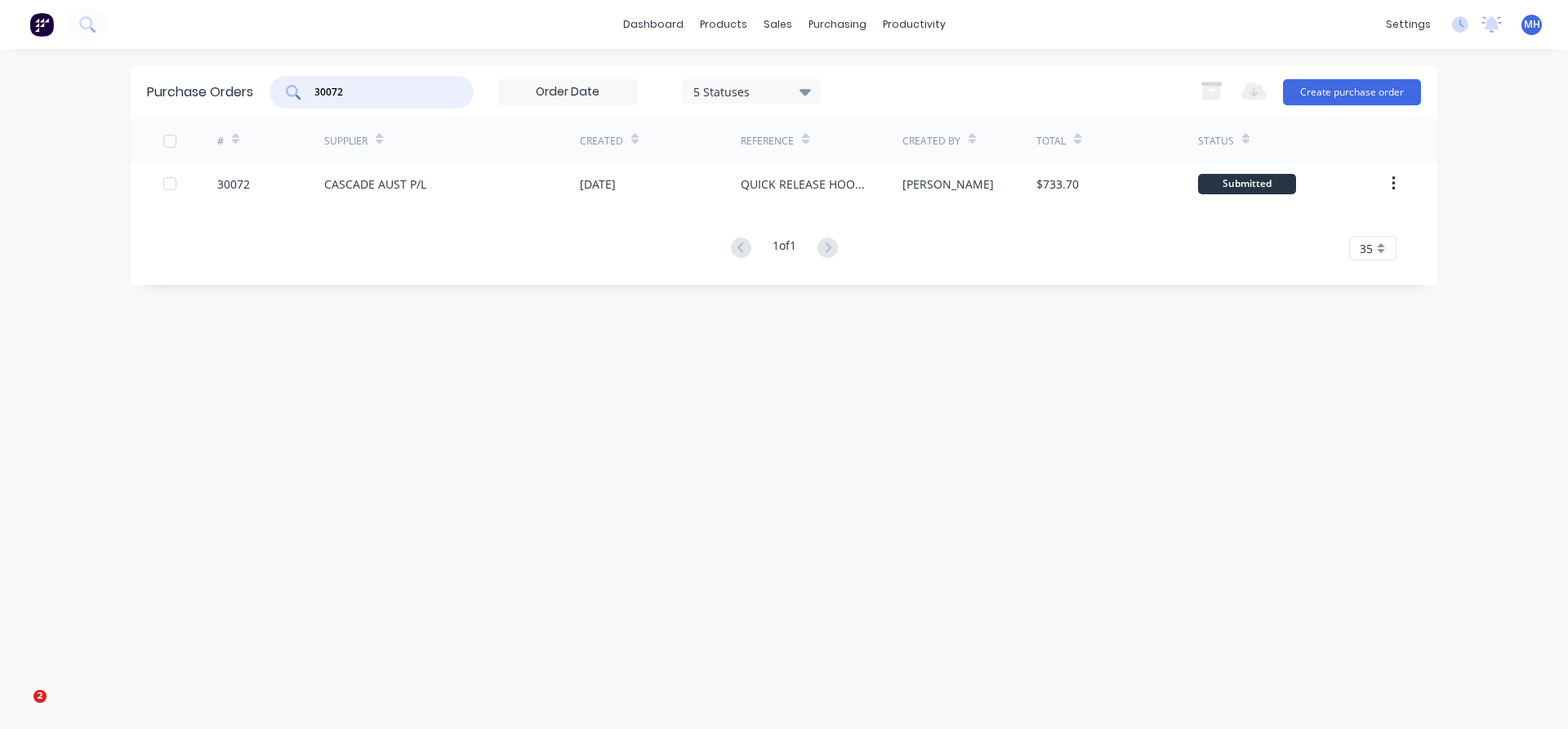
click at [348, 84] on input "30072" at bounding box center [380, 92] width 135 height 16
type input "30064"
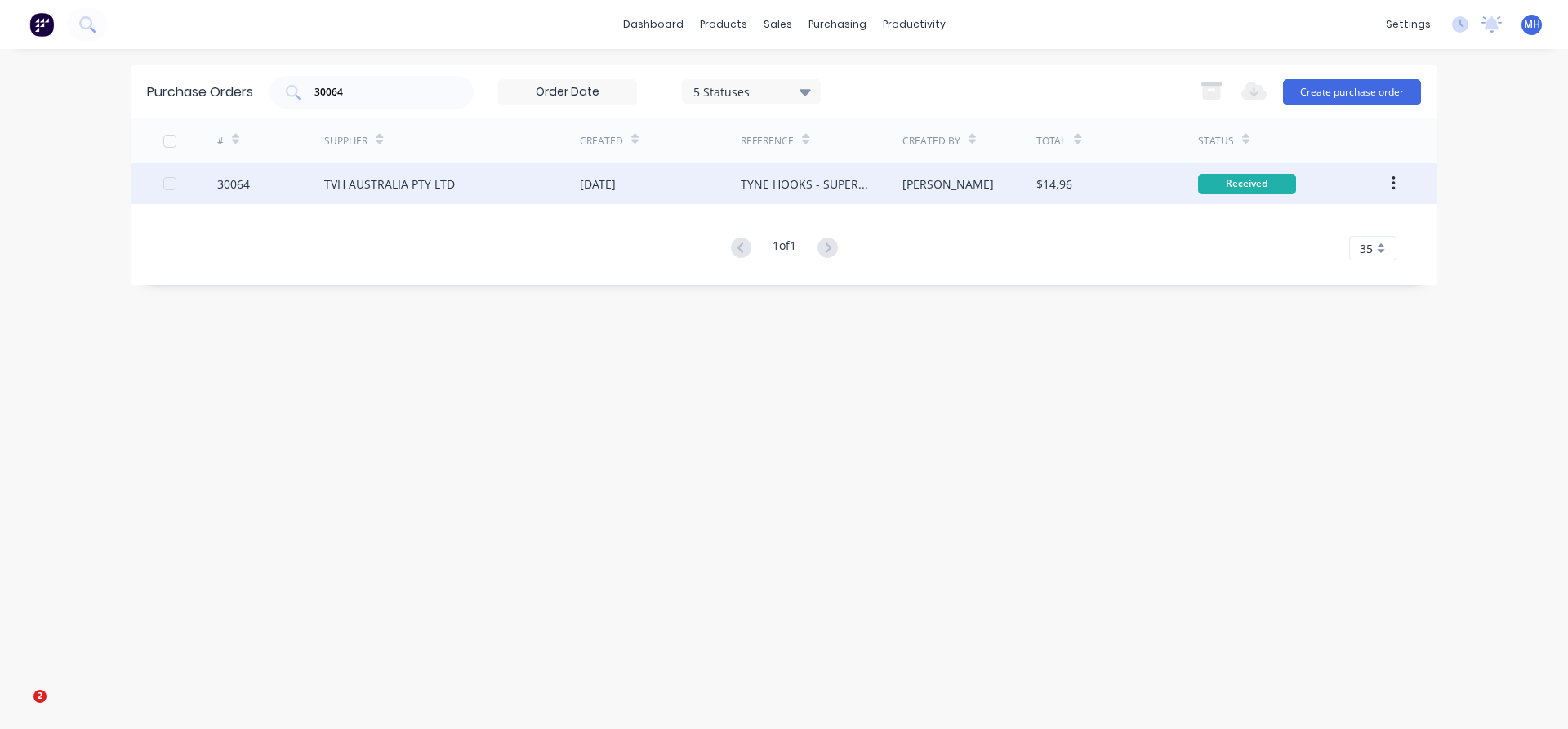
click at [360, 195] on div "TVH AUSTRALIA PTY LTD" at bounding box center [452, 184] width 256 height 41
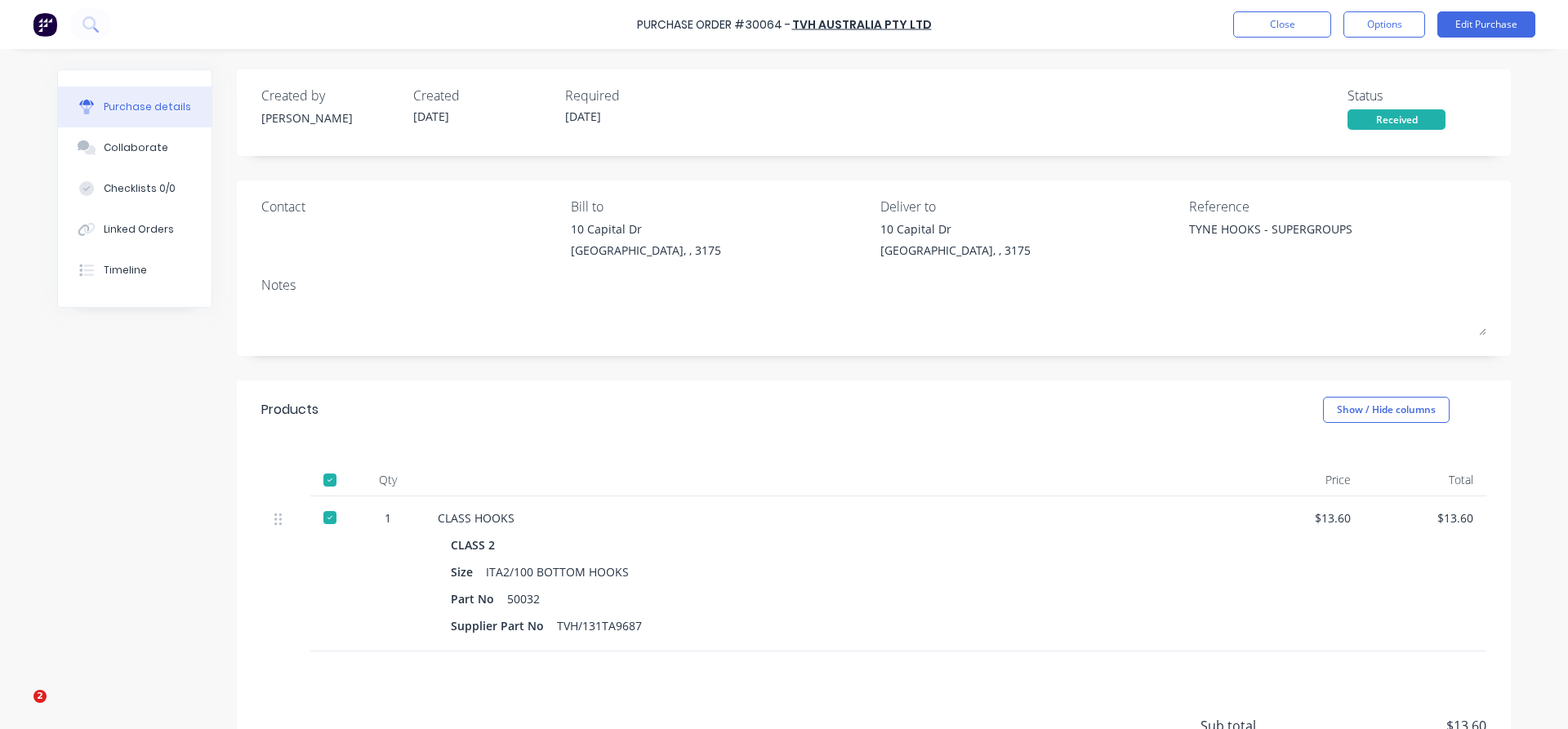
scroll to position [152, 0]
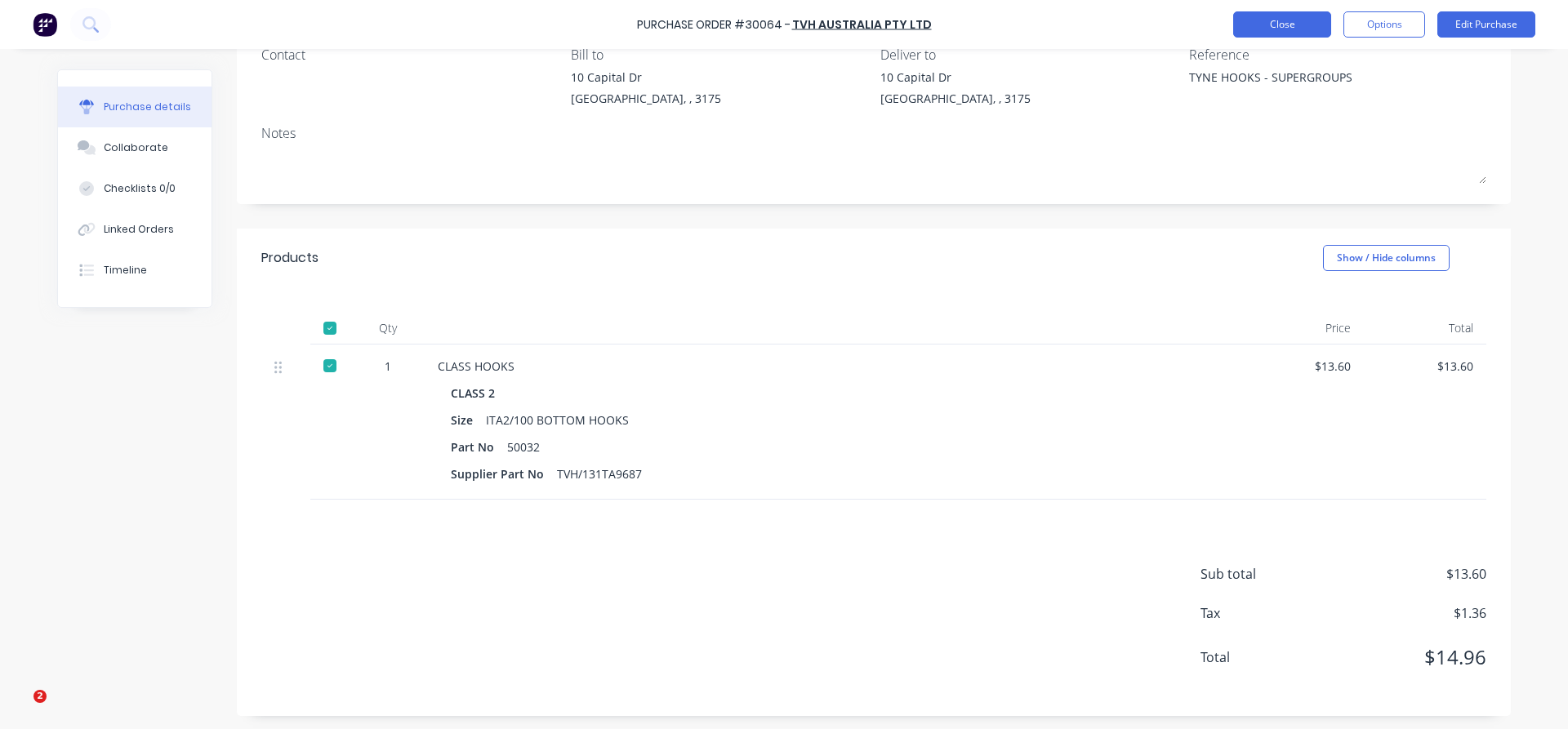
click at [1270, 30] on button "Close" at bounding box center [1282, 24] width 98 height 26
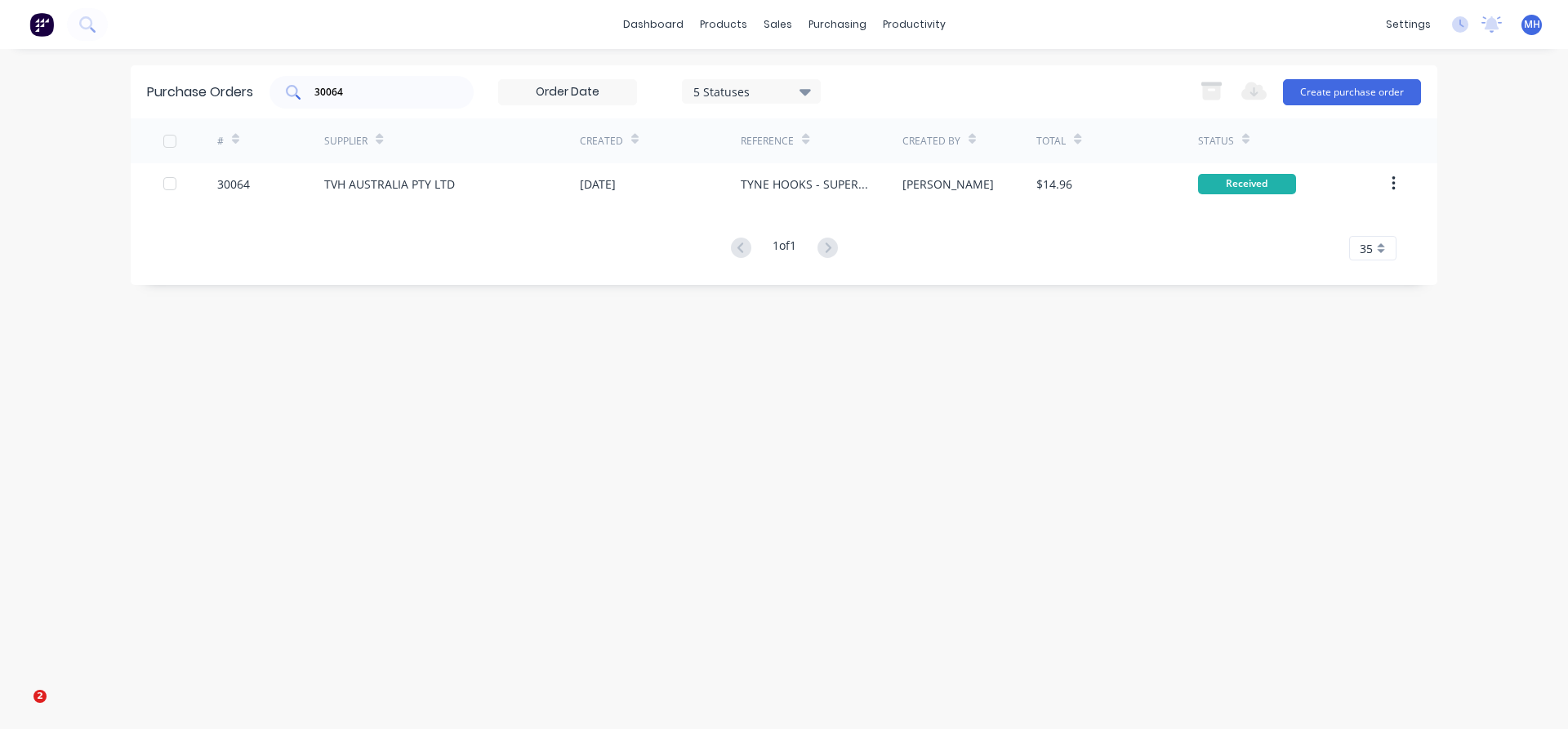
click at [363, 102] on div "30064" at bounding box center [371, 92] width 204 height 33
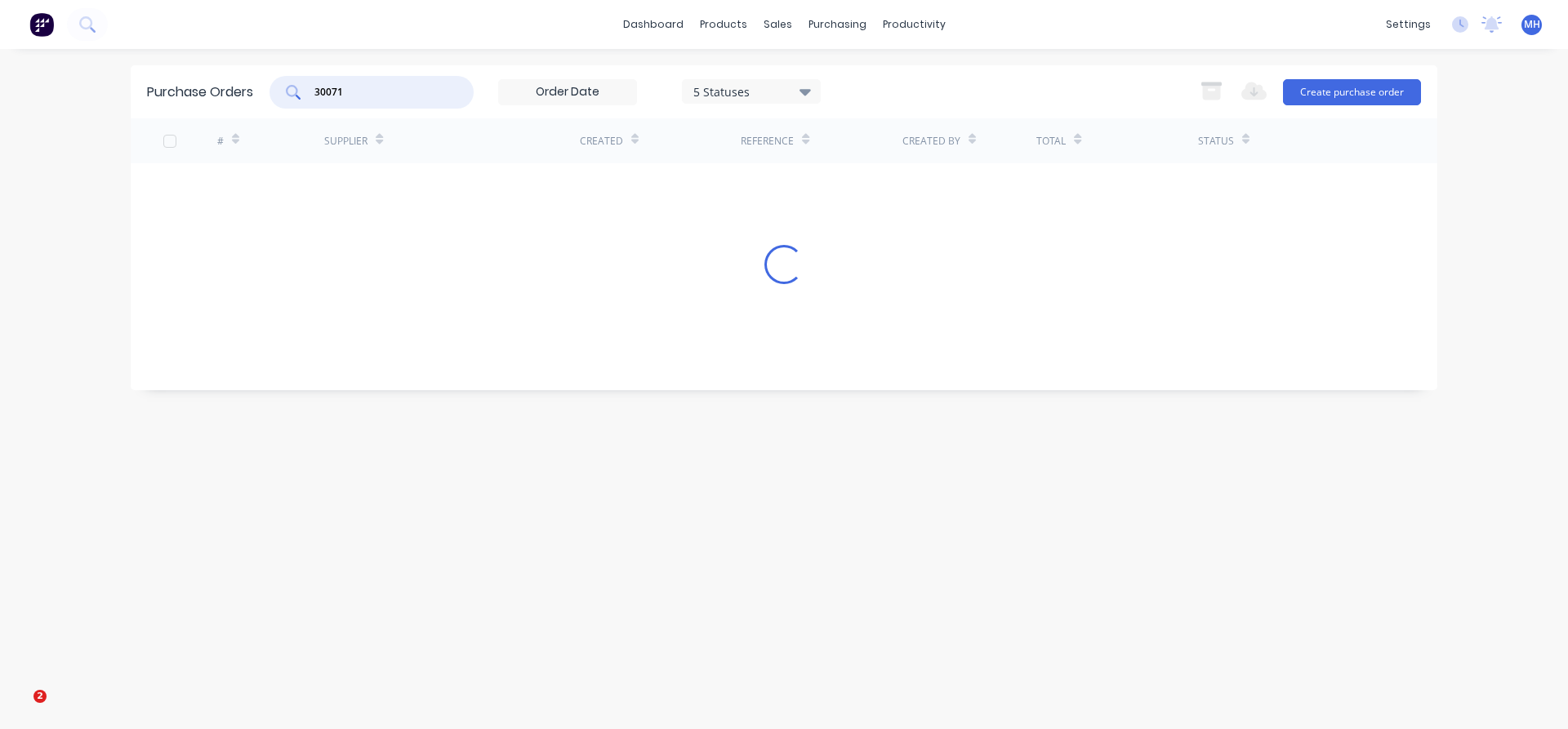
type input "30071"
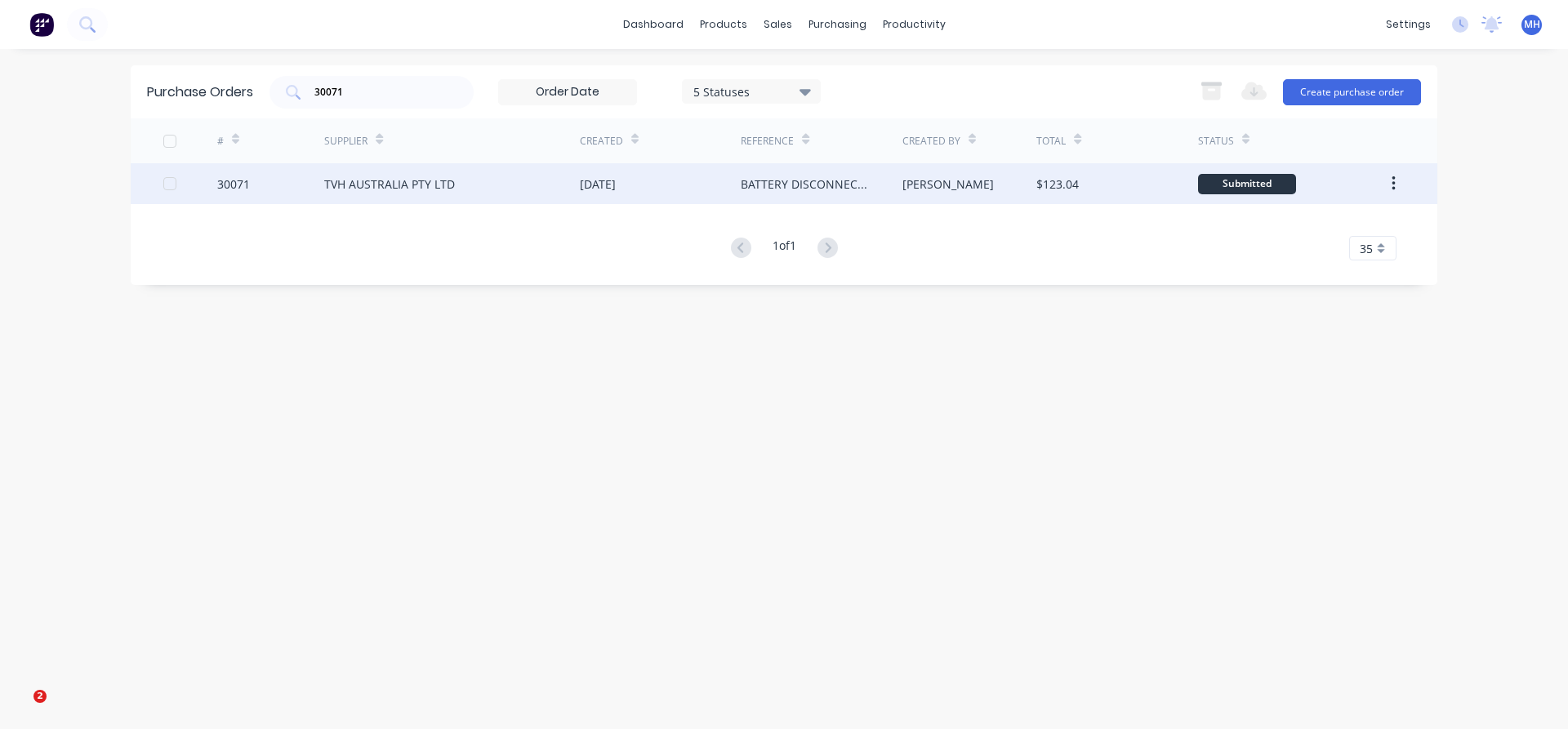
click at [610, 188] on div "[DATE]" at bounding box center [598, 184] width 36 height 17
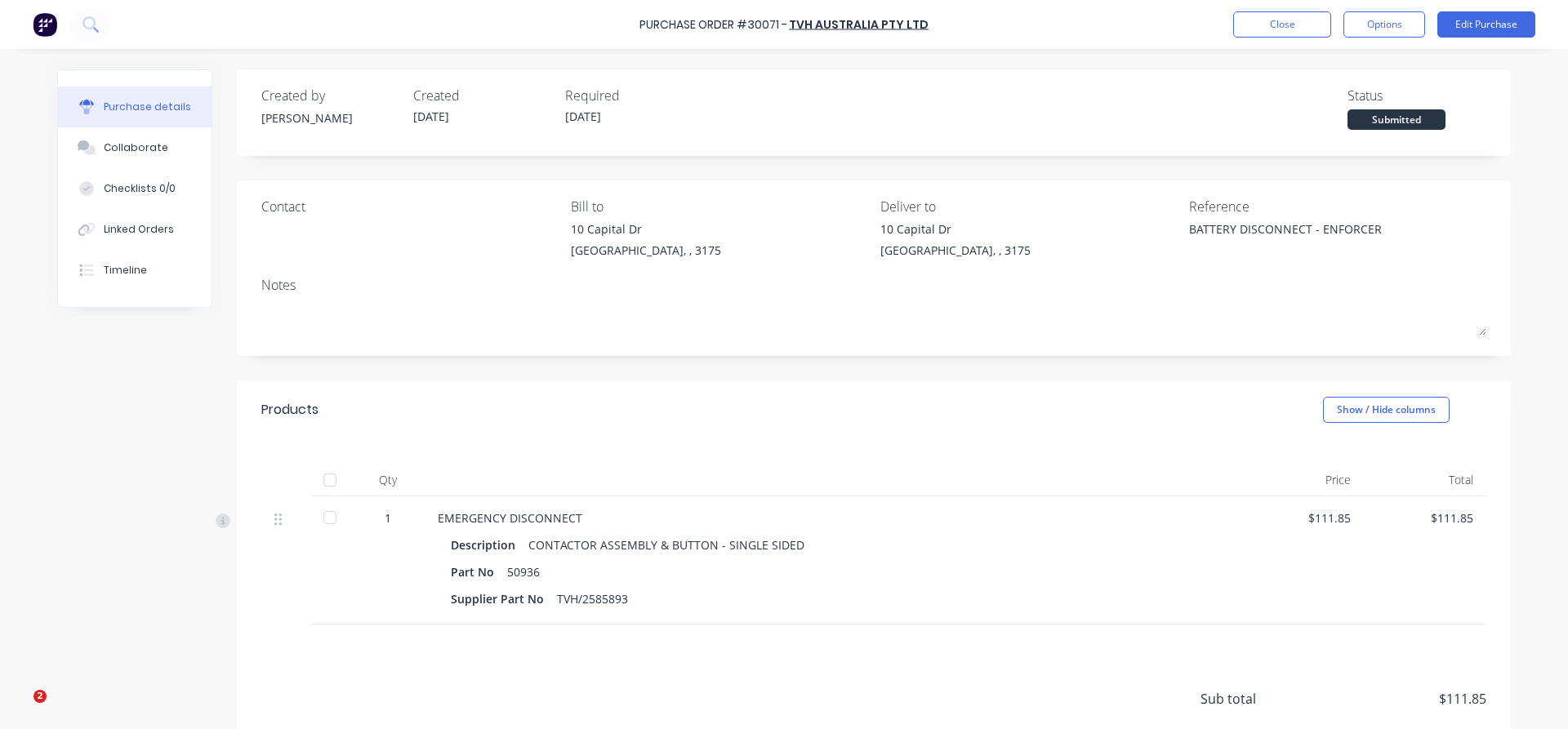
scroll to position [125, 0]
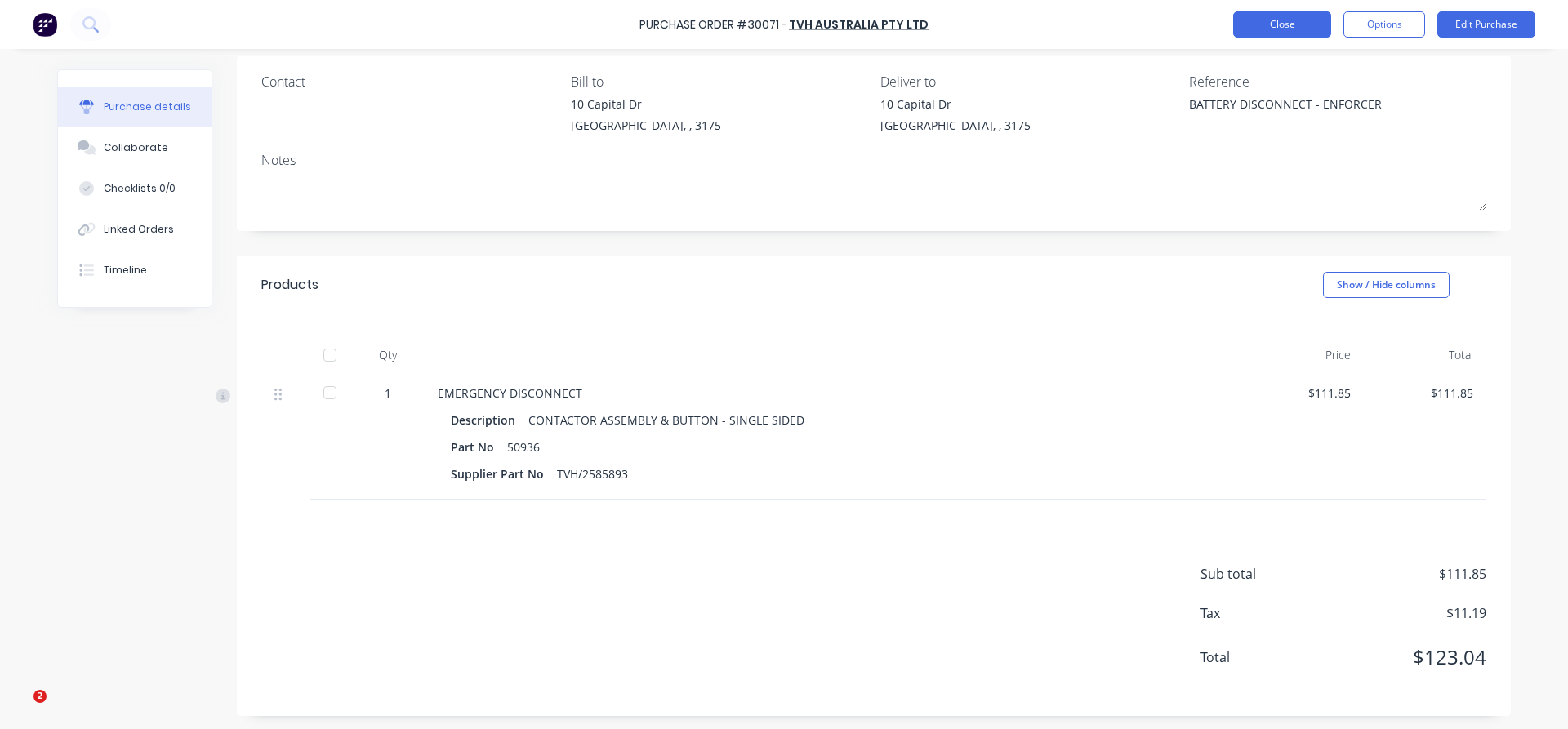
click at [1294, 23] on button "Close" at bounding box center [1282, 24] width 98 height 26
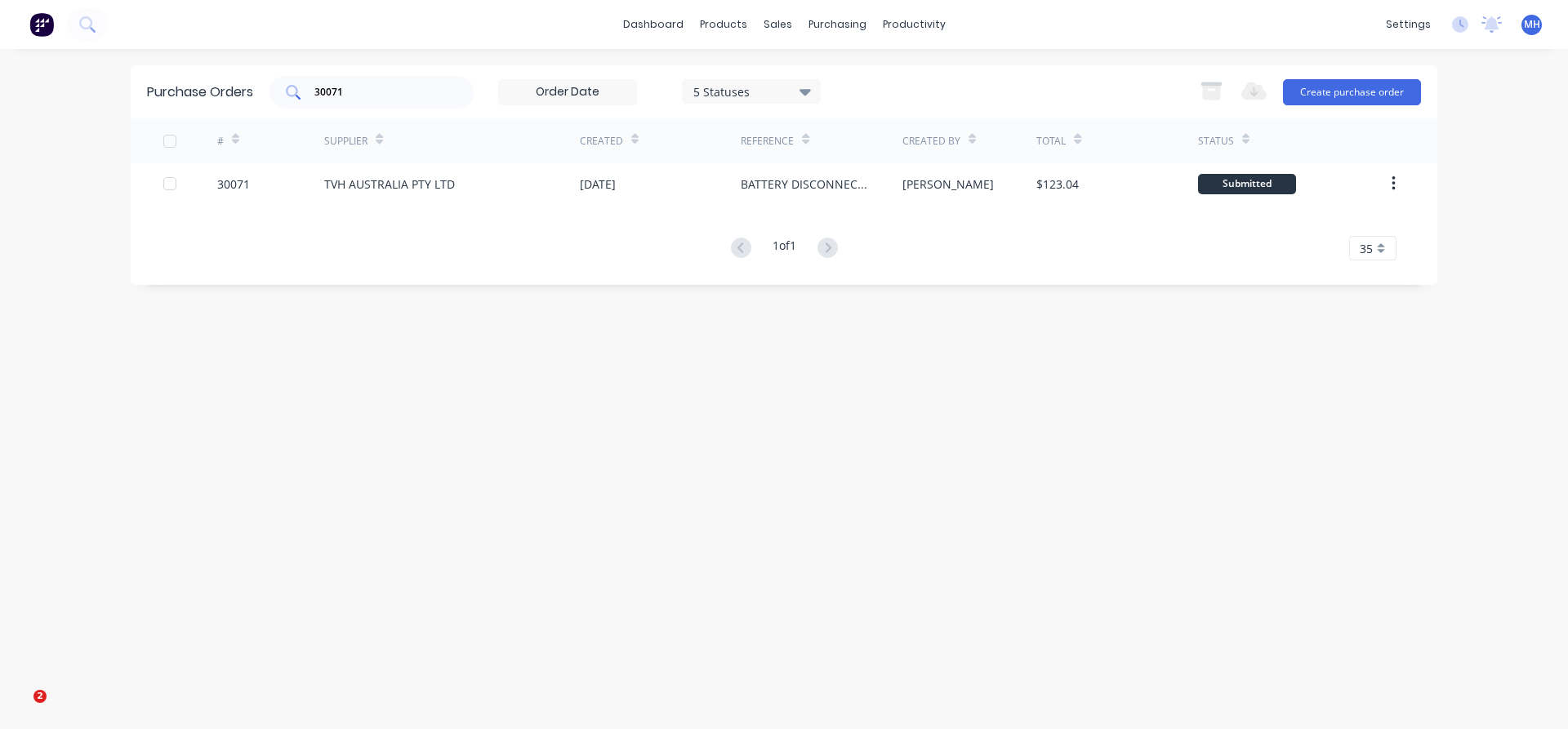
drag, startPoint x: 365, startPoint y: 83, endPoint x: 348, endPoint y: 102, distance: 25.5
click at [355, 97] on div "30071" at bounding box center [371, 92] width 204 height 33
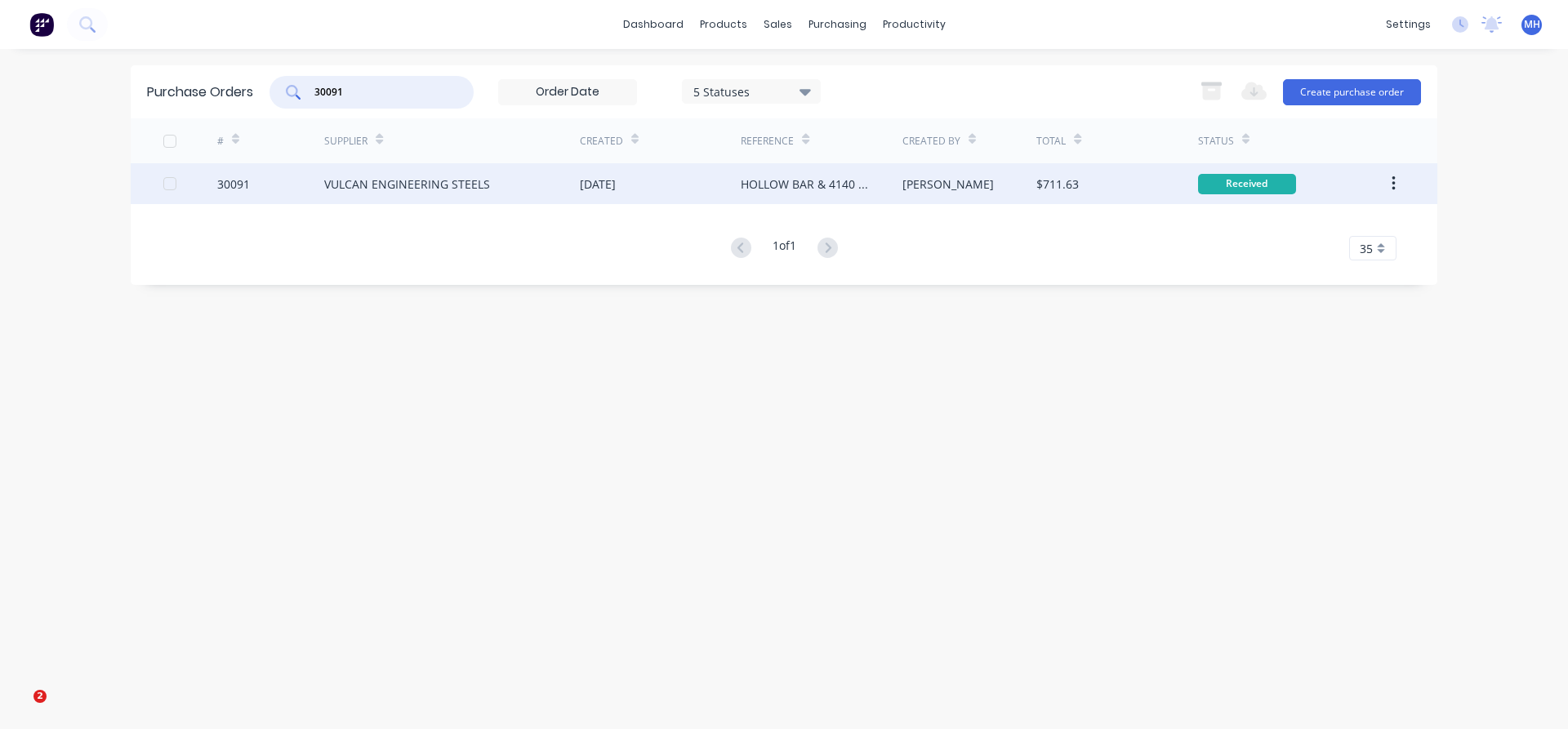
type input "30091"
click at [404, 192] on div "VULCAN ENGINEERING STEELS" at bounding box center [452, 184] width 256 height 41
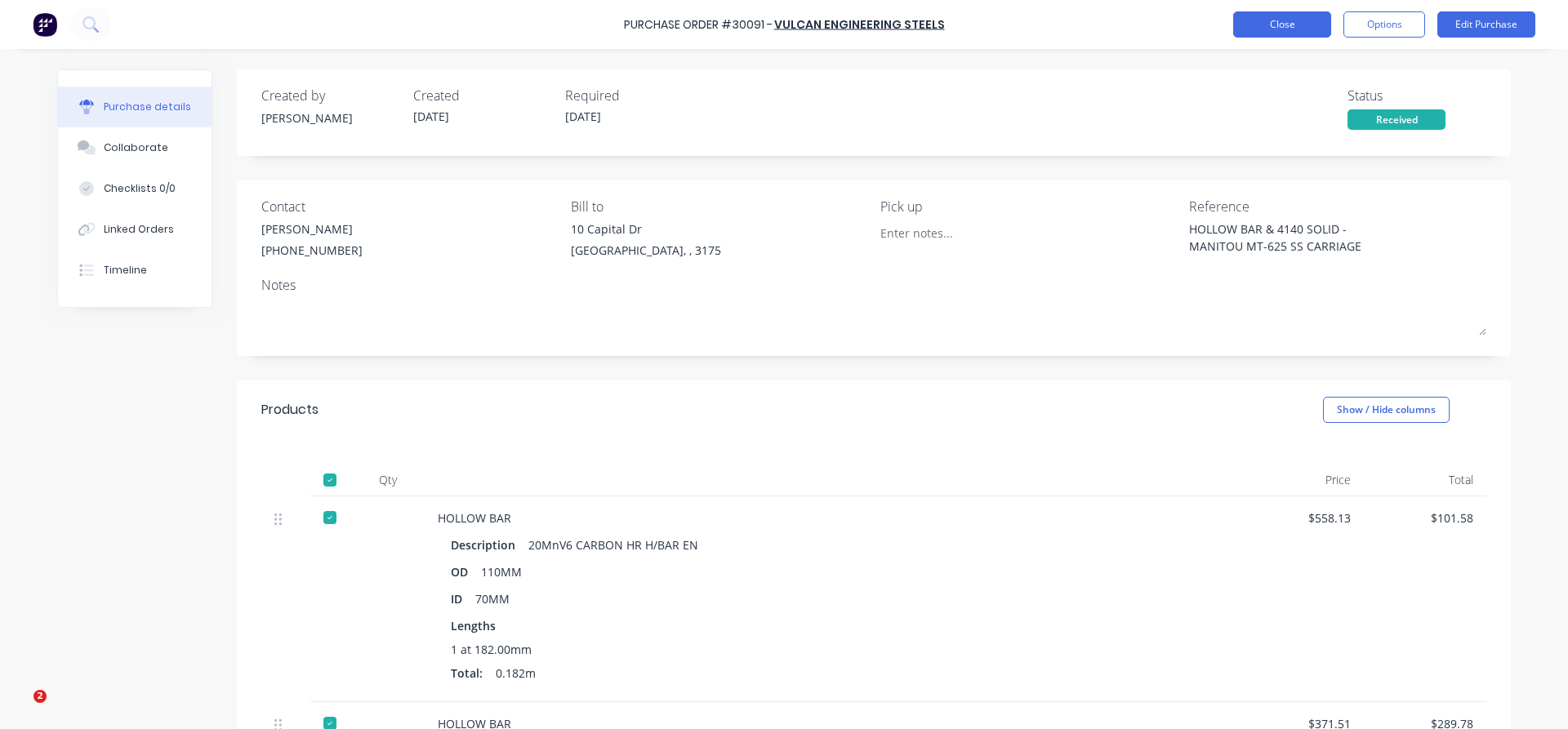
click at [1277, 18] on button "Close" at bounding box center [1282, 24] width 98 height 26
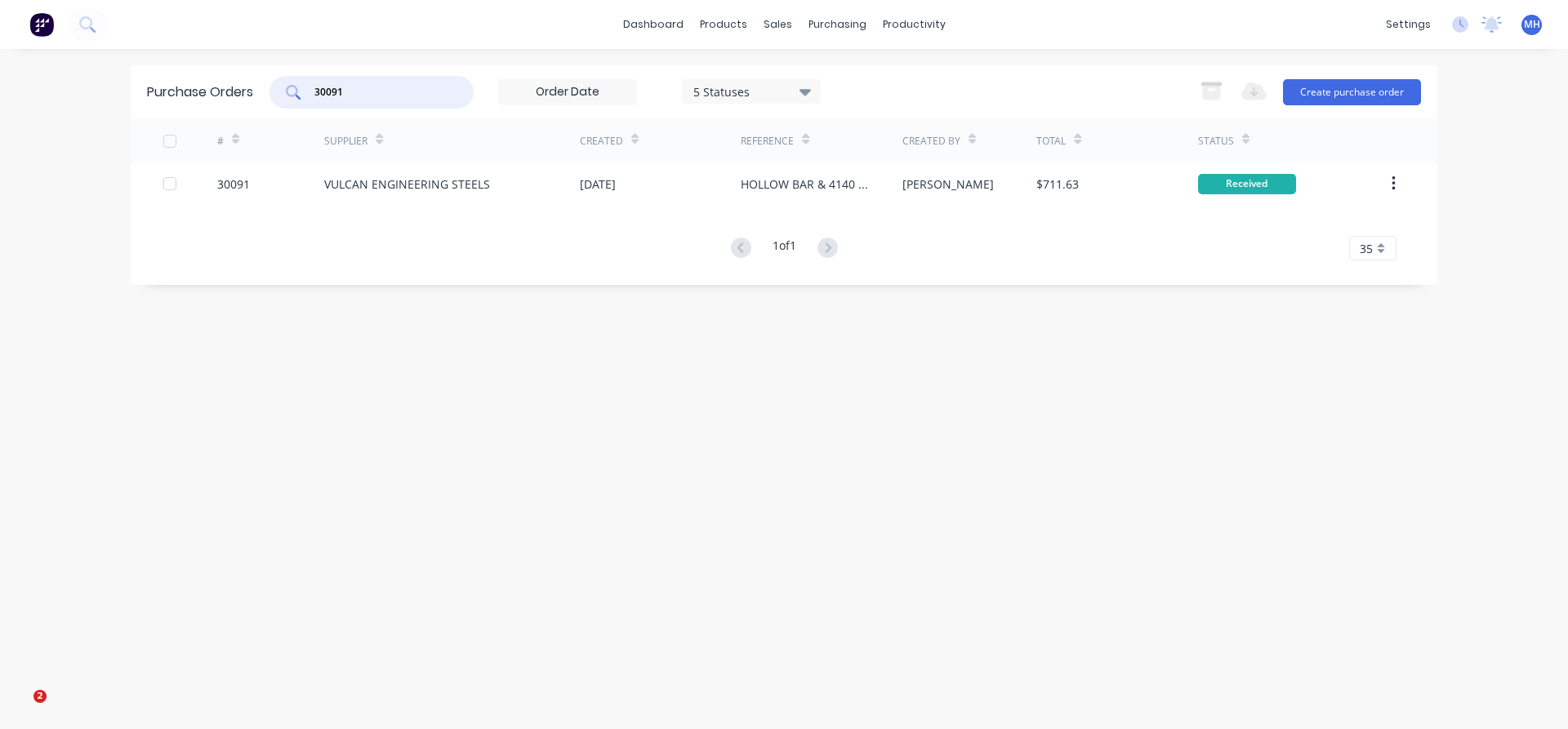
drag, startPoint x: 371, startPoint y: 87, endPoint x: 290, endPoint y: 89, distance: 81.0
click at [313, 89] on input "30091" at bounding box center [380, 92] width 135 height 16
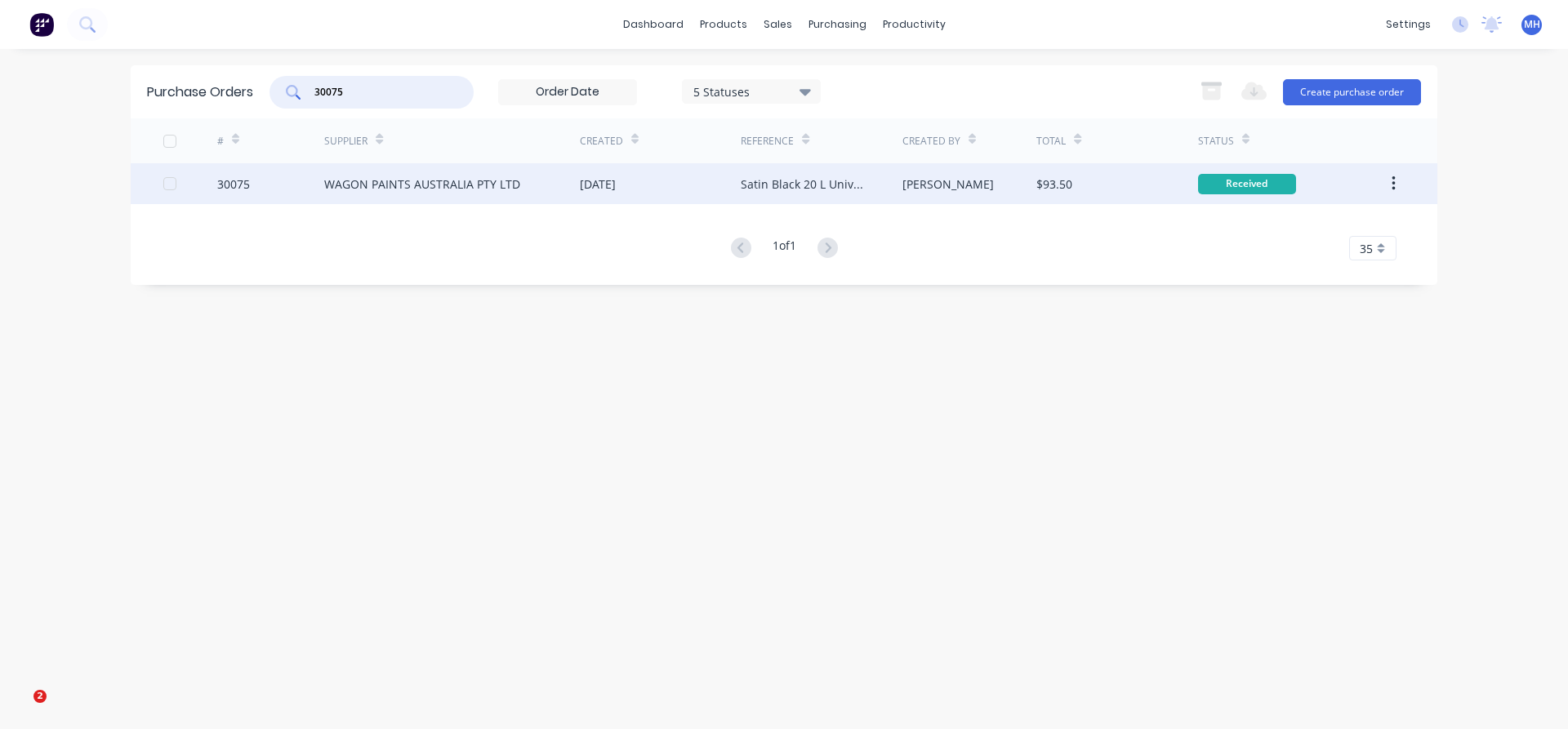
type input "30075"
click at [405, 195] on div "WAGON PAINTS AUSTRALIA PTY LTD" at bounding box center [452, 184] width 256 height 41
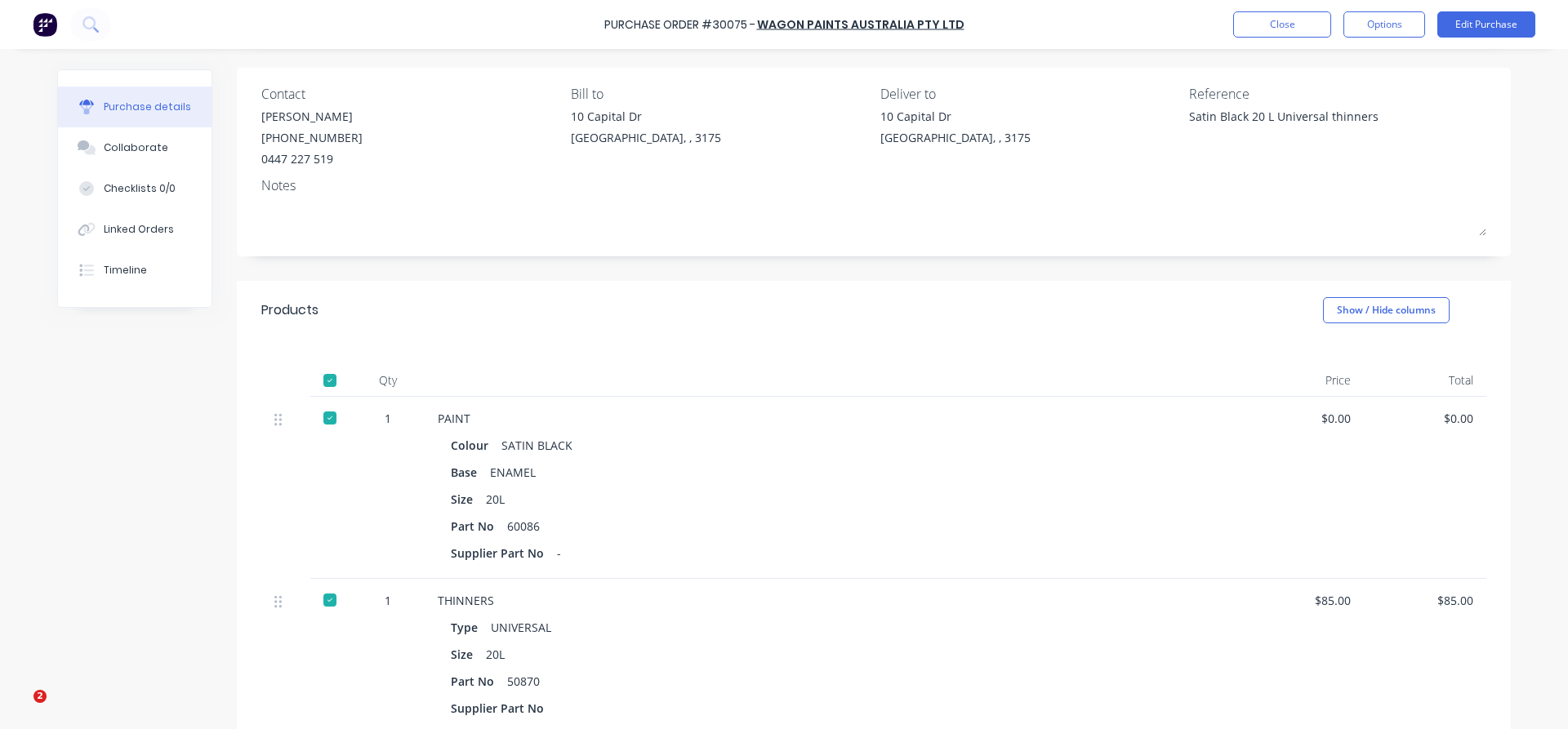
scroll to position [347, 0]
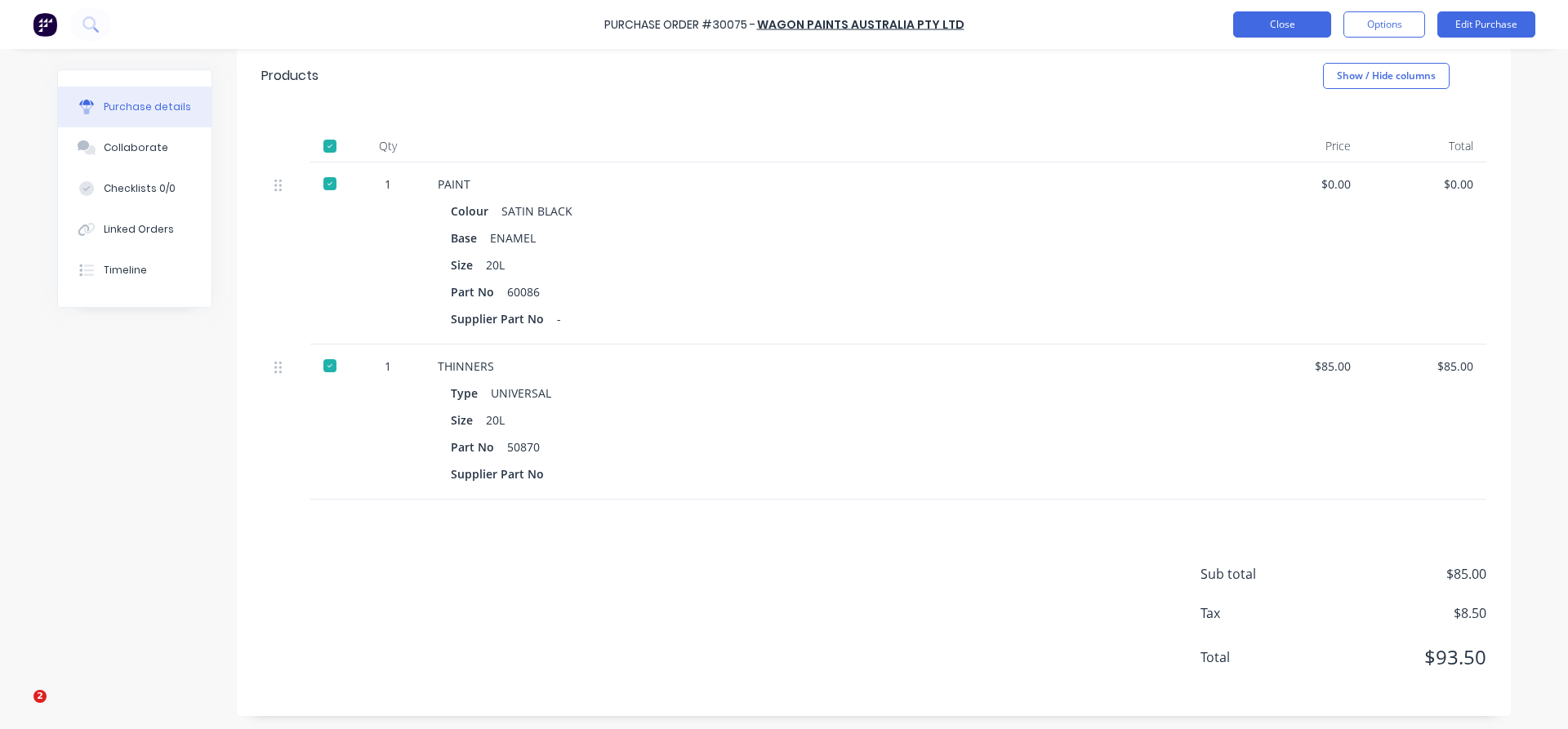
click at [1266, 34] on button "Close" at bounding box center [1282, 24] width 98 height 26
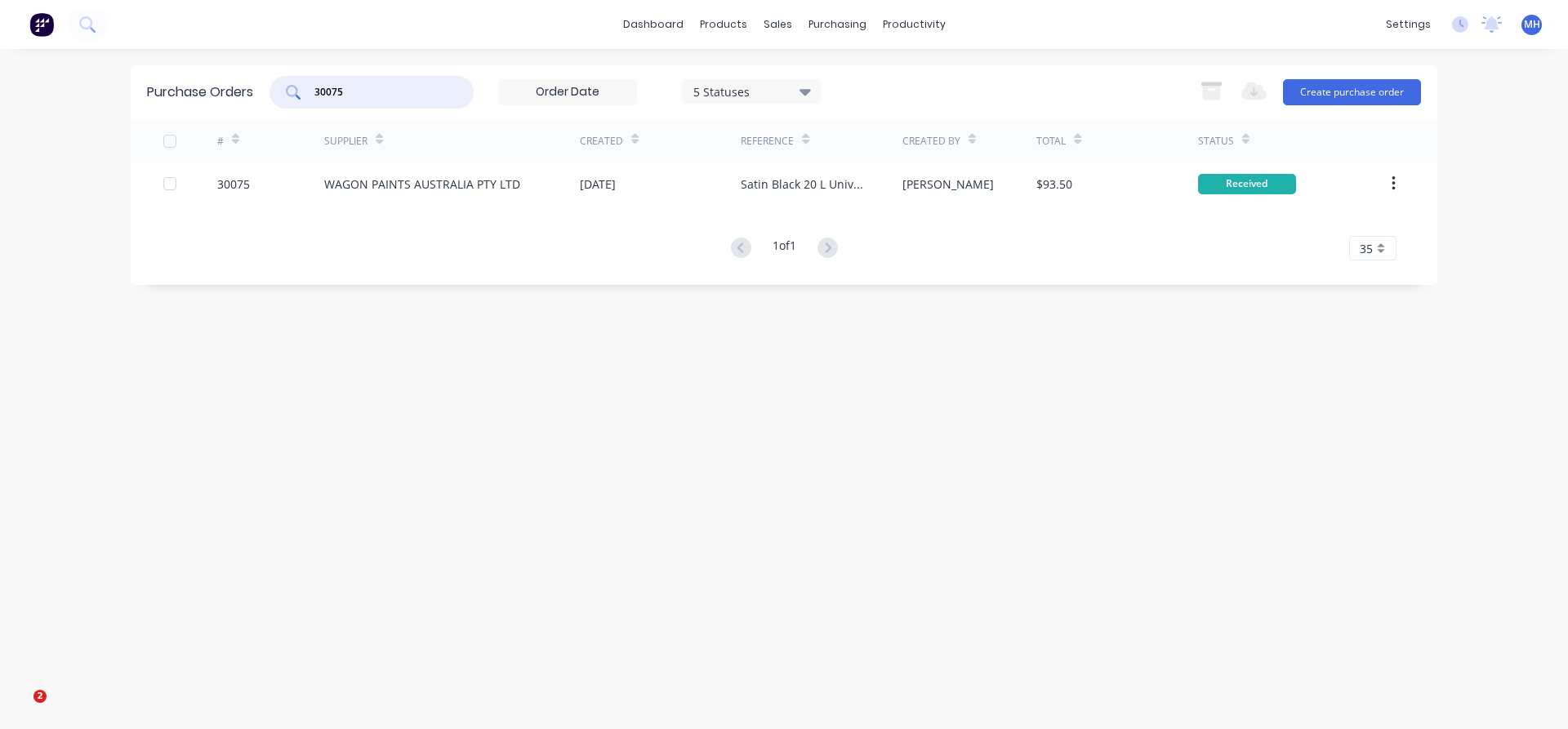
click at [364, 90] on input "30075" at bounding box center [380, 92] width 135 height 16
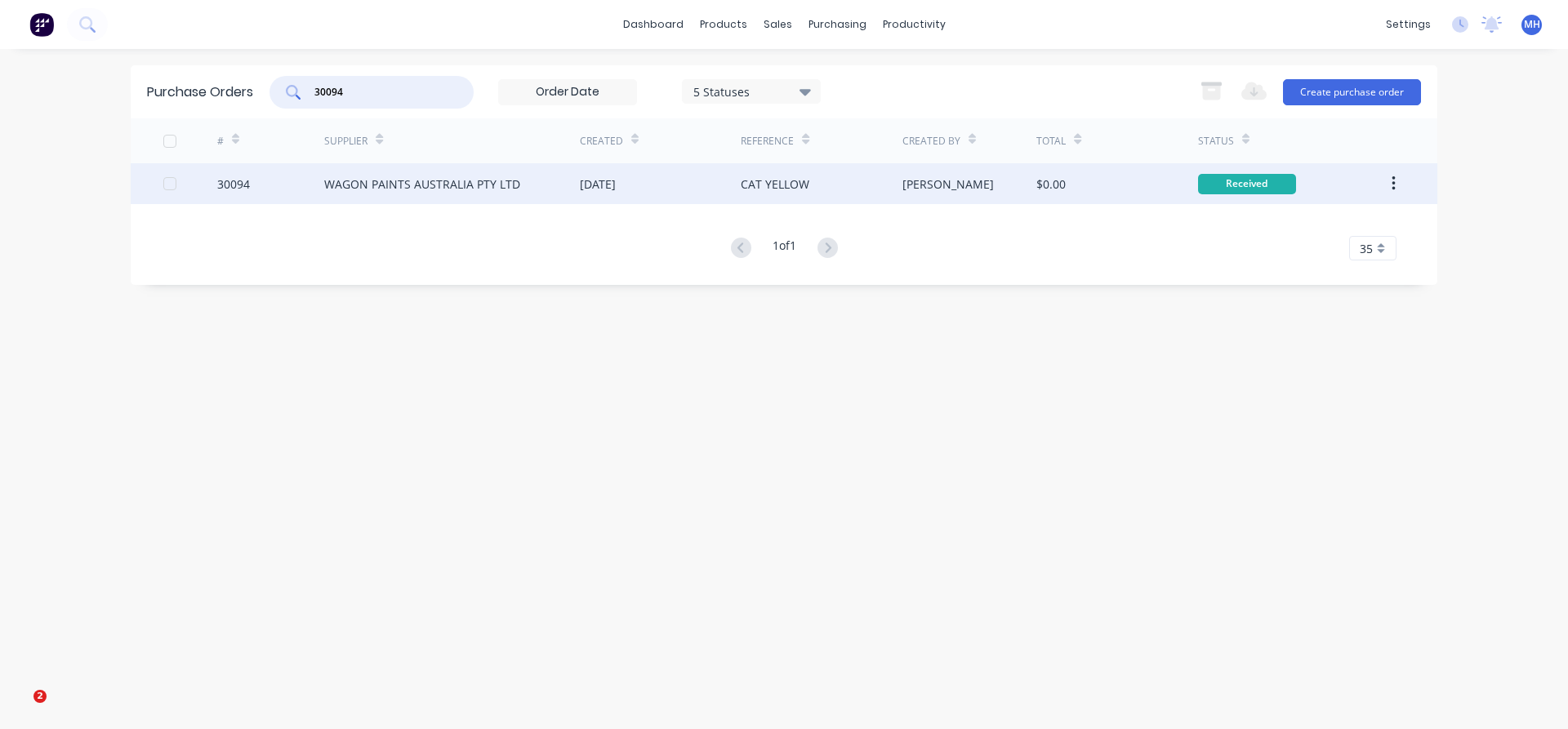
type input "30094"
click at [447, 181] on div "WAGON PAINTS AUSTRALIA PTY LTD" at bounding box center [422, 184] width 196 height 17
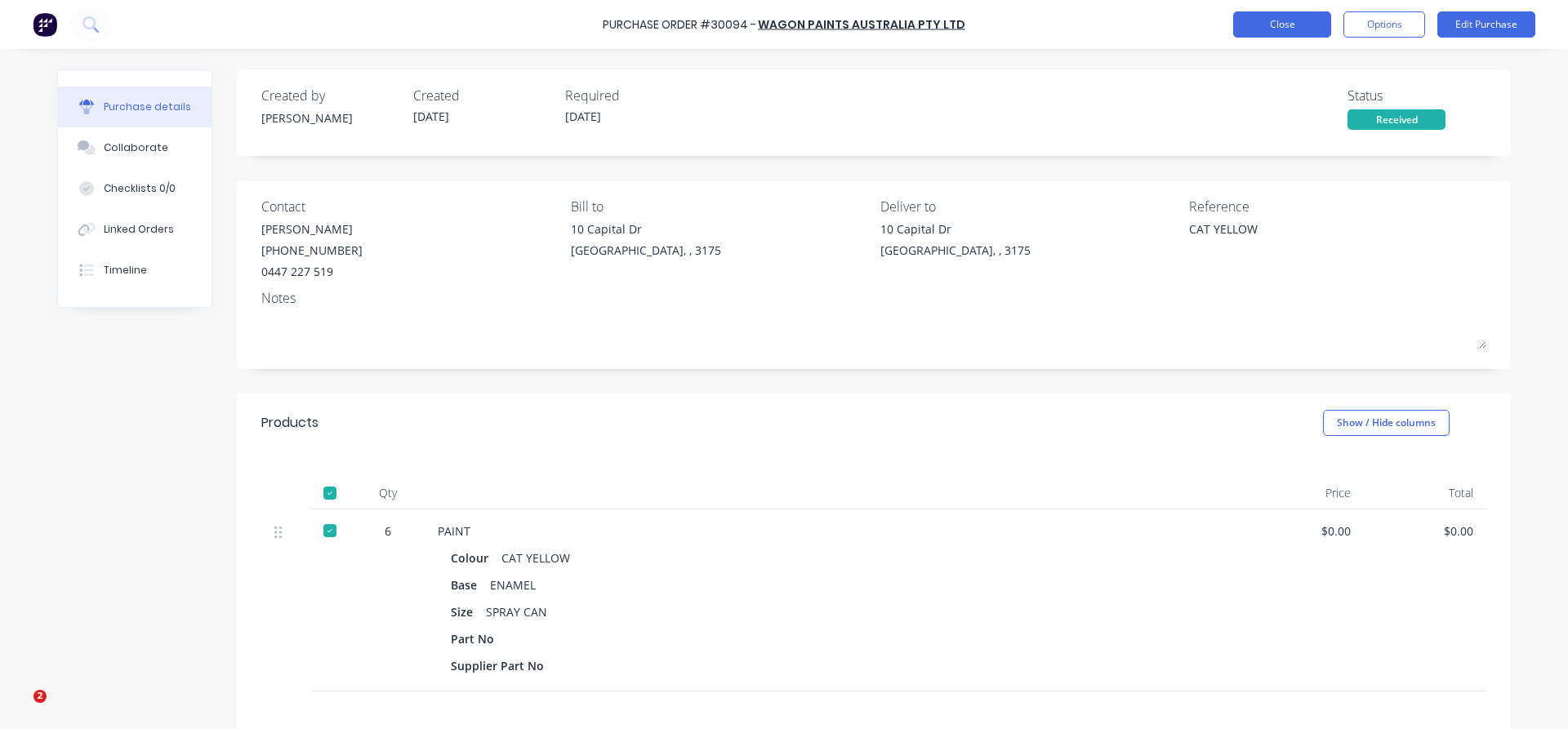
click at [1262, 23] on button "Close" at bounding box center [1282, 24] width 98 height 26
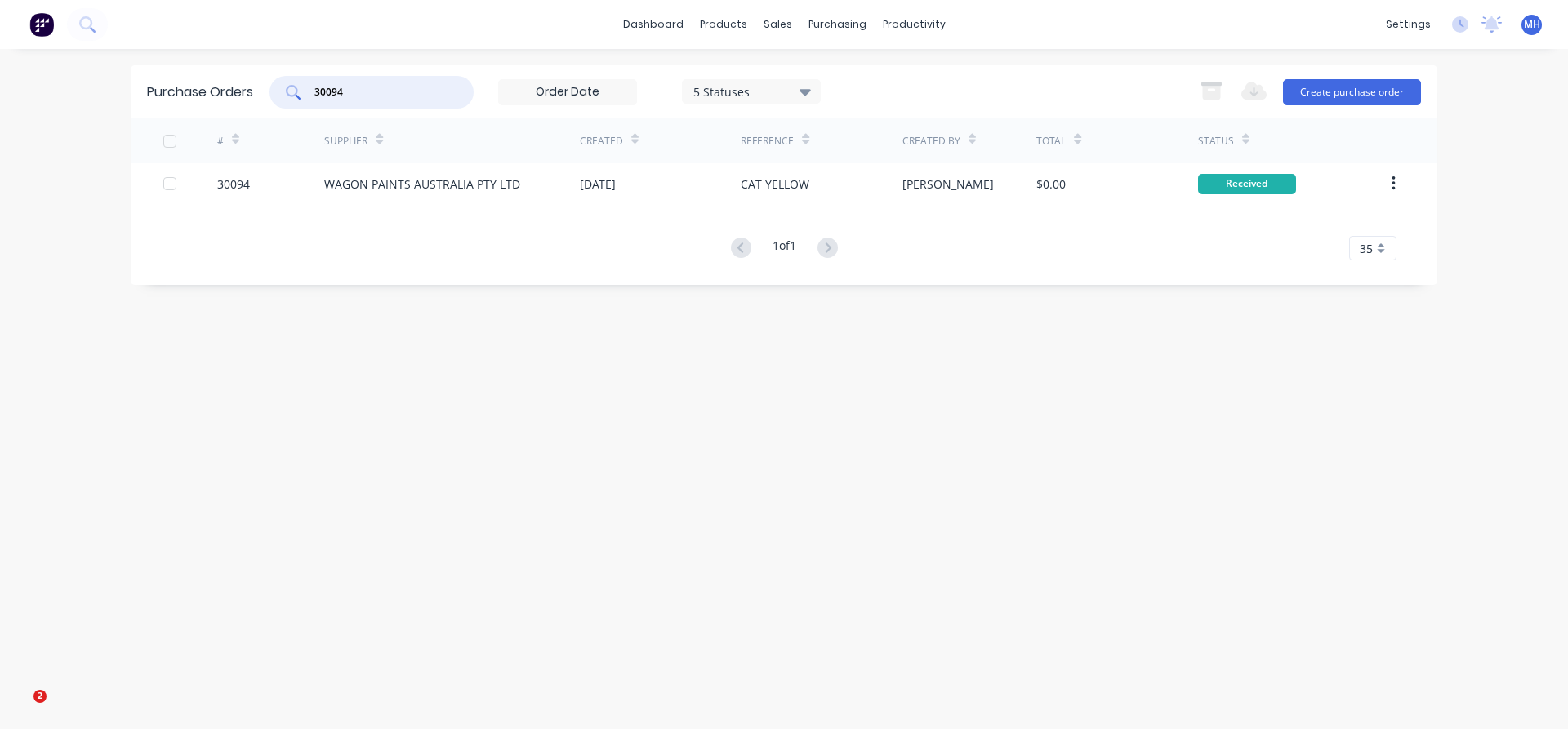
drag, startPoint x: 355, startPoint y: 91, endPoint x: 210, endPoint y: 90, distance: 145.0
click at [313, 90] on input "30094" at bounding box center [380, 92] width 135 height 16
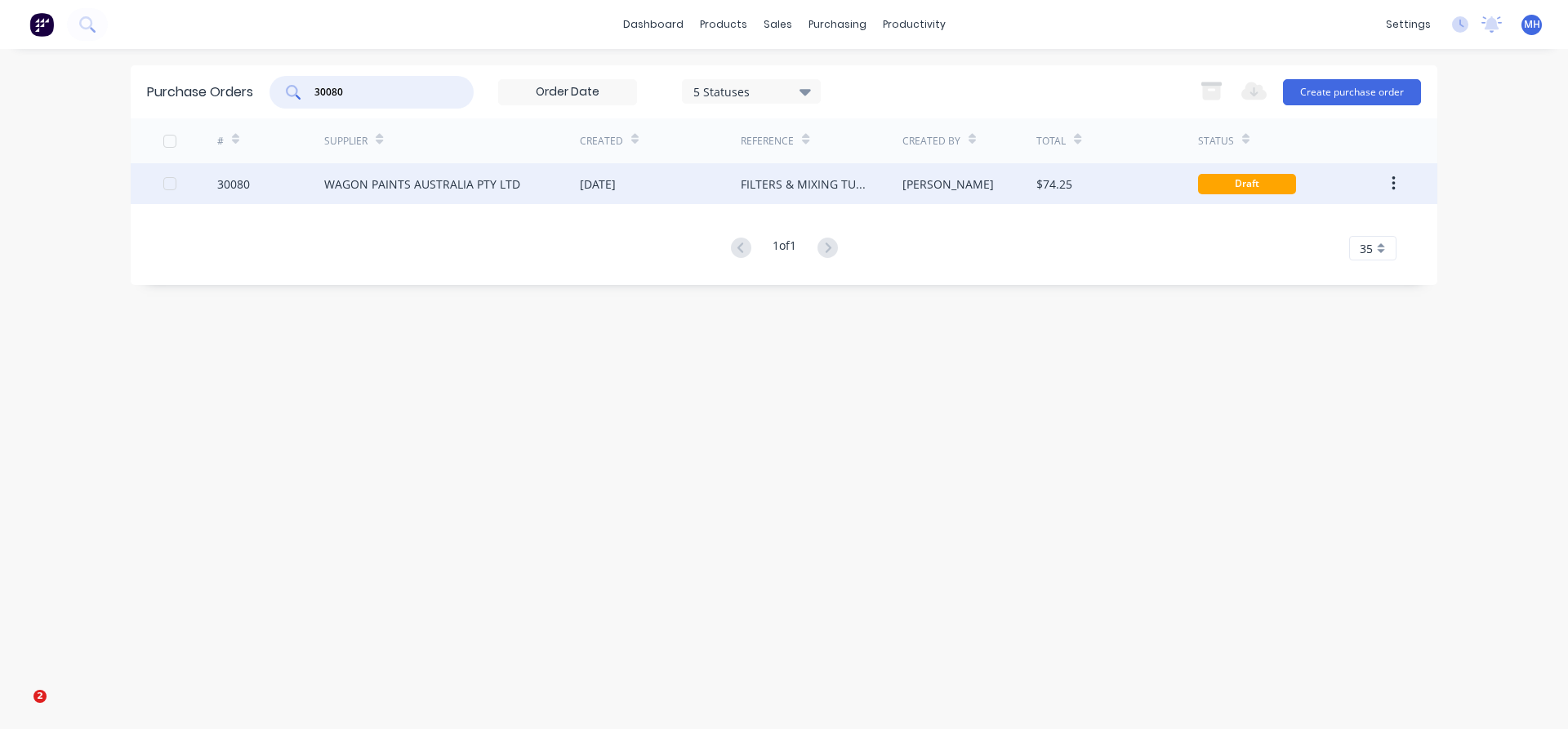
type input "30080"
click at [350, 188] on div "WAGON PAINTS AUSTRALIA PTY LTD" at bounding box center [422, 184] width 196 height 17
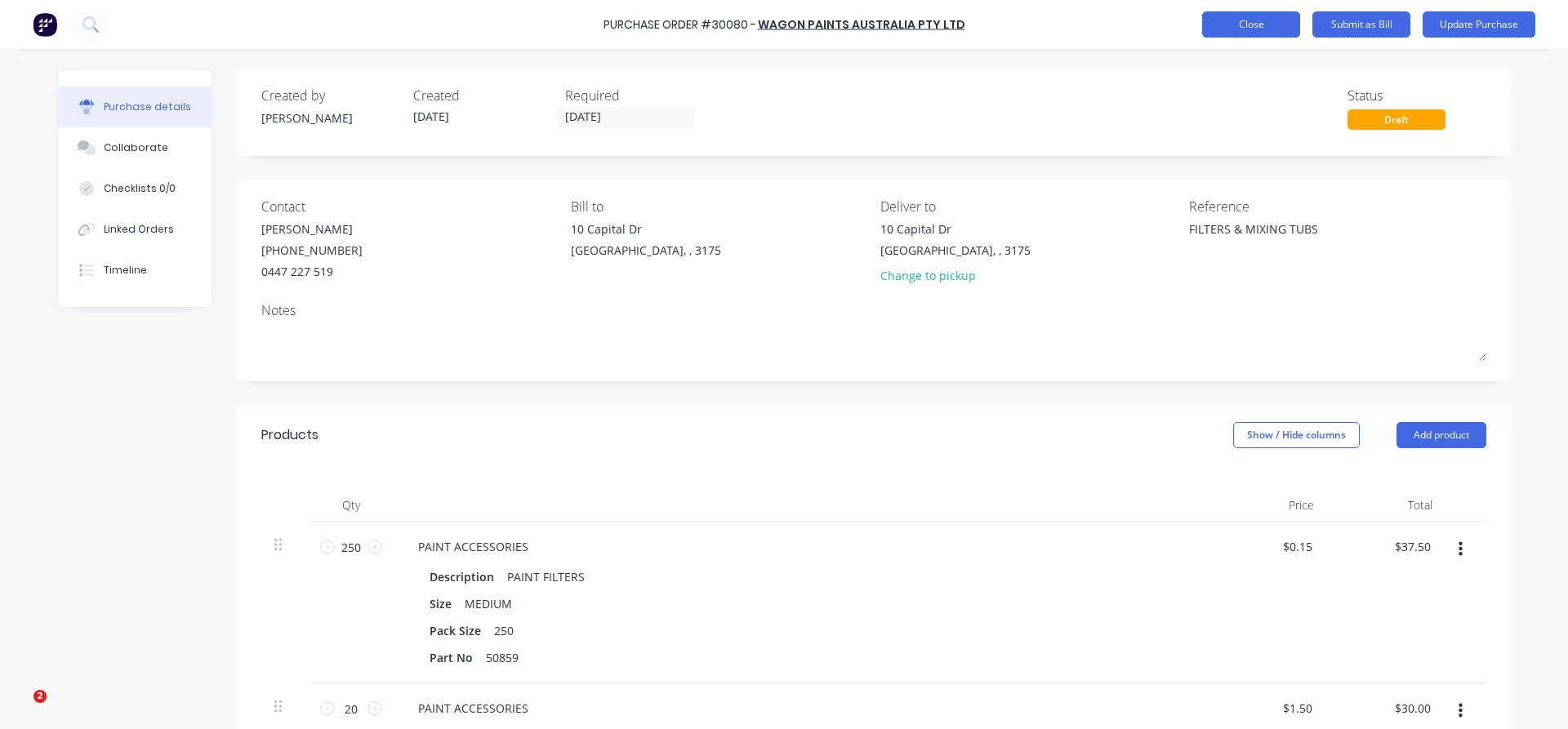
click at [1245, 29] on button "Close" at bounding box center [1251, 24] width 98 height 26
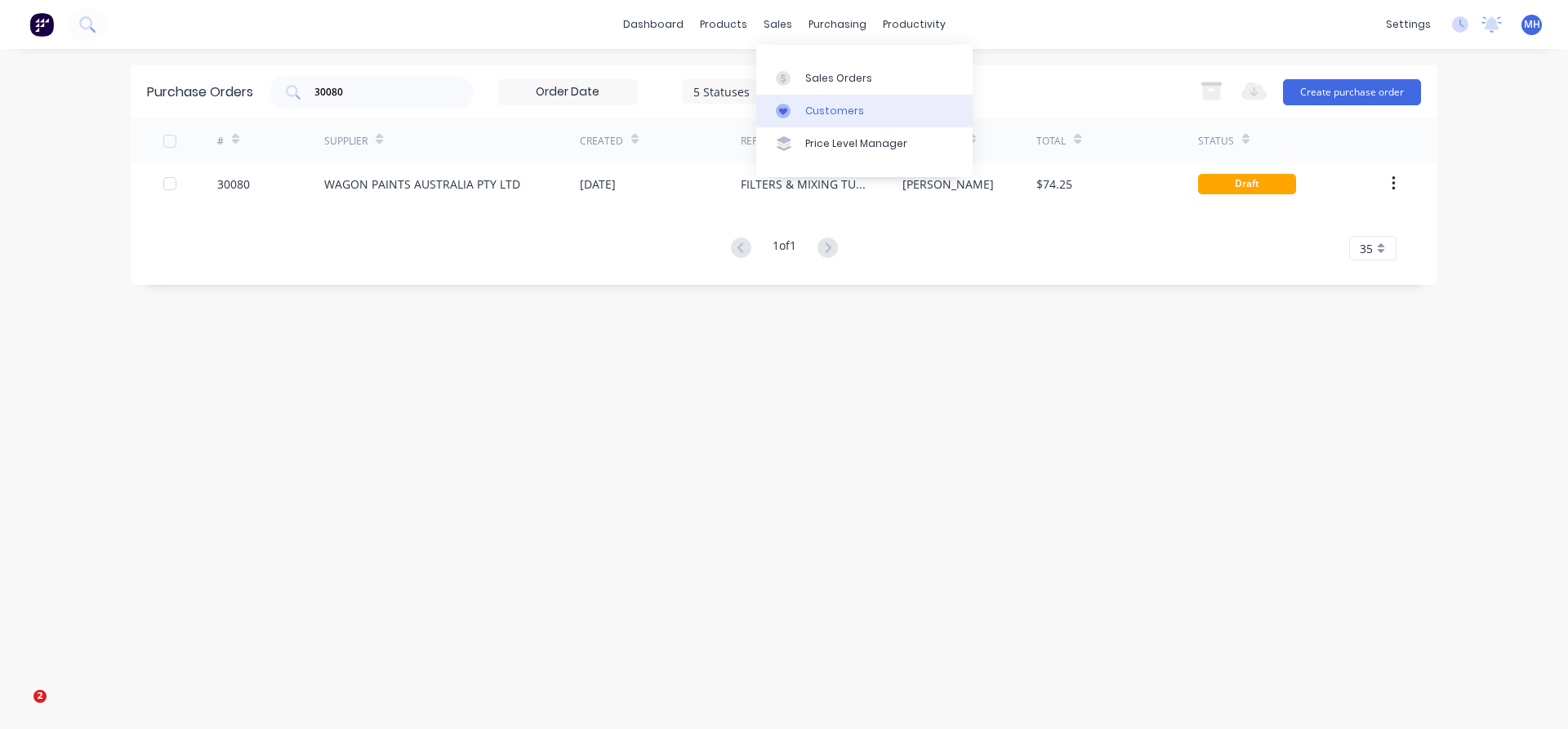
click at [823, 111] on div "Customers" at bounding box center [835, 111] width 59 height 14
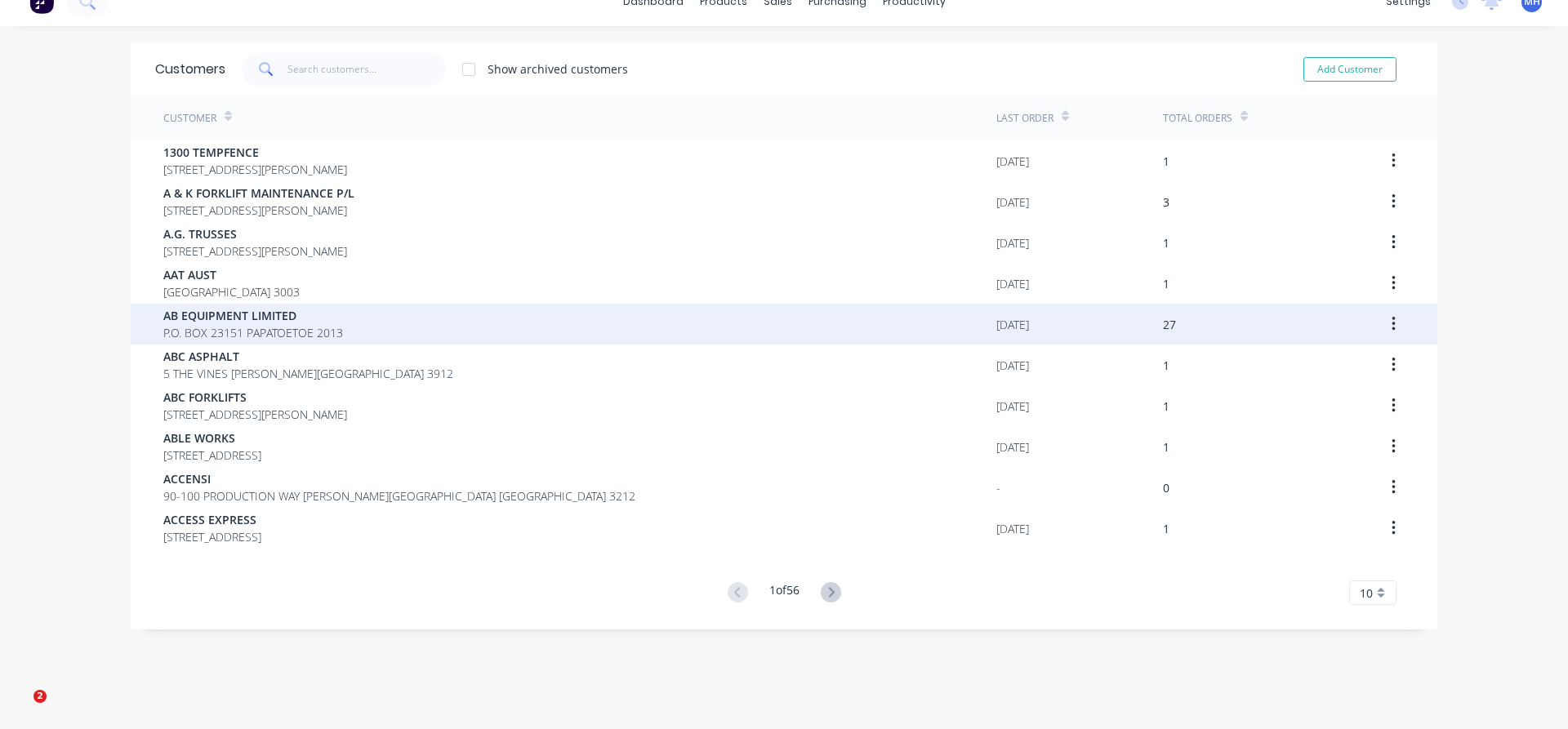
scroll to position [33, 0]
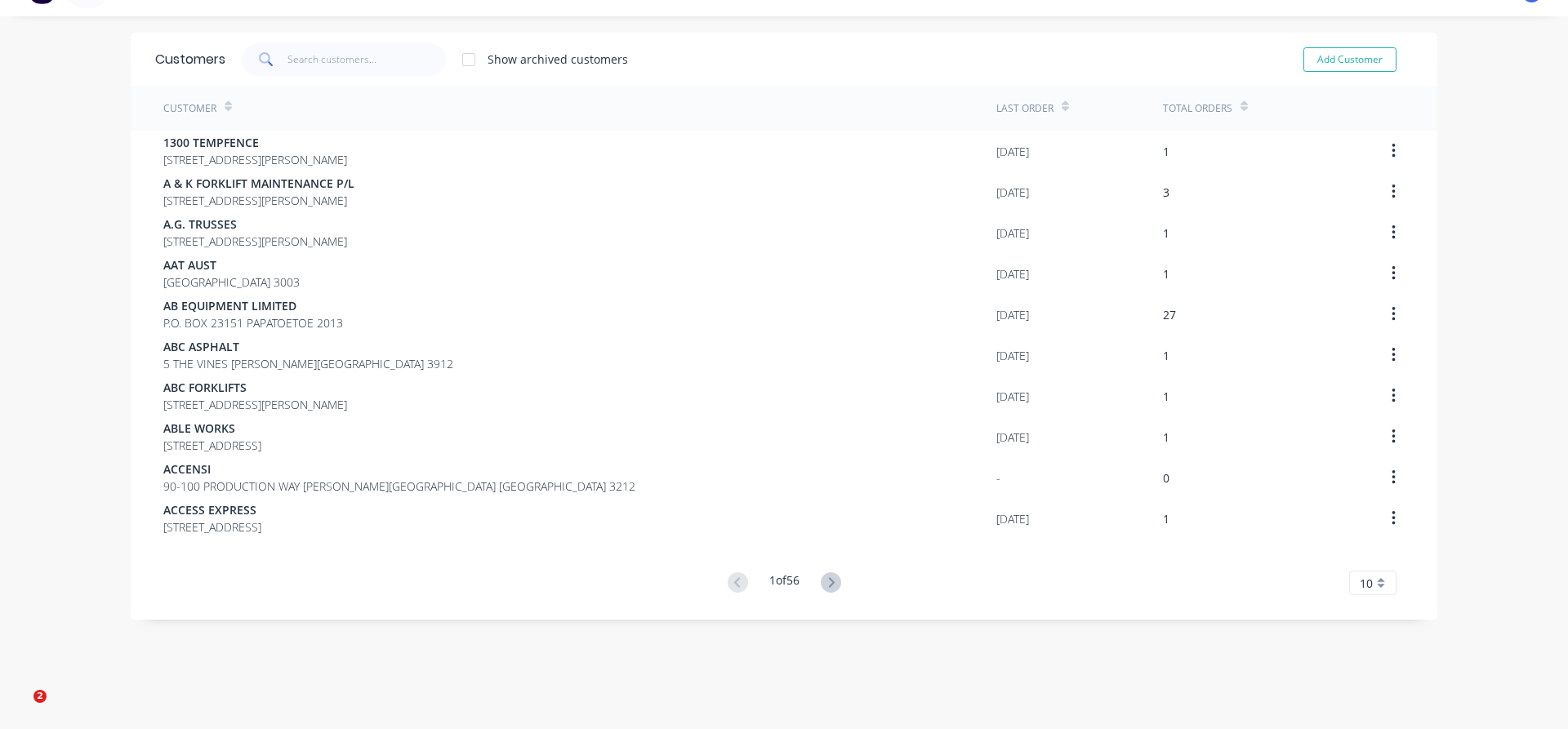
click at [1384, 582] on div "10" at bounding box center [1372, 583] width 47 height 24
click at [1370, 558] on div "35" at bounding box center [1372, 556] width 45 height 29
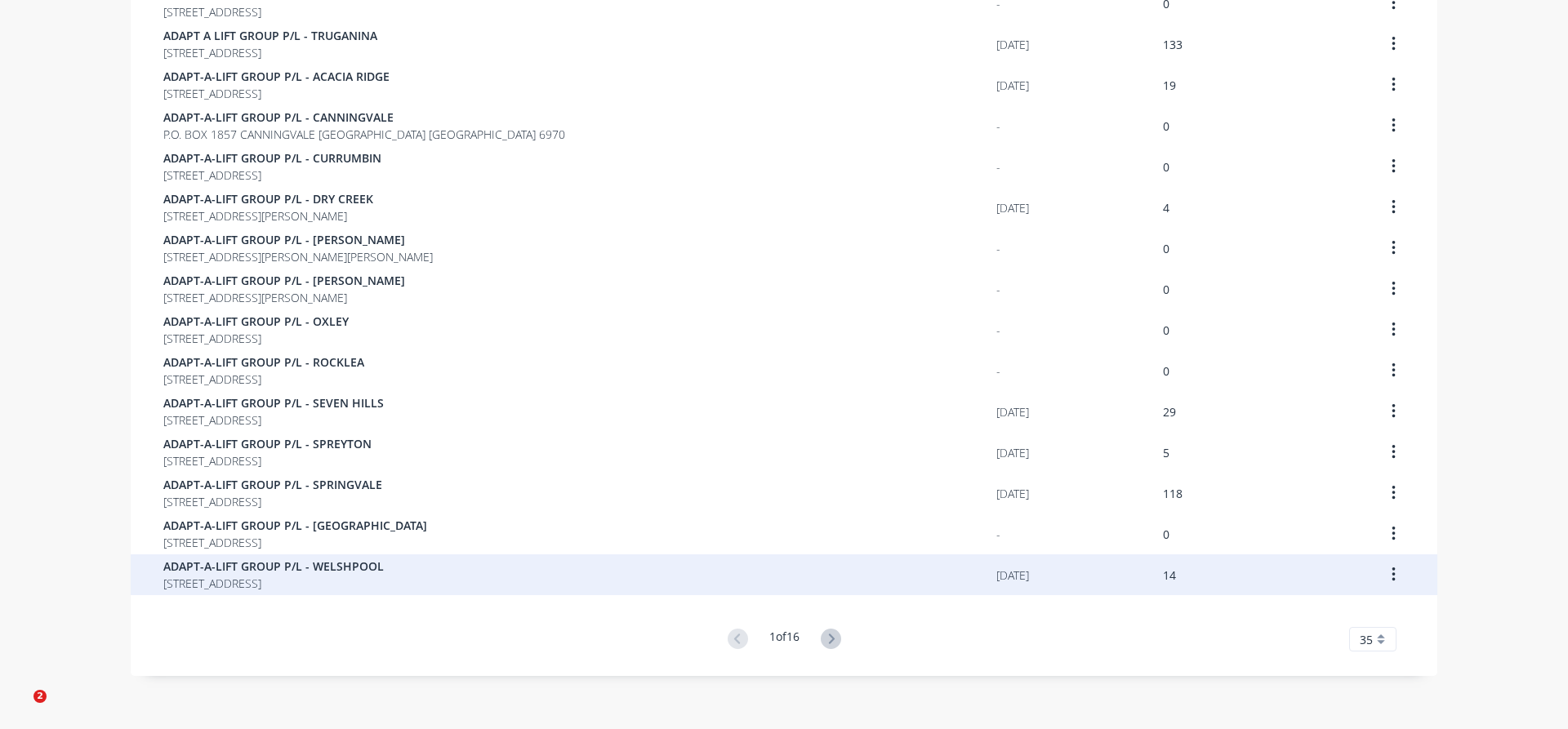
scroll to position [1002, 0]
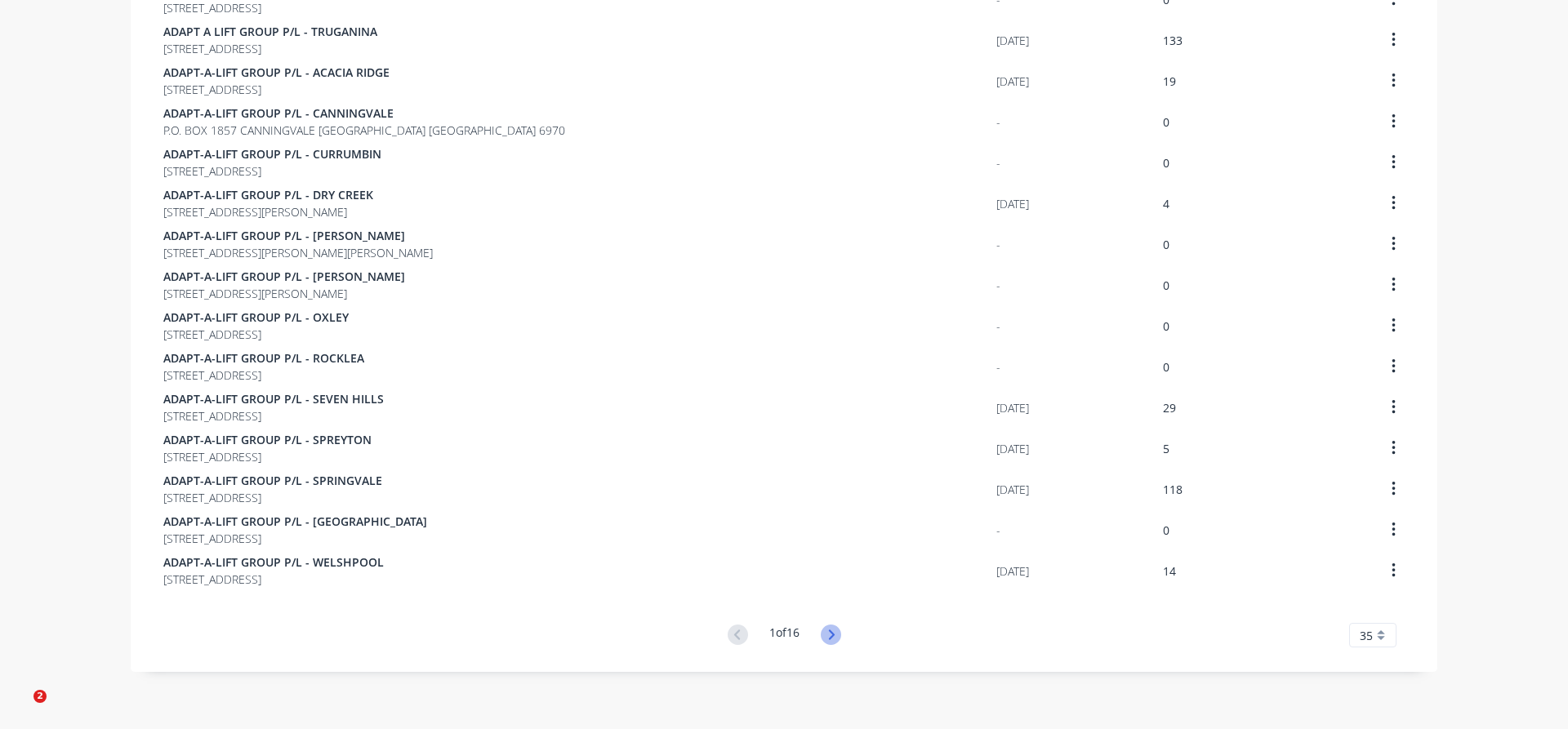
click at [838, 634] on icon at bounding box center [830, 635] width 20 height 20
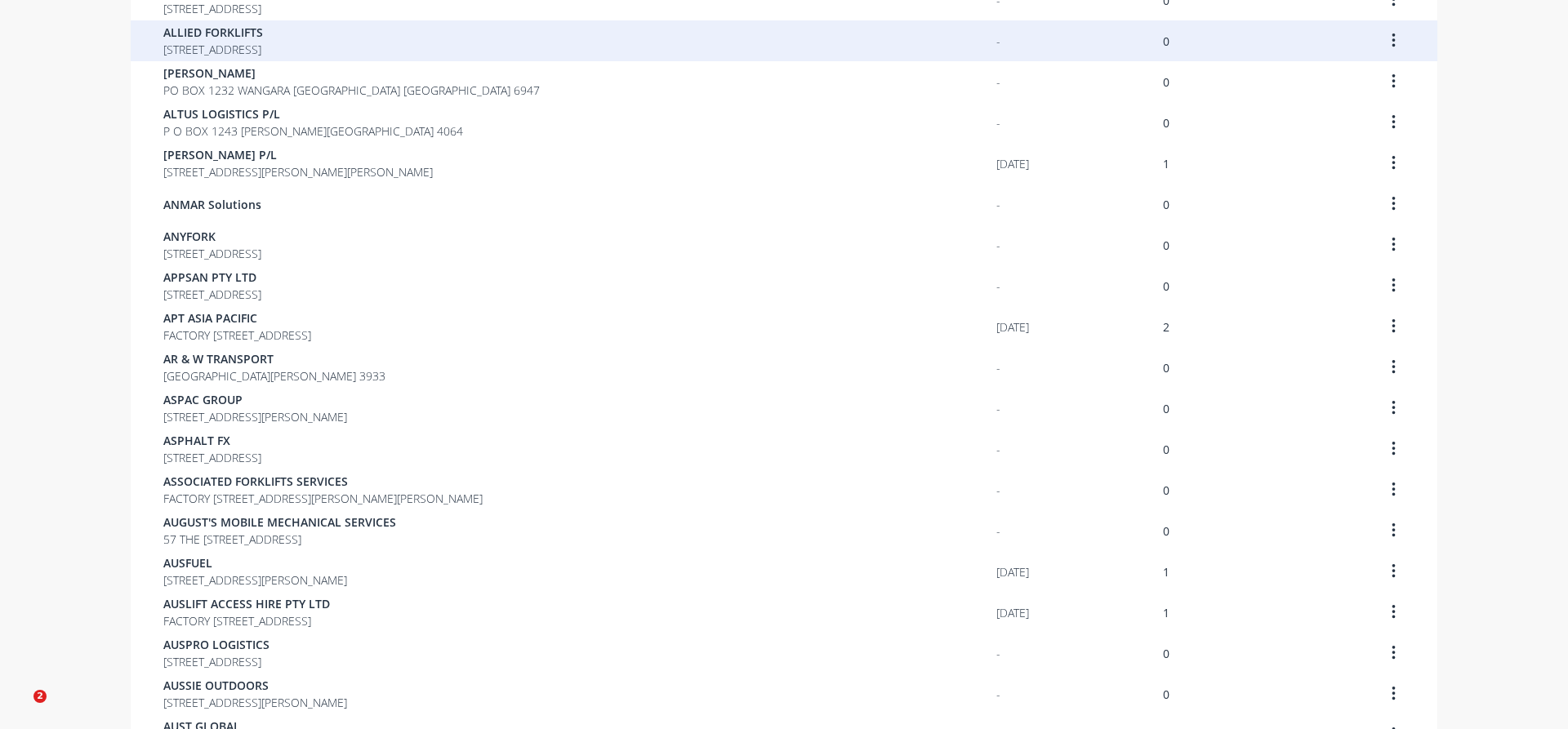
scroll to position [963, 0]
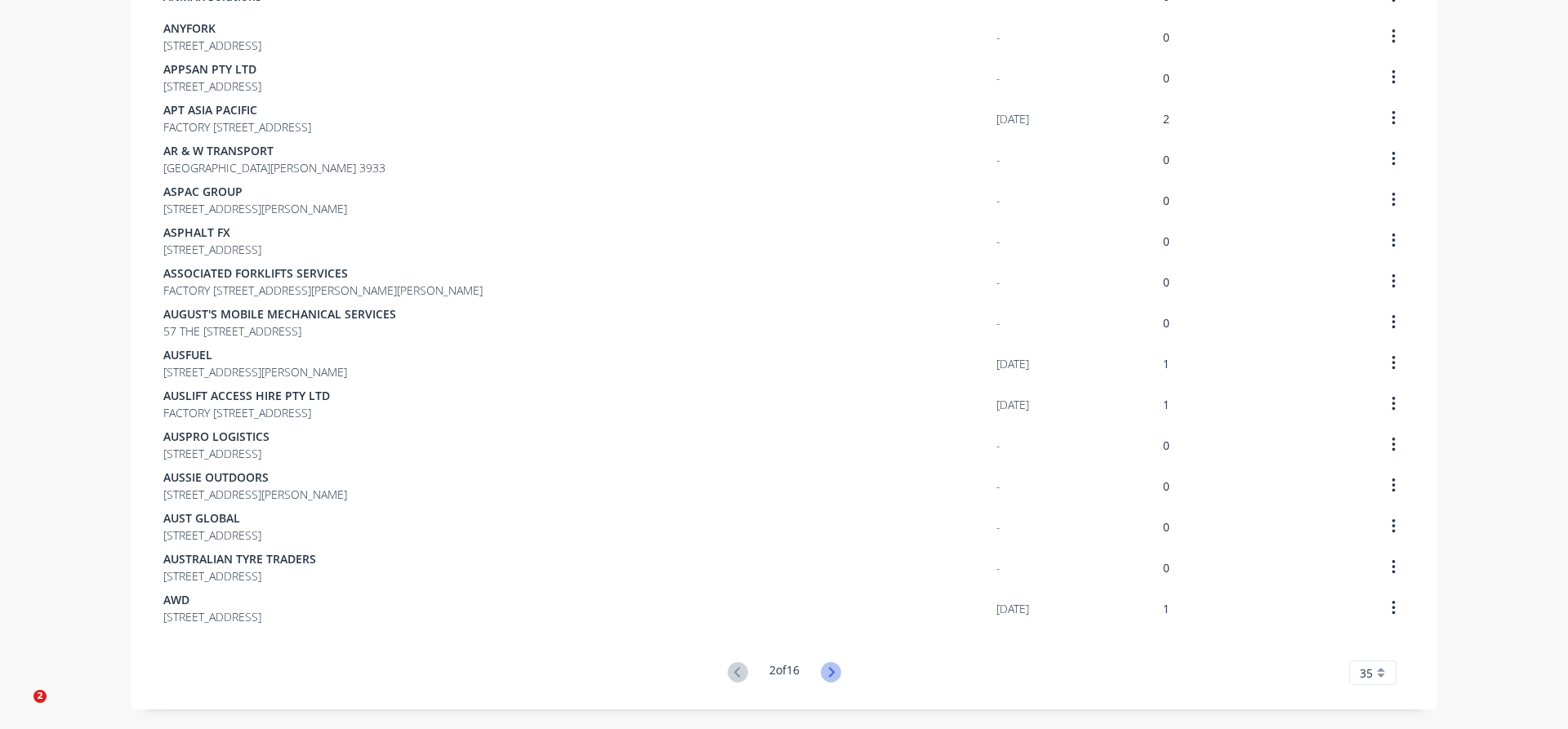
click at [830, 675] on icon at bounding box center [830, 672] width 20 height 20
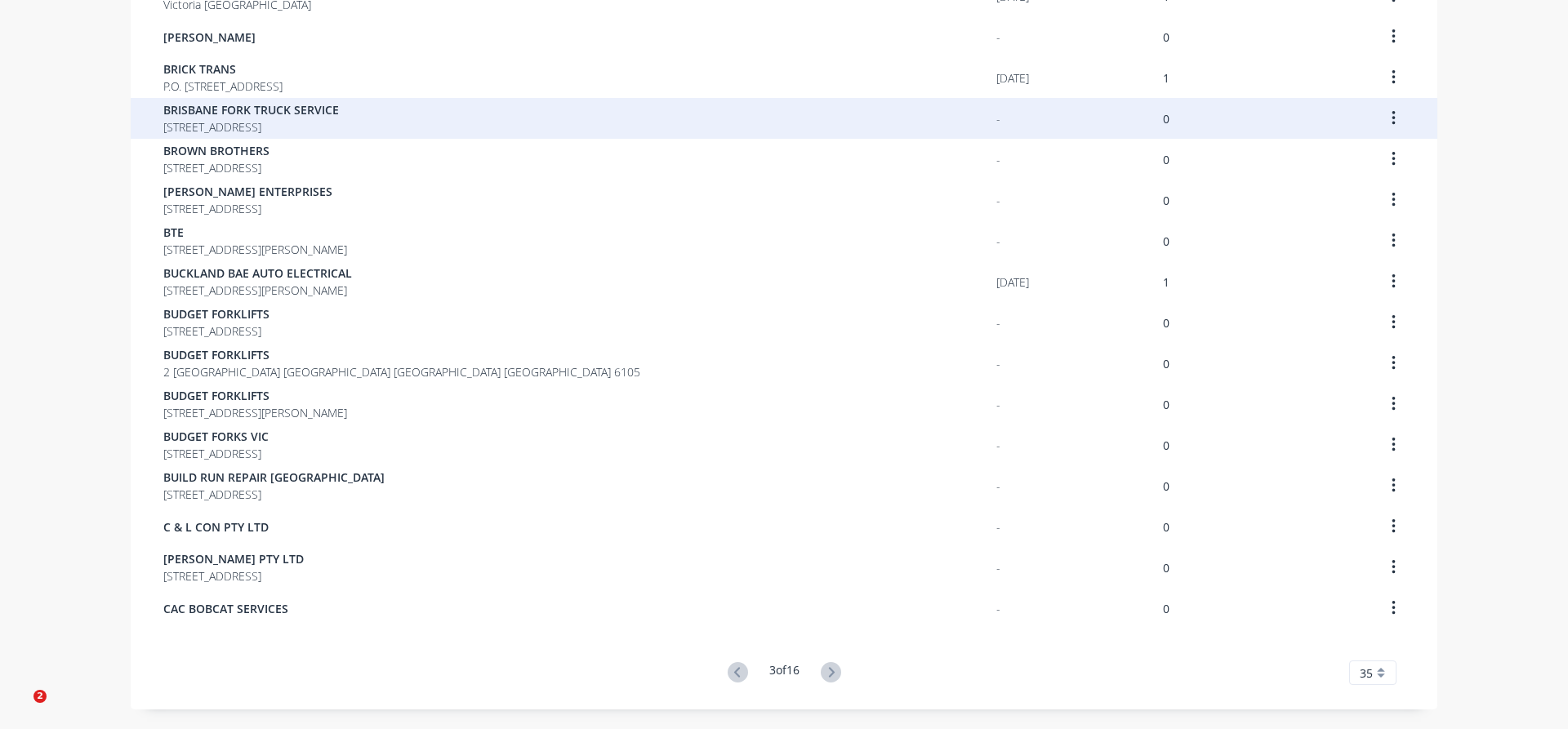
scroll to position [1002, 0]
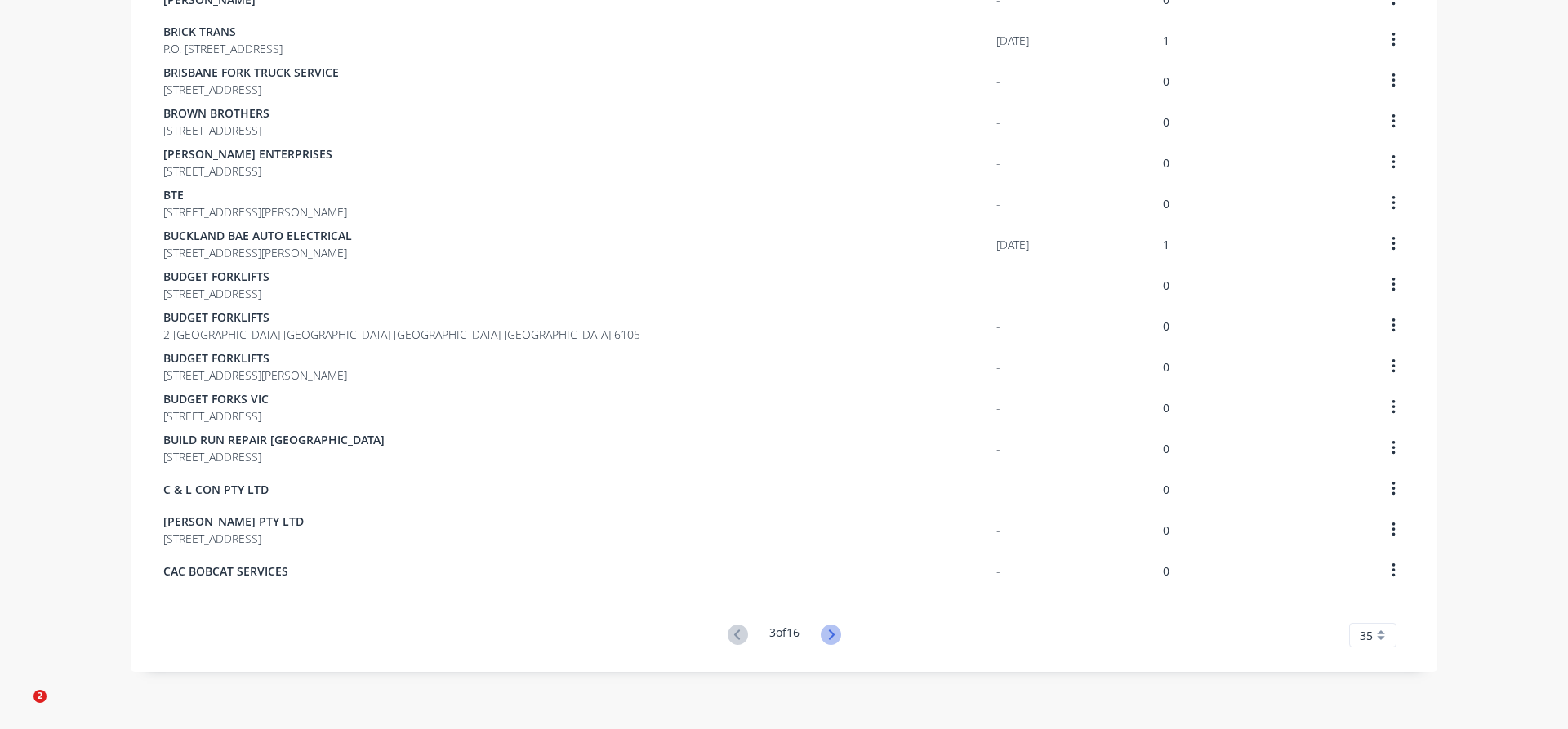
click at [833, 635] on icon at bounding box center [830, 635] width 5 height 10
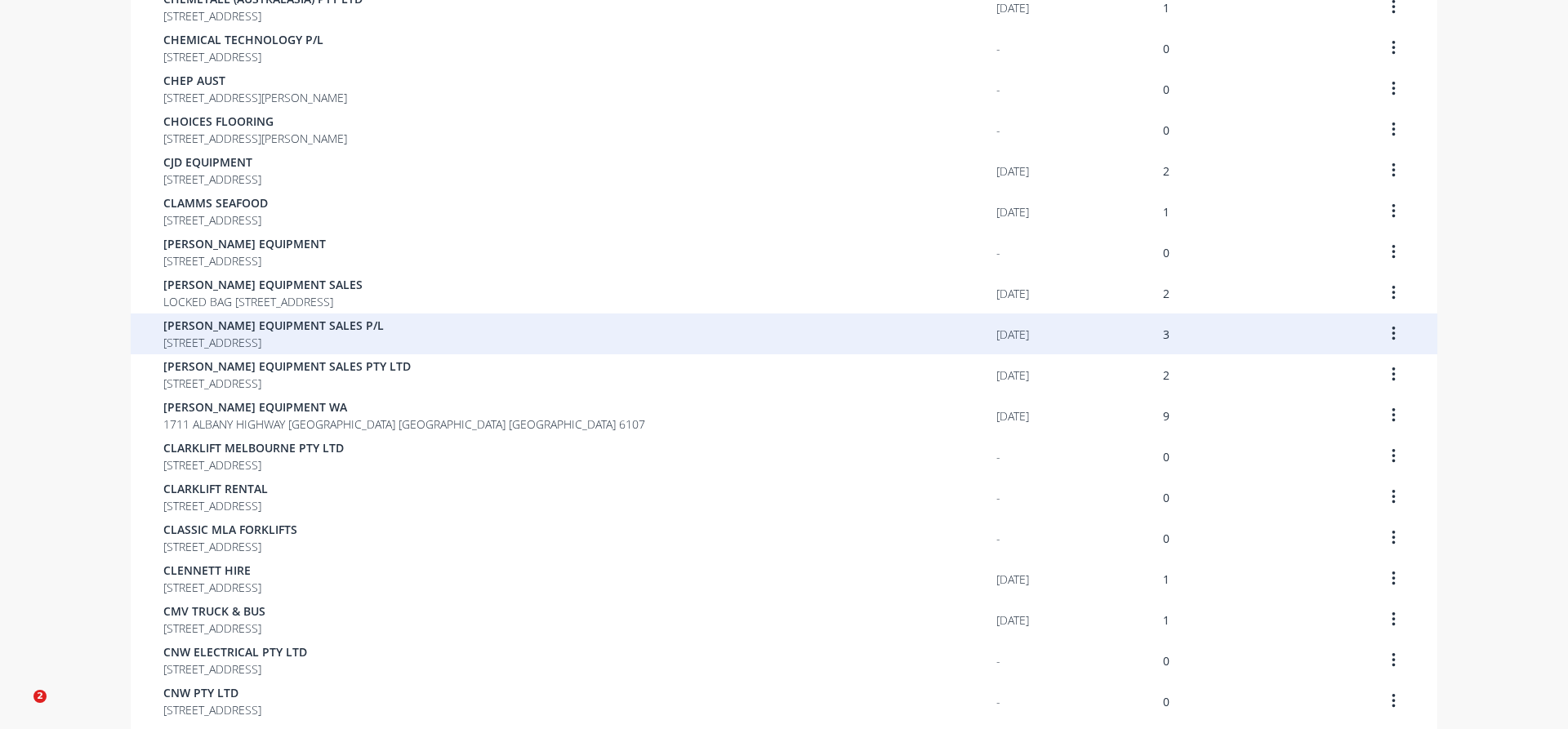
scroll to position [963, 0]
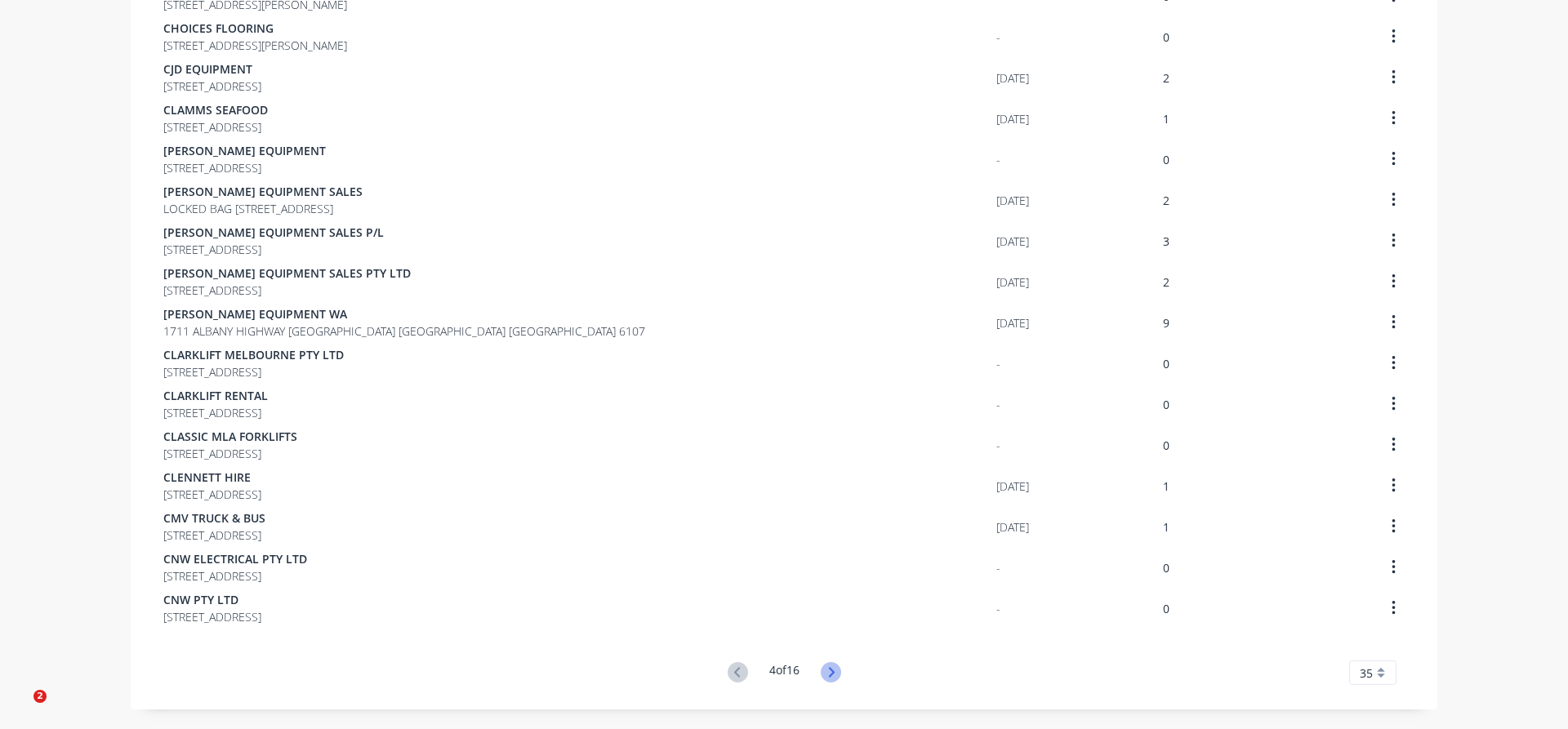
click at [837, 671] on icon at bounding box center [830, 672] width 20 height 20
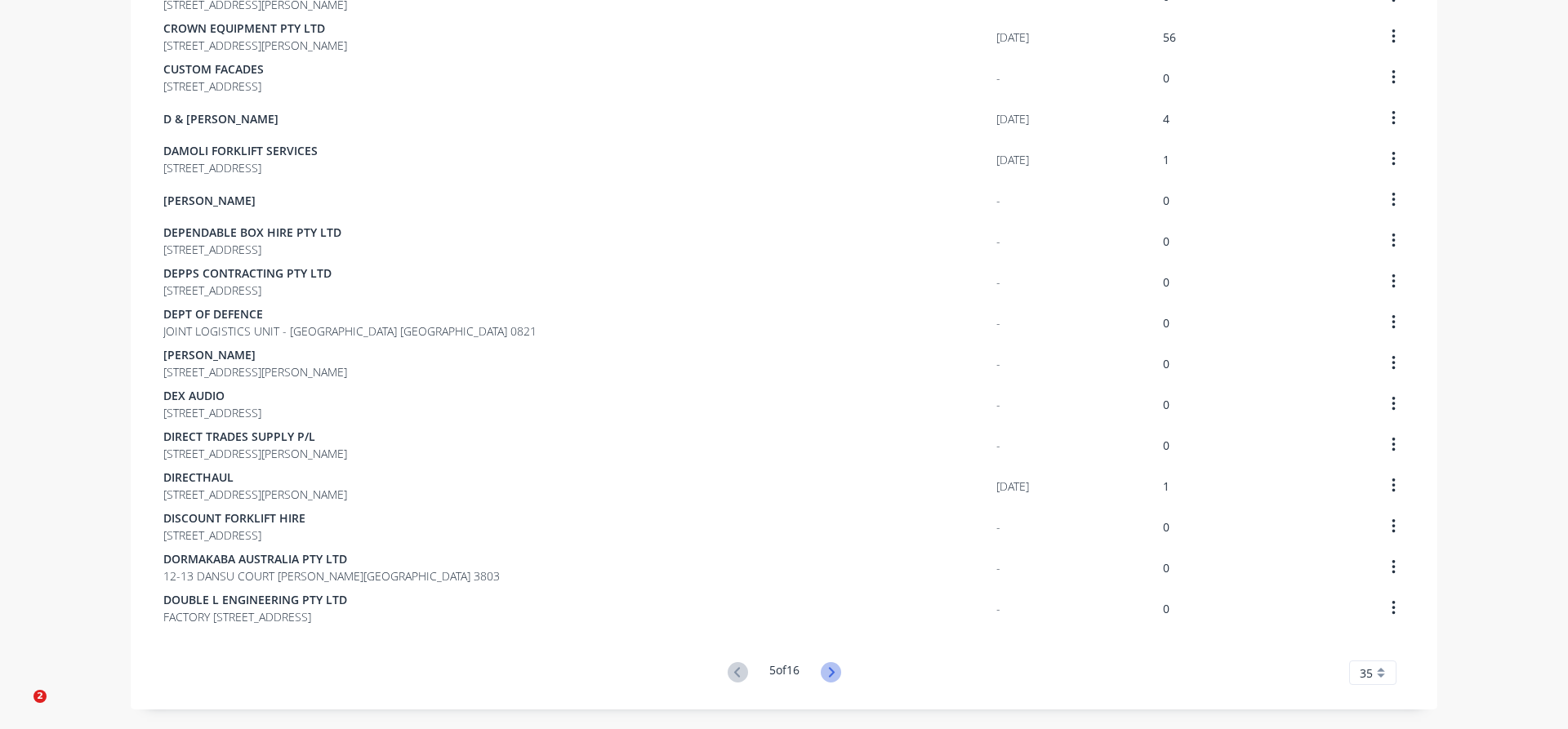
click at [828, 671] on icon at bounding box center [830, 672] width 20 height 20
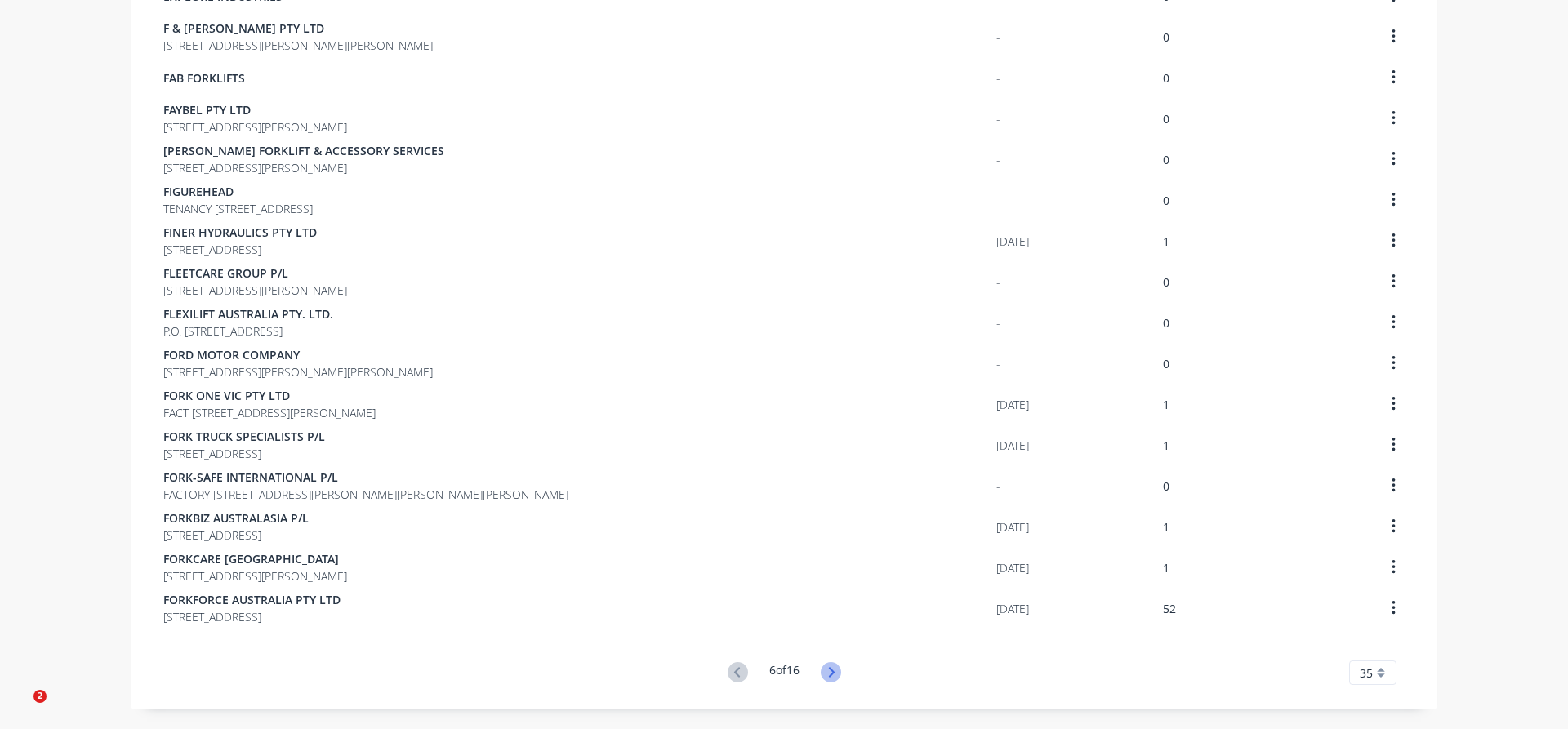
click at [837, 670] on icon at bounding box center [830, 672] width 20 height 20
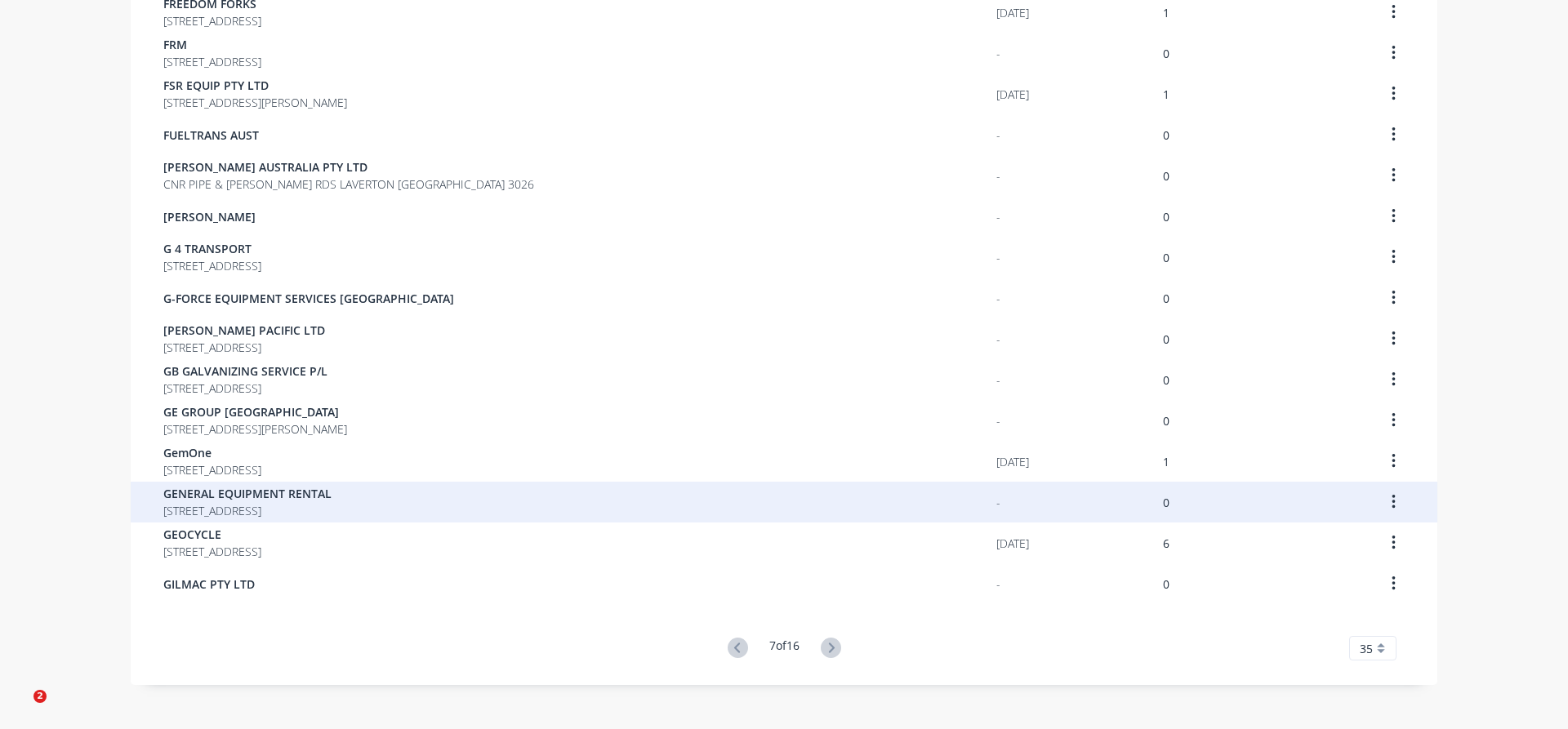
scroll to position [1002, 0]
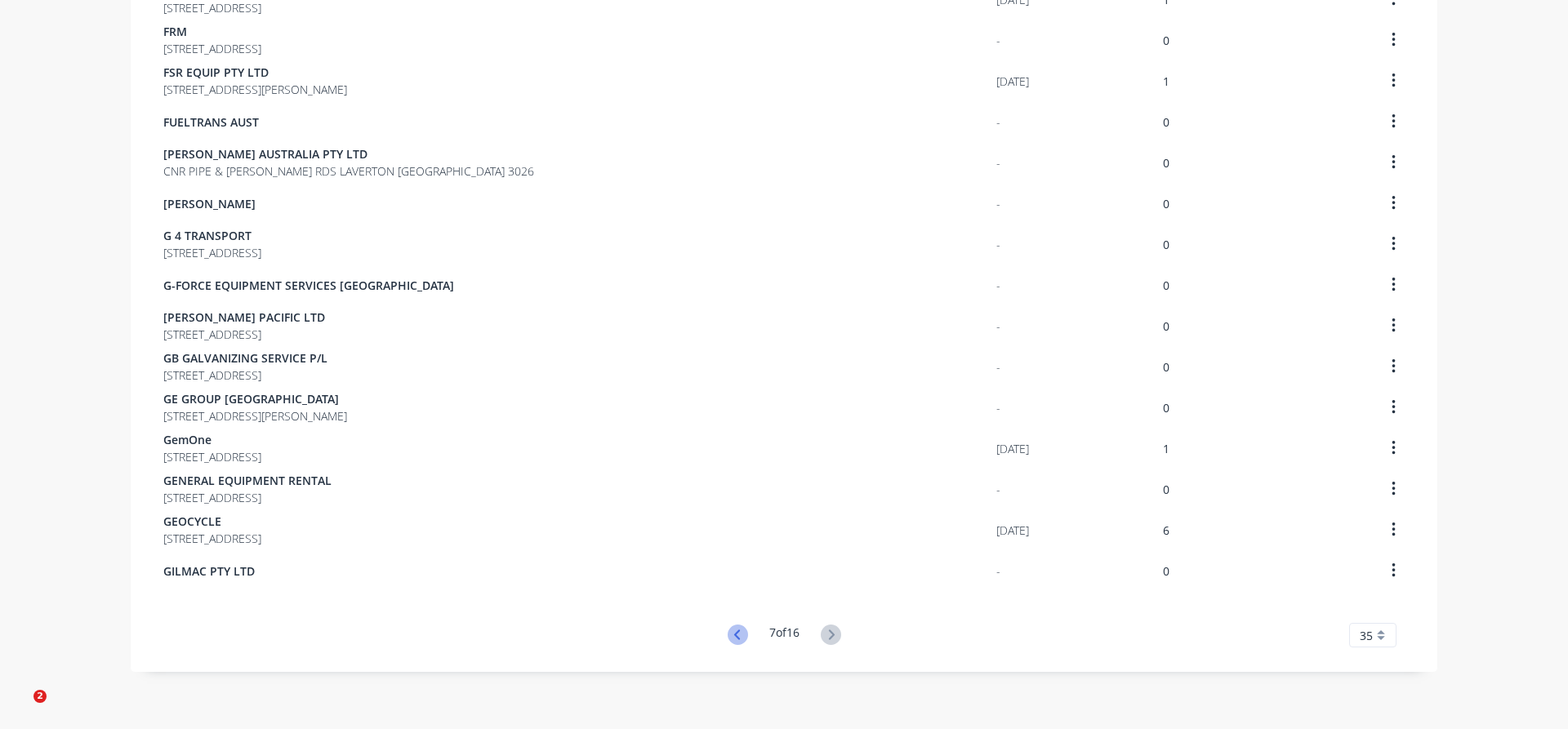
click at [731, 630] on icon at bounding box center [738, 635] width 20 height 20
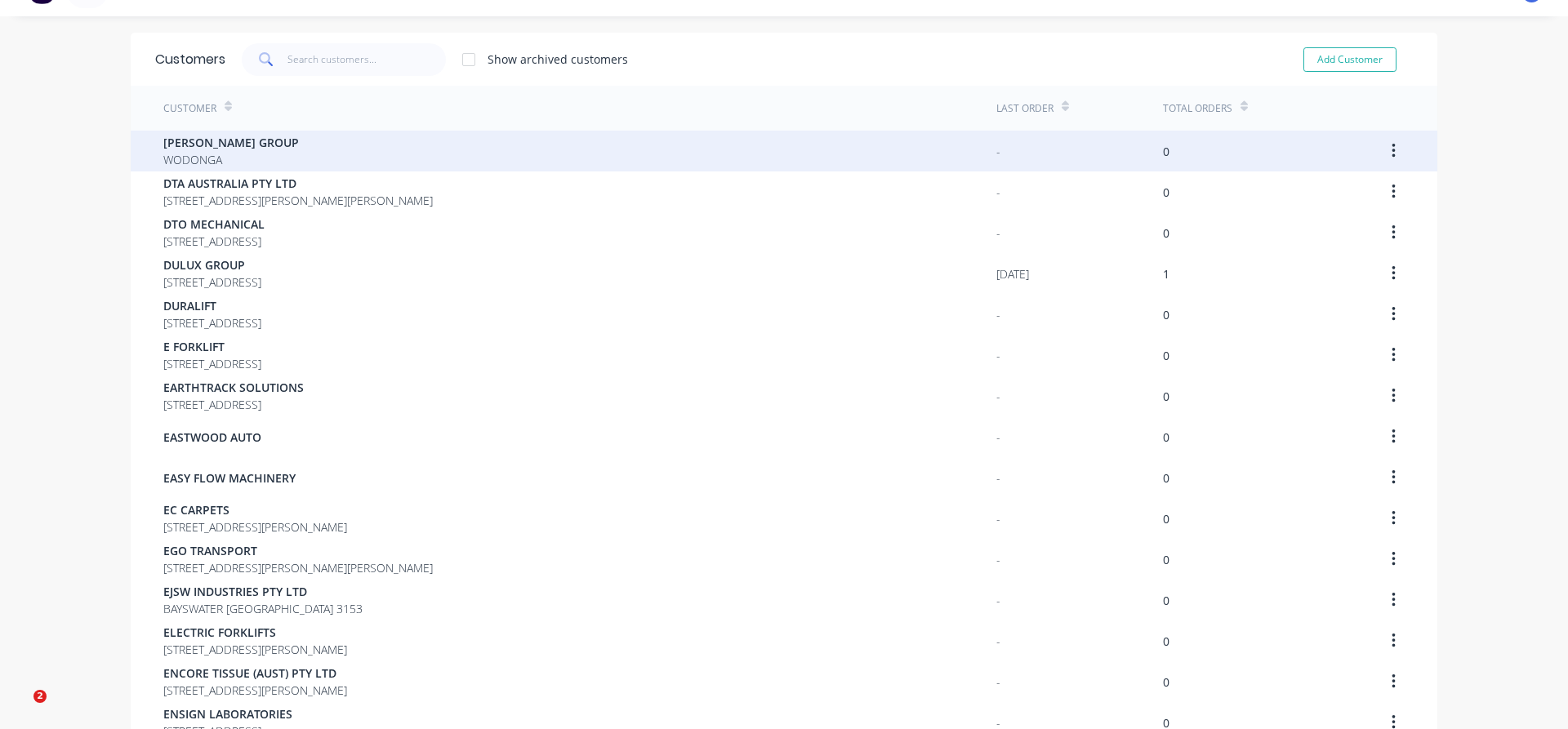
scroll to position [0, 0]
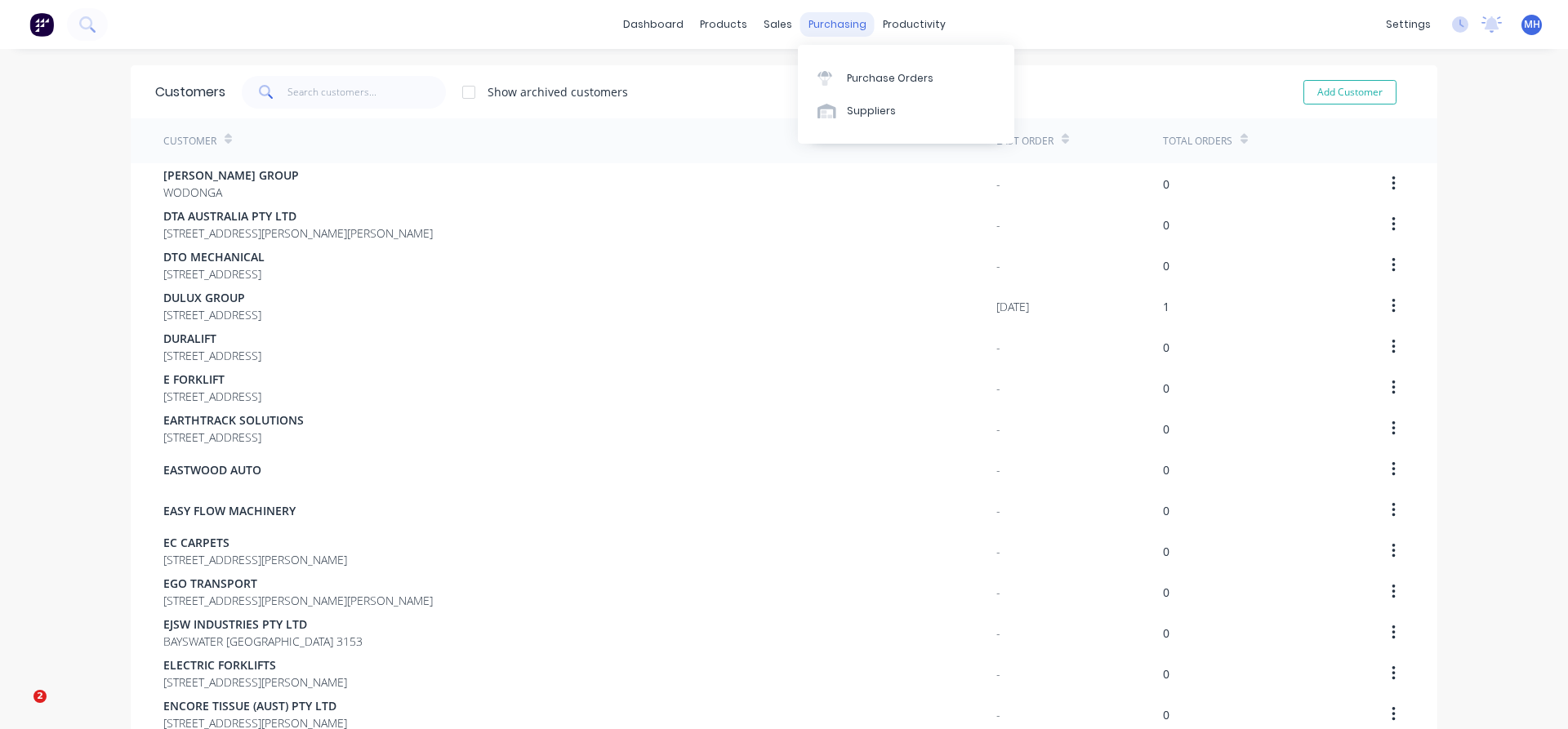
click at [843, 31] on div "purchasing" at bounding box center [837, 24] width 74 height 24
click at [764, 25] on div "sales" at bounding box center [778, 24] width 45 height 24
click at [828, 79] on div "Sales Orders" at bounding box center [838, 78] width 67 height 14
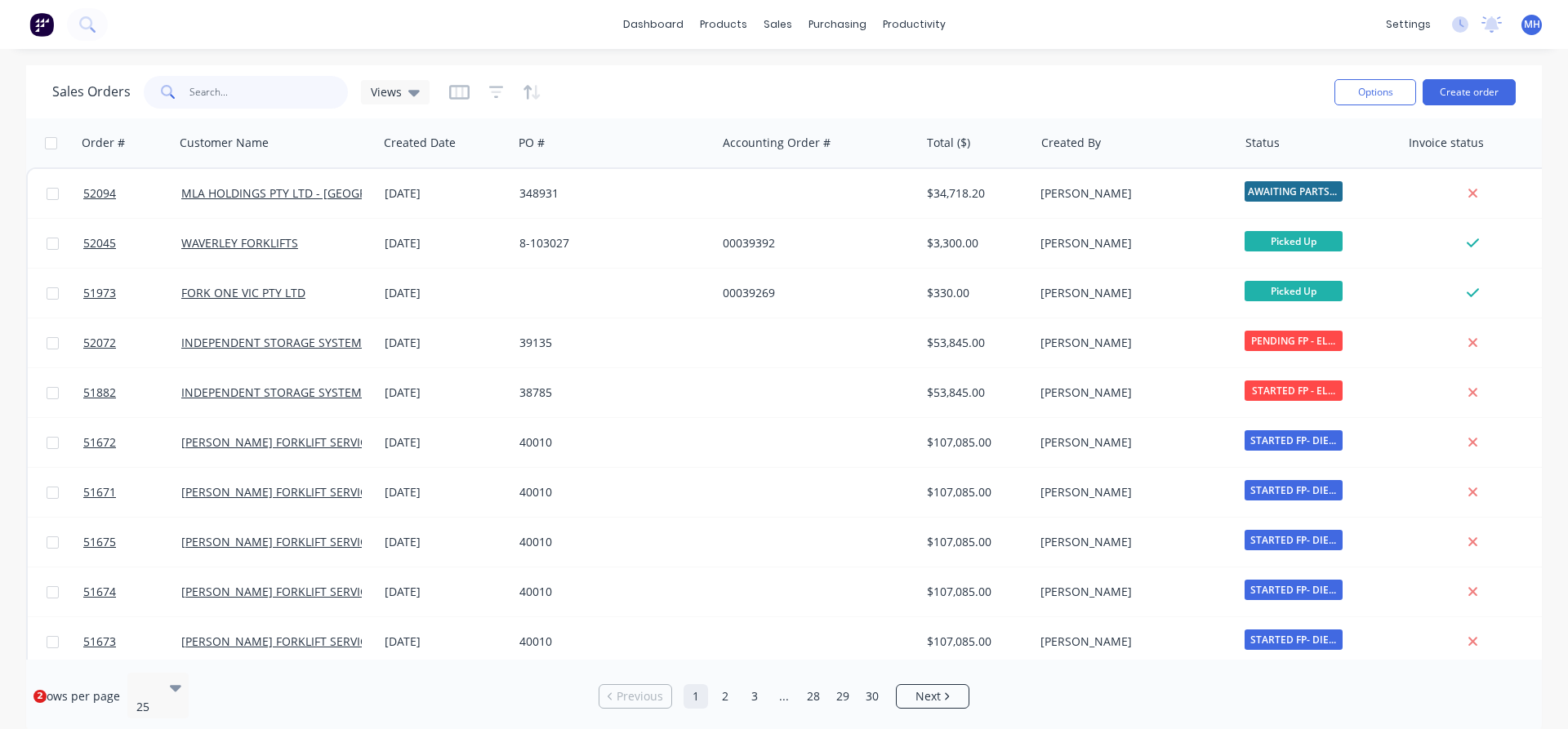
click at [202, 96] on input "text" at bounding box center [269, 92] width 159 height 33
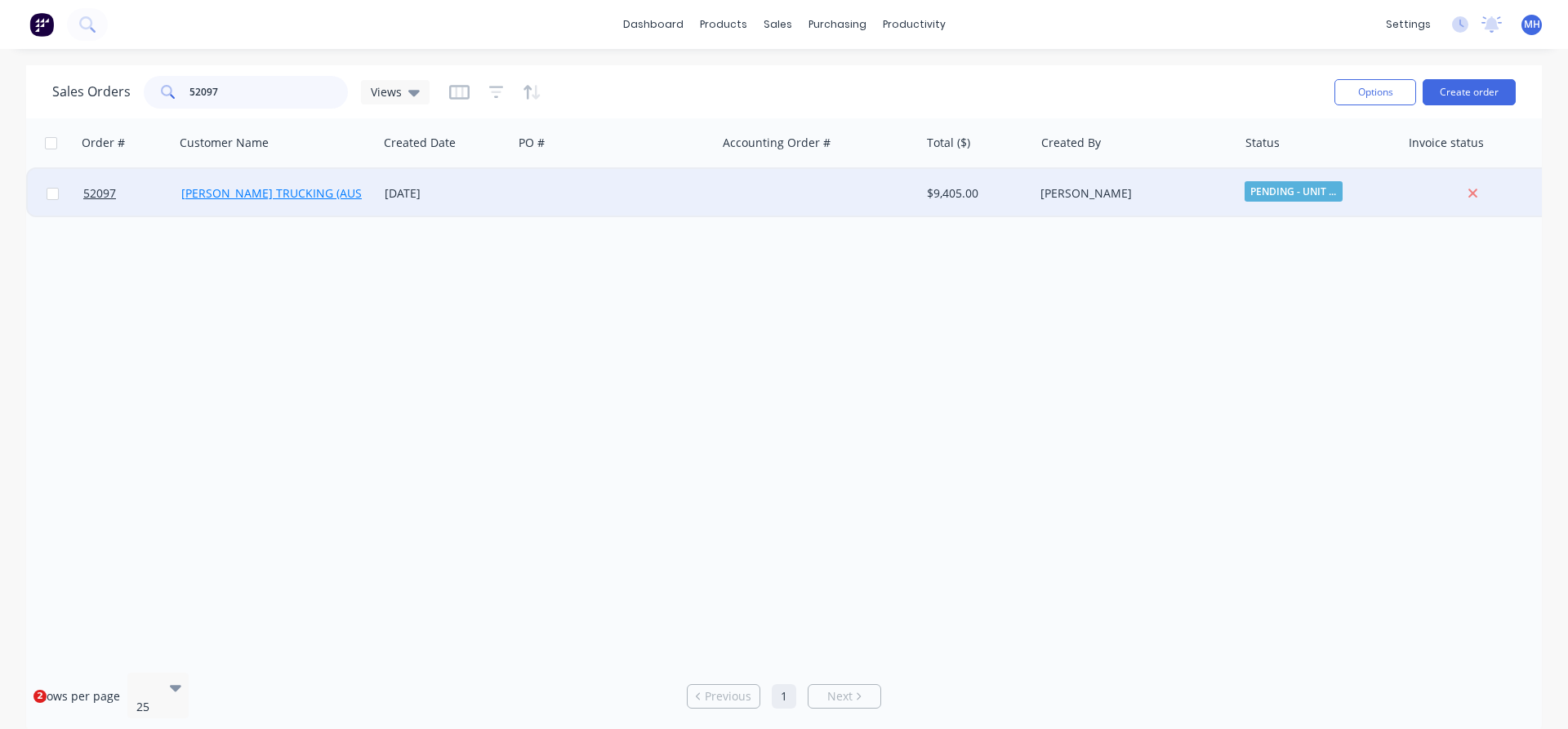
type input "52097"
click at [323, 199] on link "[PERSON_NAME] TRUCKING (AUST) PTY LTD" at bounding box center [299, 192] width 237 height 15
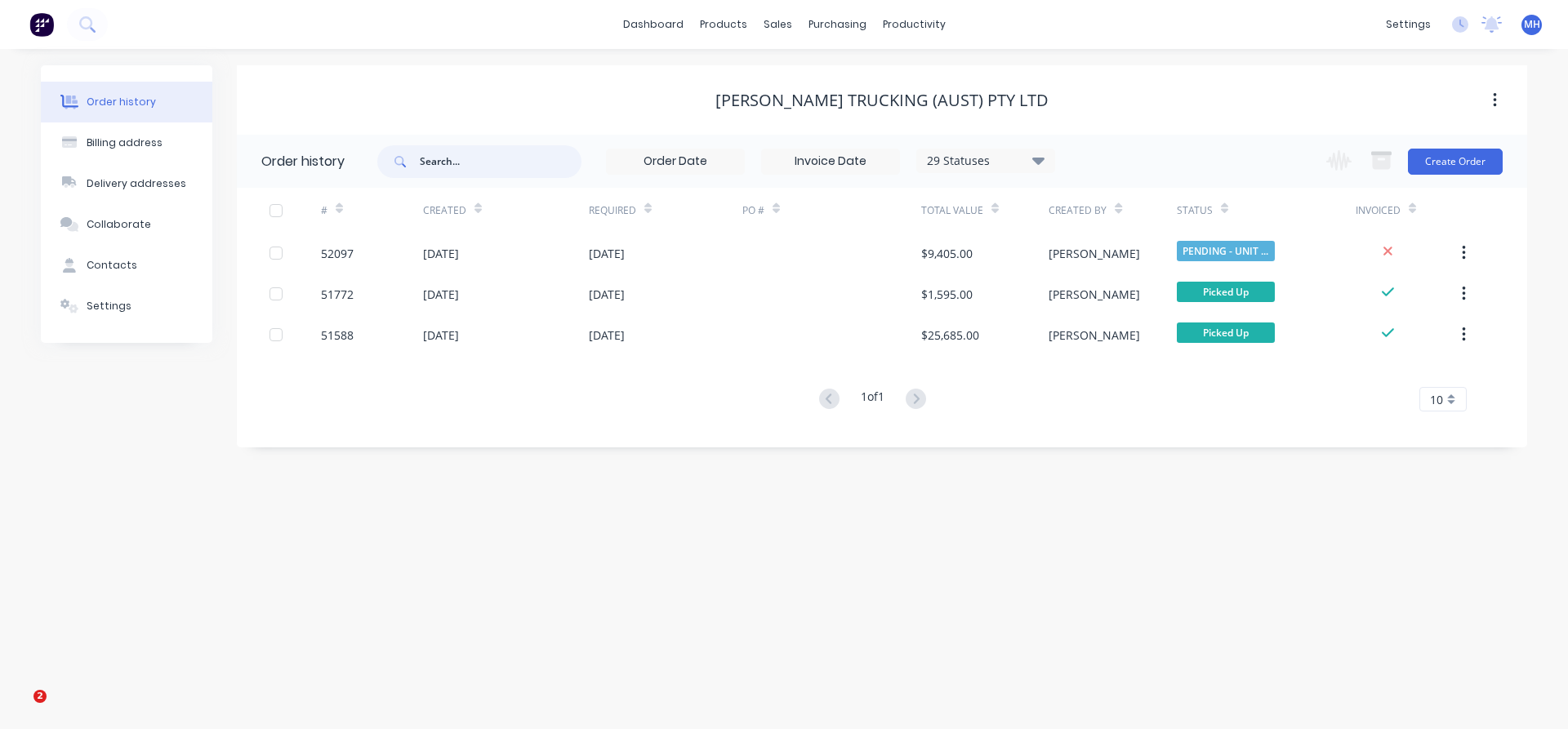
drag, startPoint x: 454, startPoint y: 168, endPoint x: 519, endPoint y: 166, distance: 65.0
click at [519, 166] on input "text" at bounding box center [500, 161] width 161 height 33
type input "50"
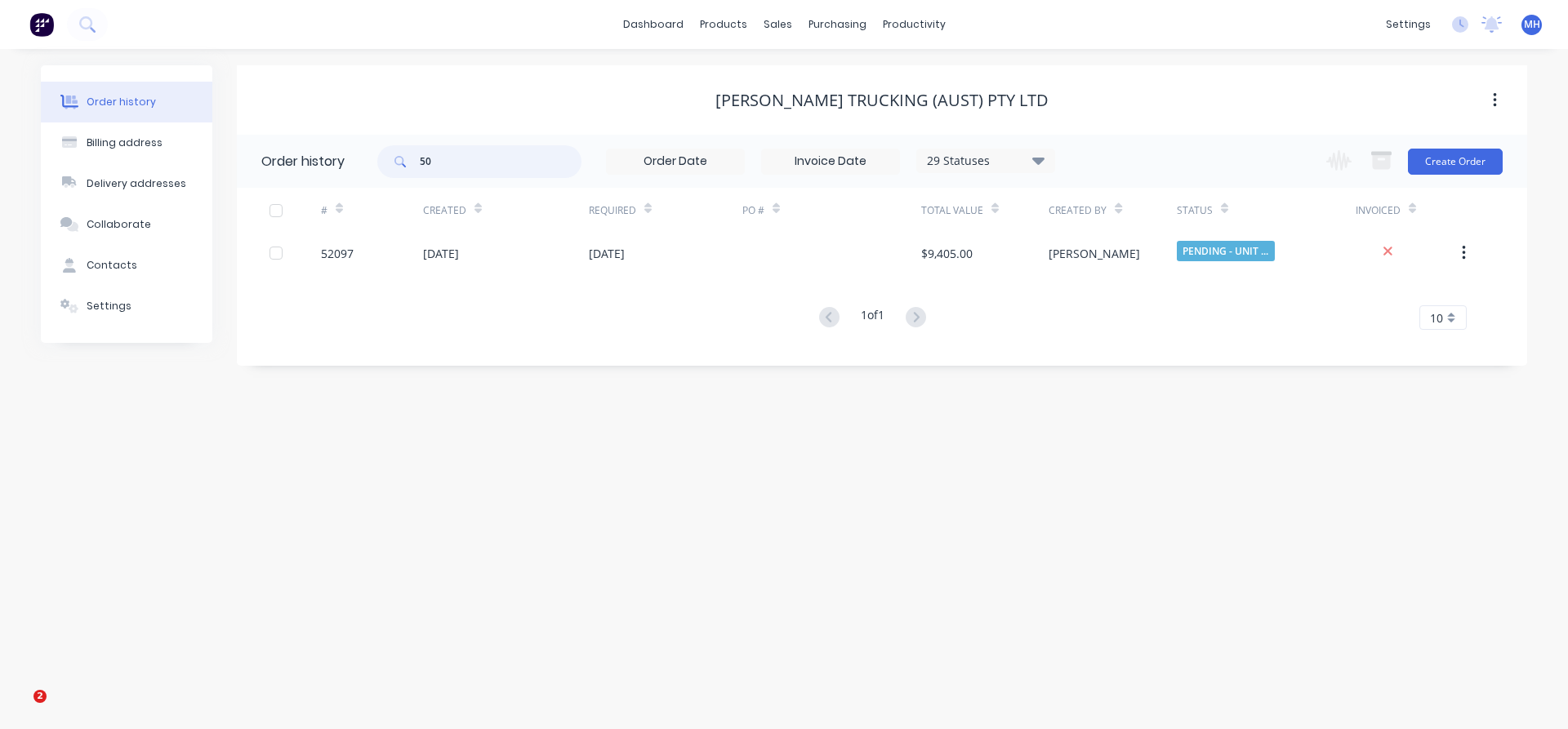
drag, startPoint x: 439, startPoint y: 165, endPoint x: 387, endPoint y: 158, distance: 52.5
click at [420, 158] on input "50" at bounding box center [500, 161] width 161 height 33
type input "52"
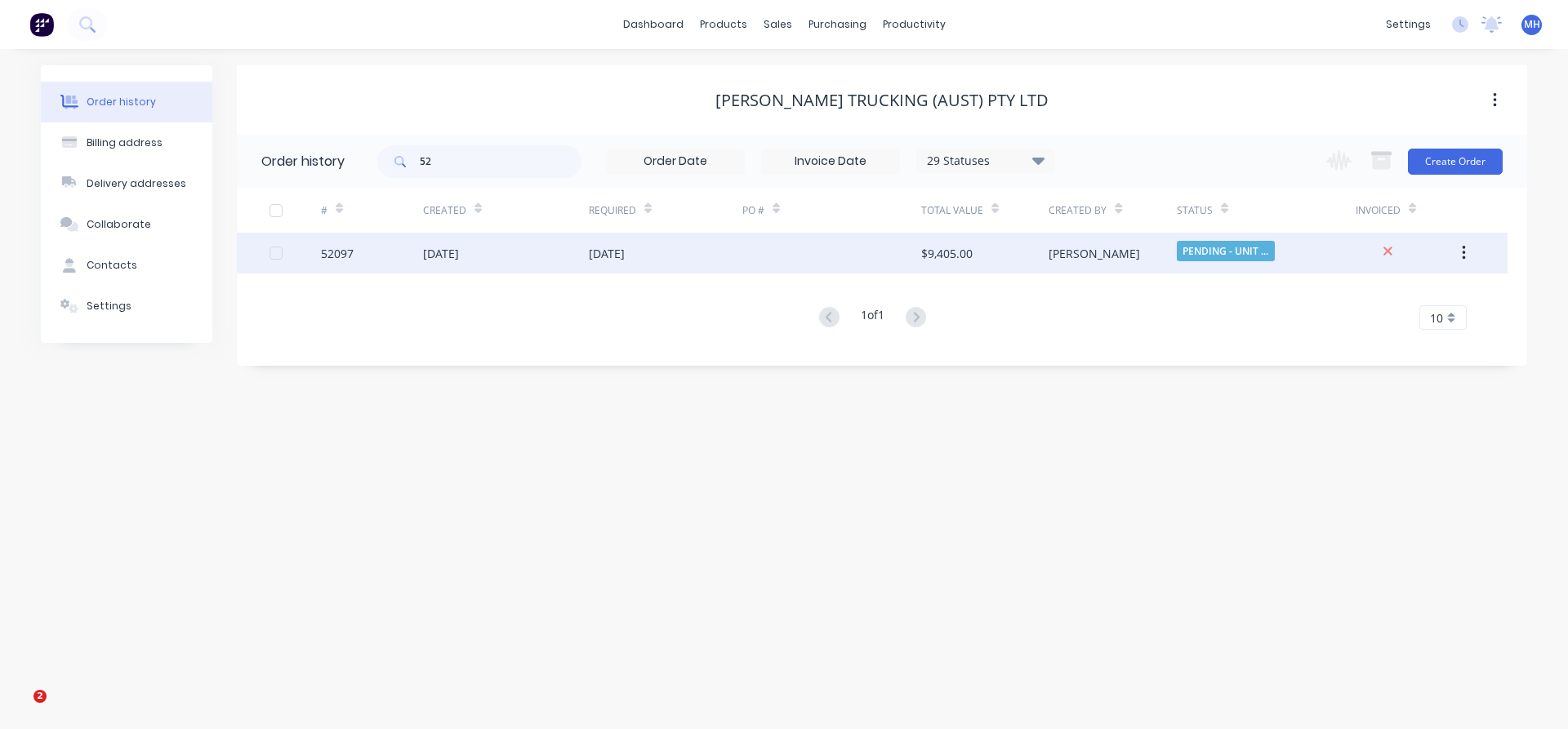
click at [422, 259] on div "52097" at bounding box center [372, 253] width 102 height 41
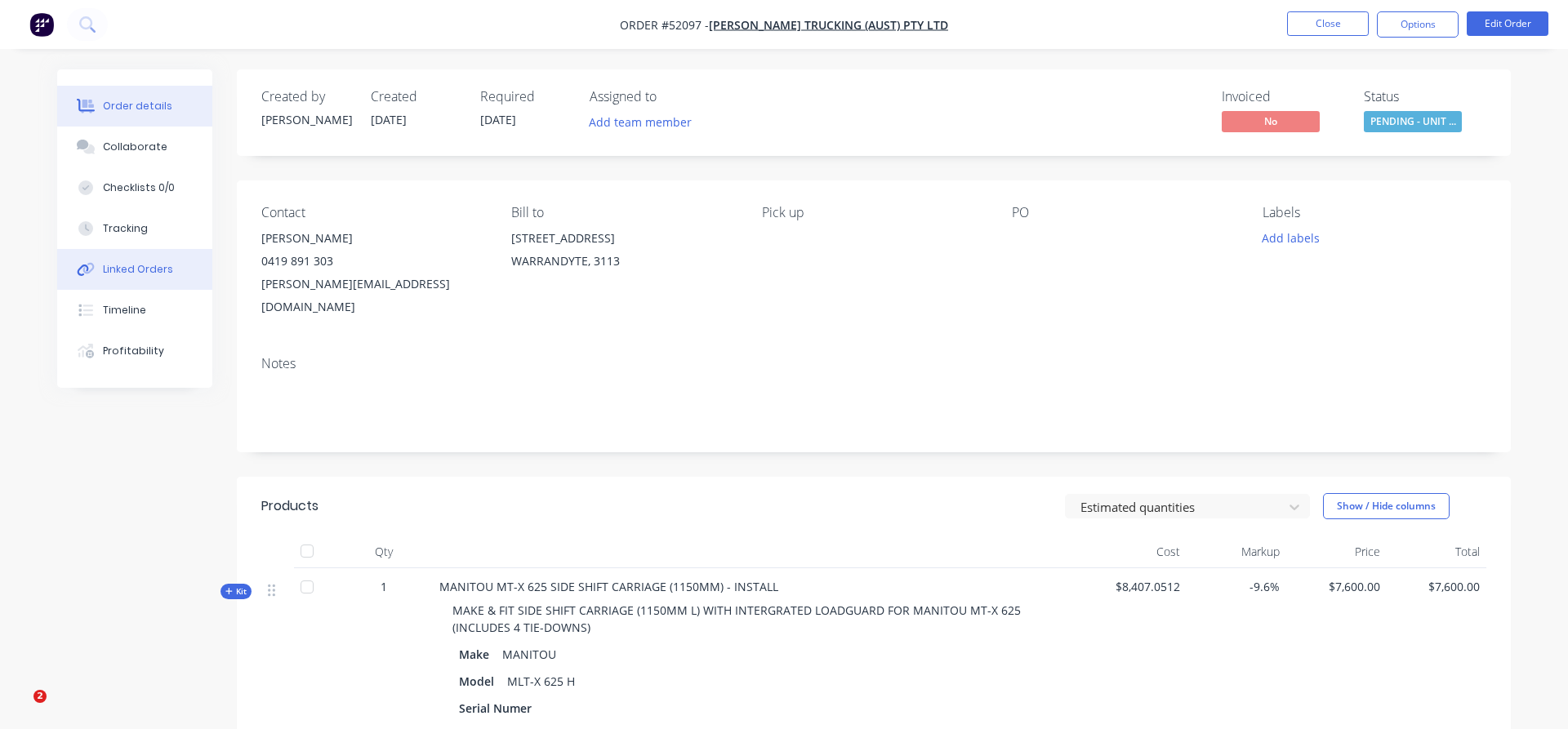
click at [122, 275] on div "Linked Orders" at bounding box center [137, 269] width 70 height 14
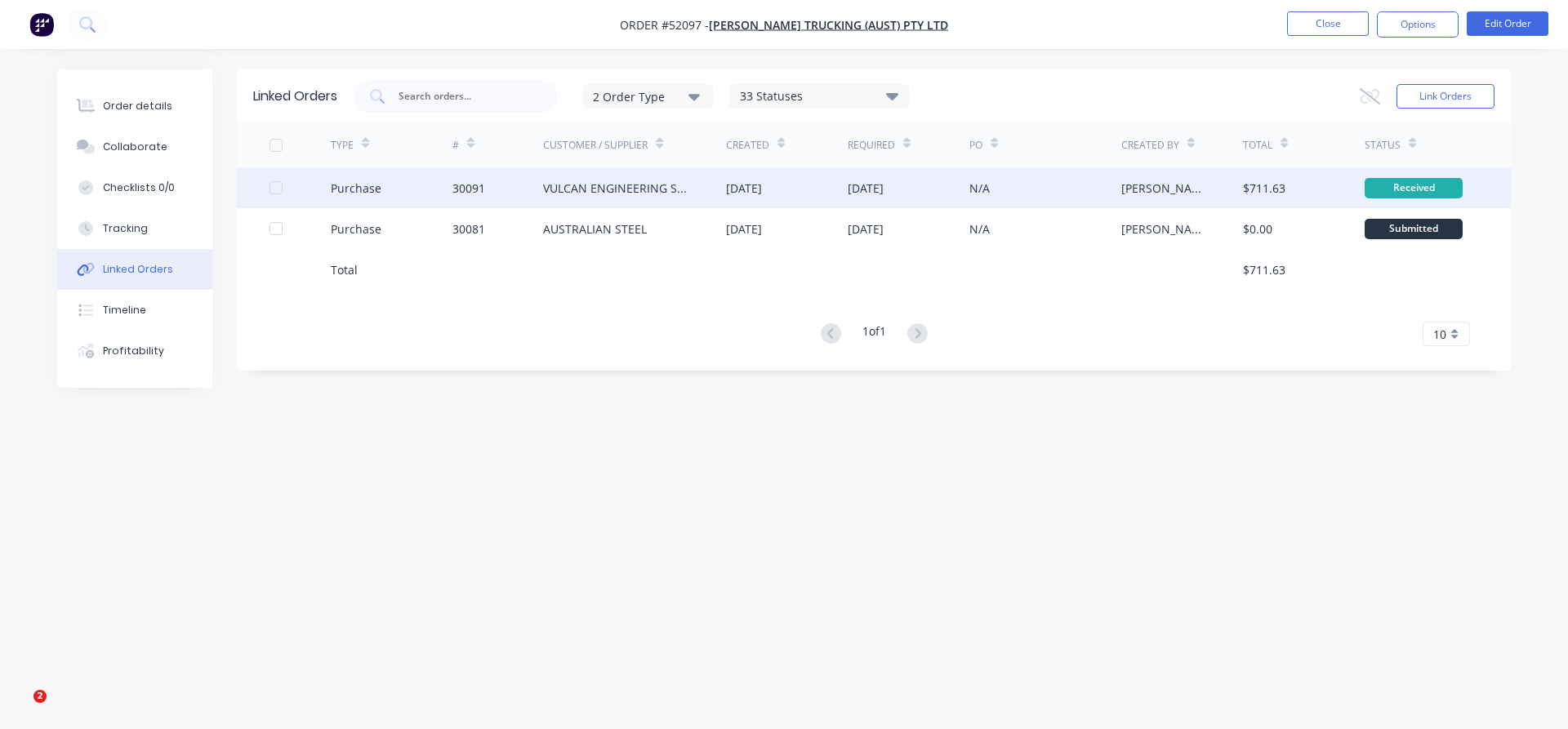
click at [593, 184] on div "VULCAN ENGINEERING STEELS" at bounding box center [617, 188] width 151 height 17
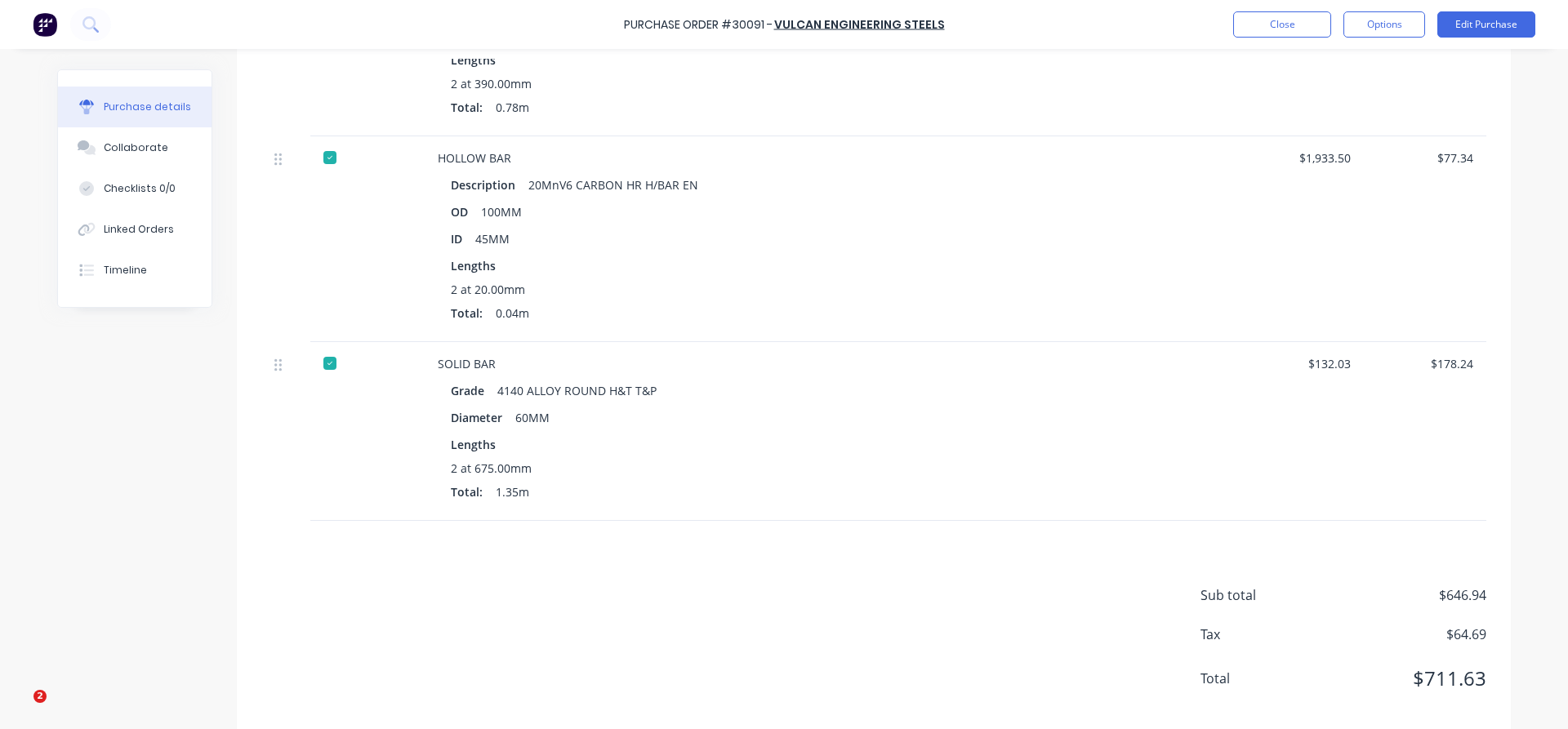
scroll to position [793, 0]
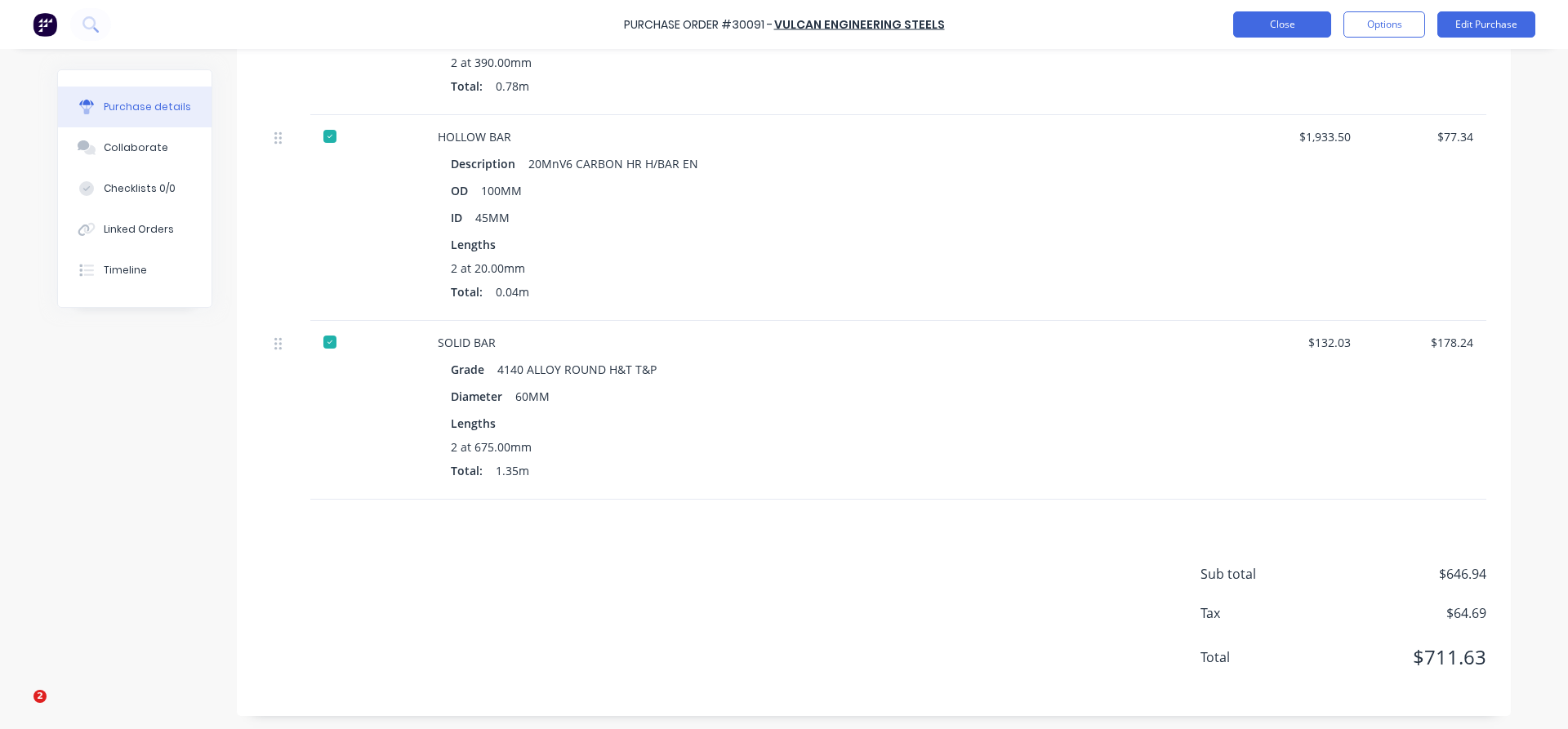
click at [1269, 30] on button "Close" at bounding box center [1282, 24] width 98 height 26
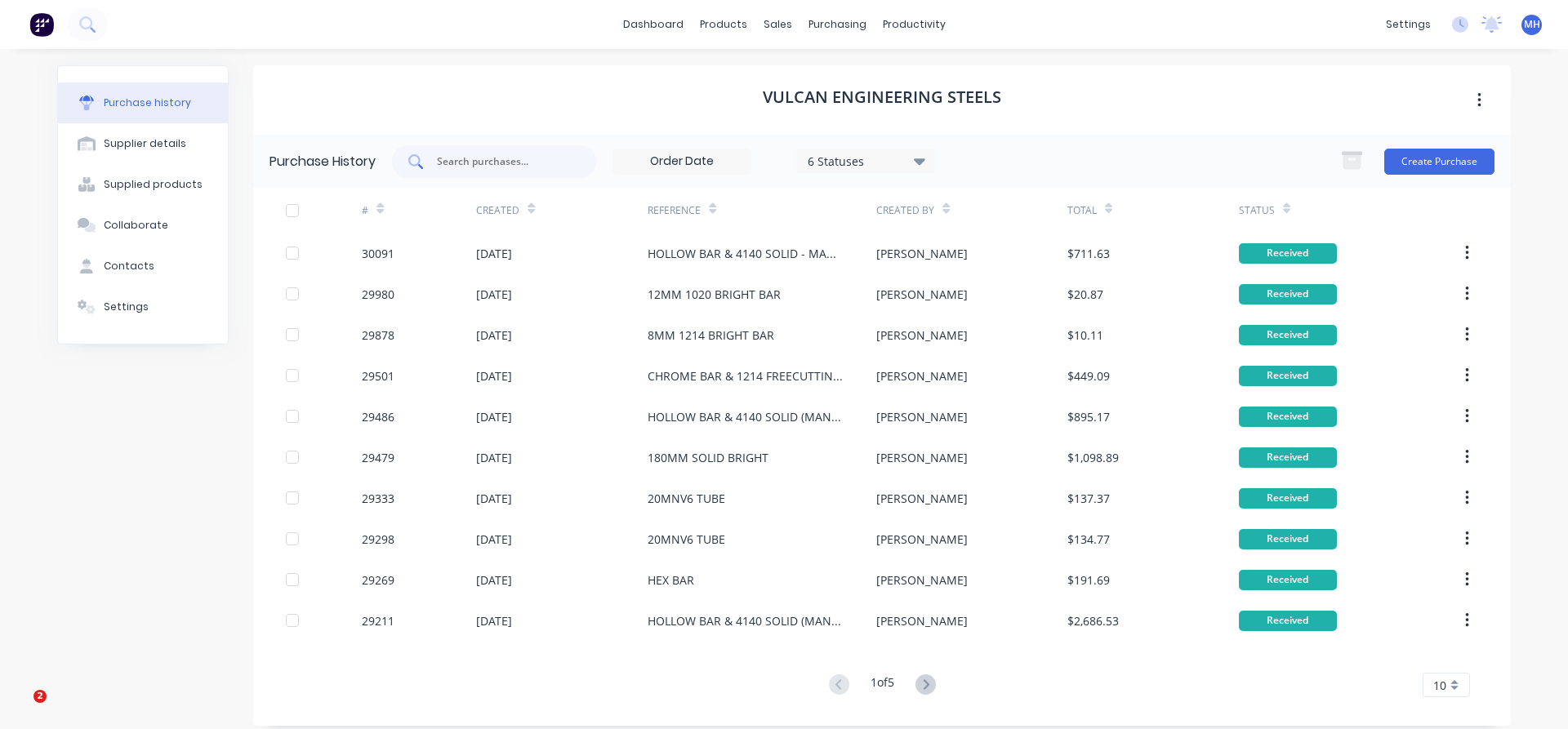
click at [478, 162] on input "text" at bounding box center [502, 161] width 135 height 16
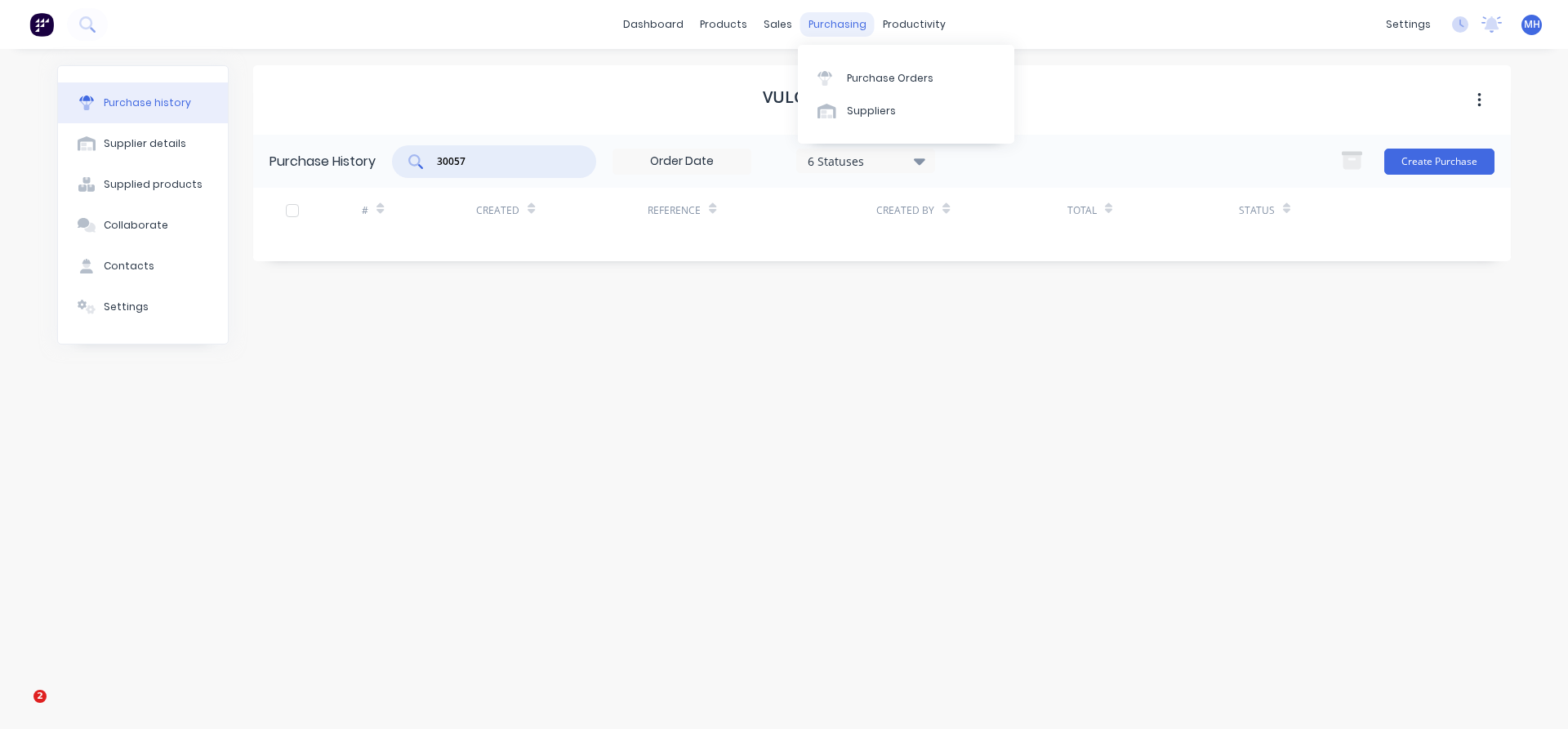
type input "30057"
click at [833, 21] on div "purchasing" at bounding box center [837, 24] width 74 height 24
click at [874, 80] on div "Purchase Orders" at bounding box center [889, 78] width 86 height 14
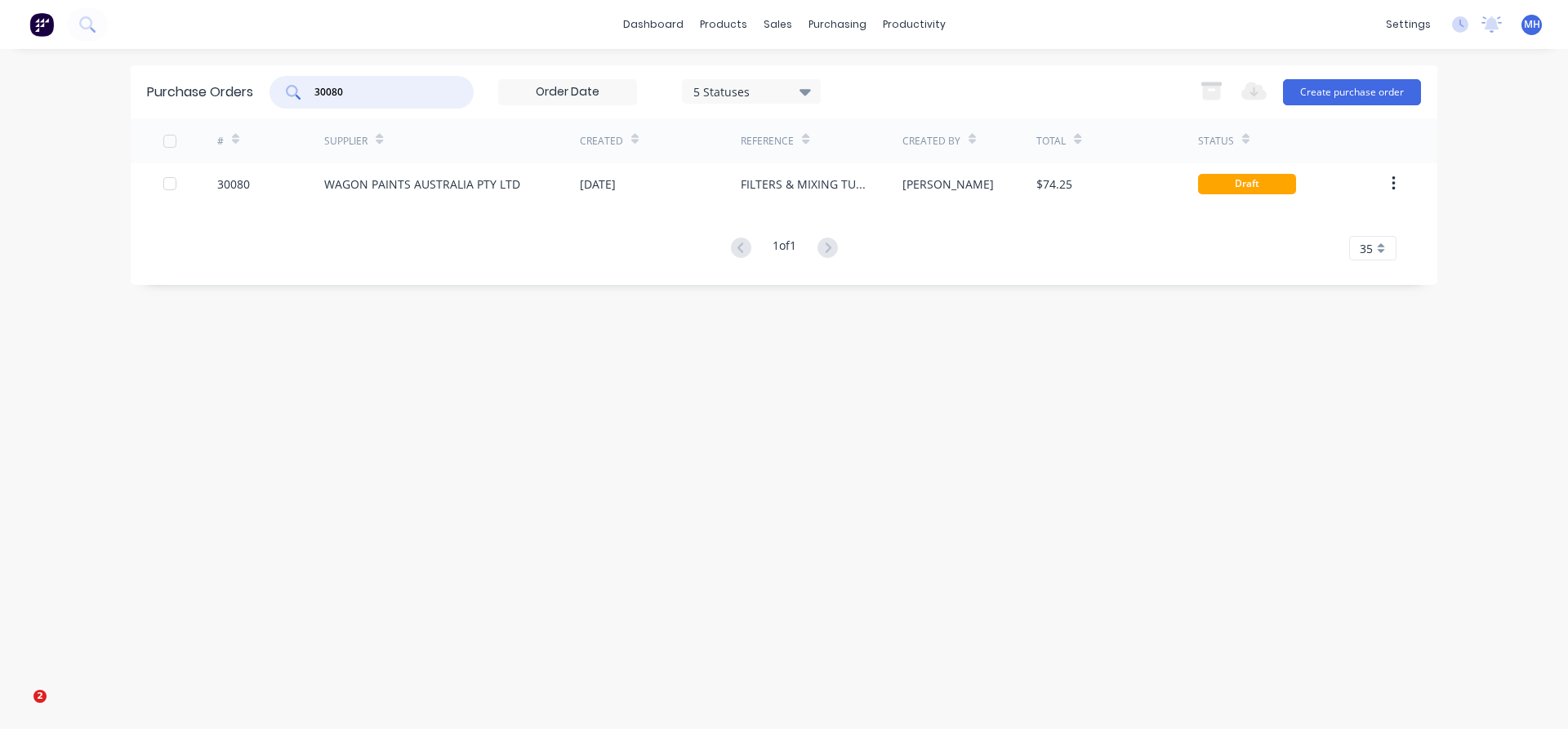
drag, startPoint x: 371, startPoint y: 86, endPoint x: 279, endPoint y: 79, distance: 92.3
click at [313, 84] on input "30080" at bounding box center [380, 92] width 135 height 16
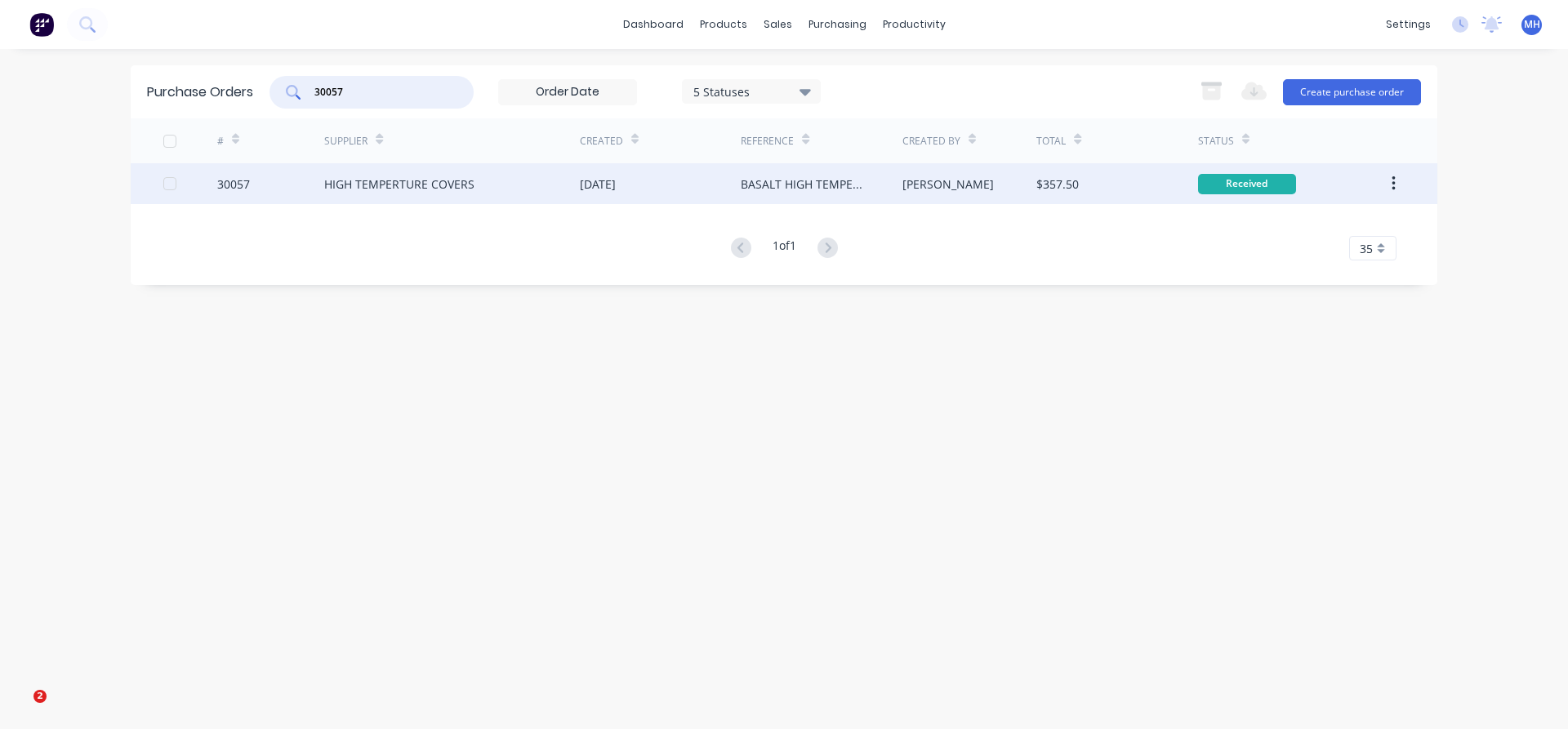
type input "30057"
click at [386, 180] on div "HIGH TEMPERTURE COVERS" at bounding box center [399, 184] width 151 height 17
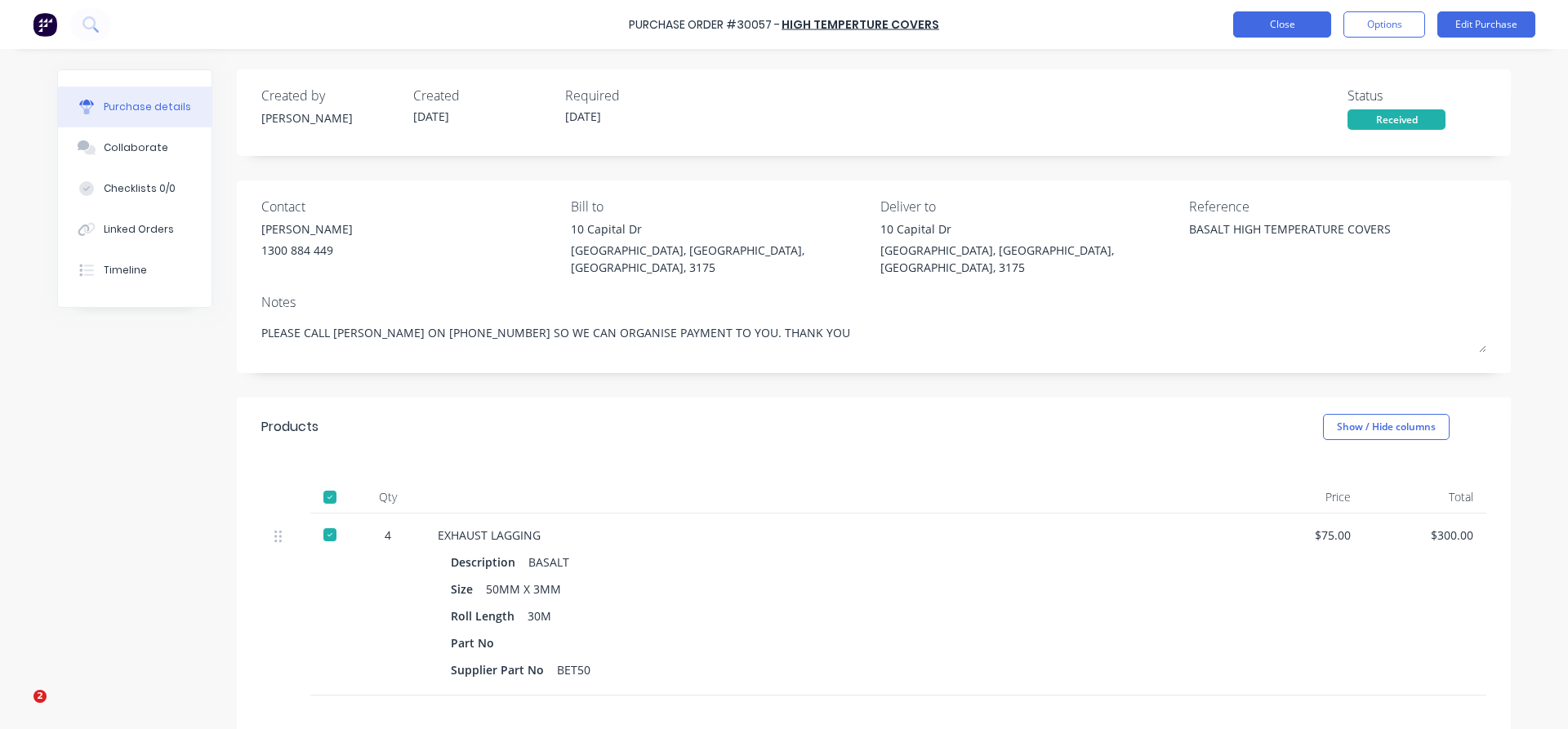
click at [1281, 23] on button "Close" at bounding box center [1282, 24] width 98 height 26
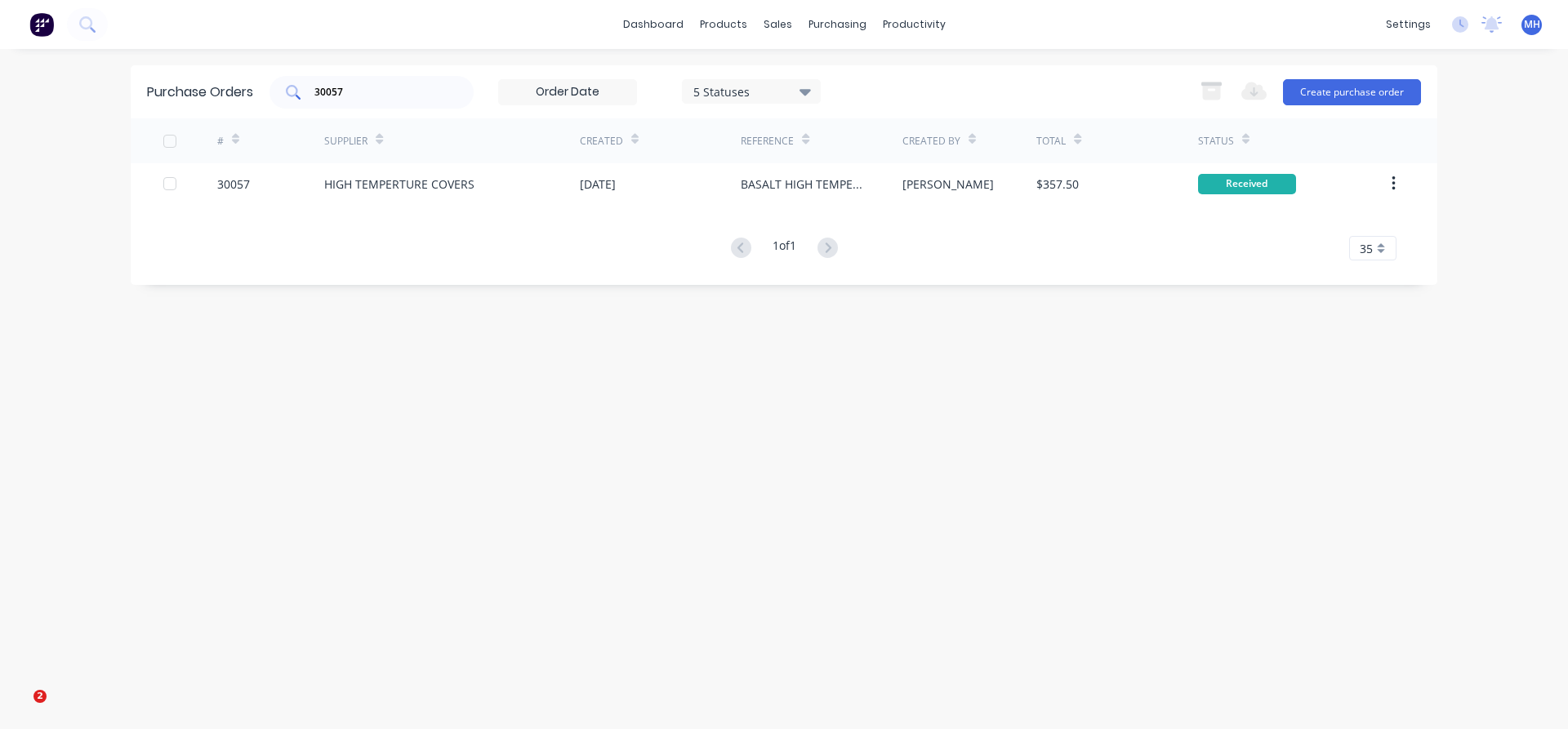
click at [355, 100] on input "30057" at bounding box center [380, 92] width 135 height 16
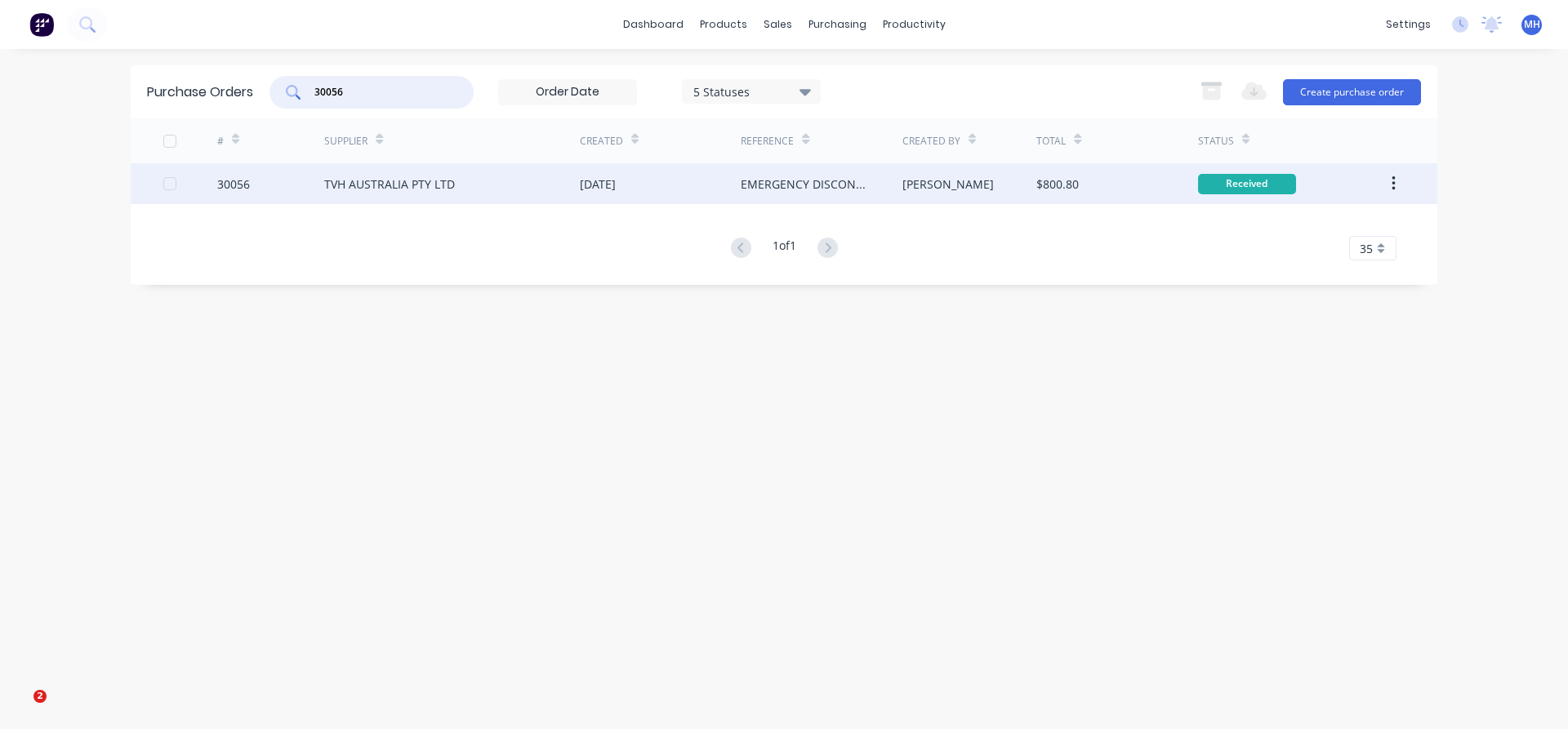
type input "30056"
click at [419, 191] on div "TVH AUSTRALIA PTY LTD" at bounding box center [389, 184] width 131 height 17
